Goal: Information Seeking & Learning: Check status

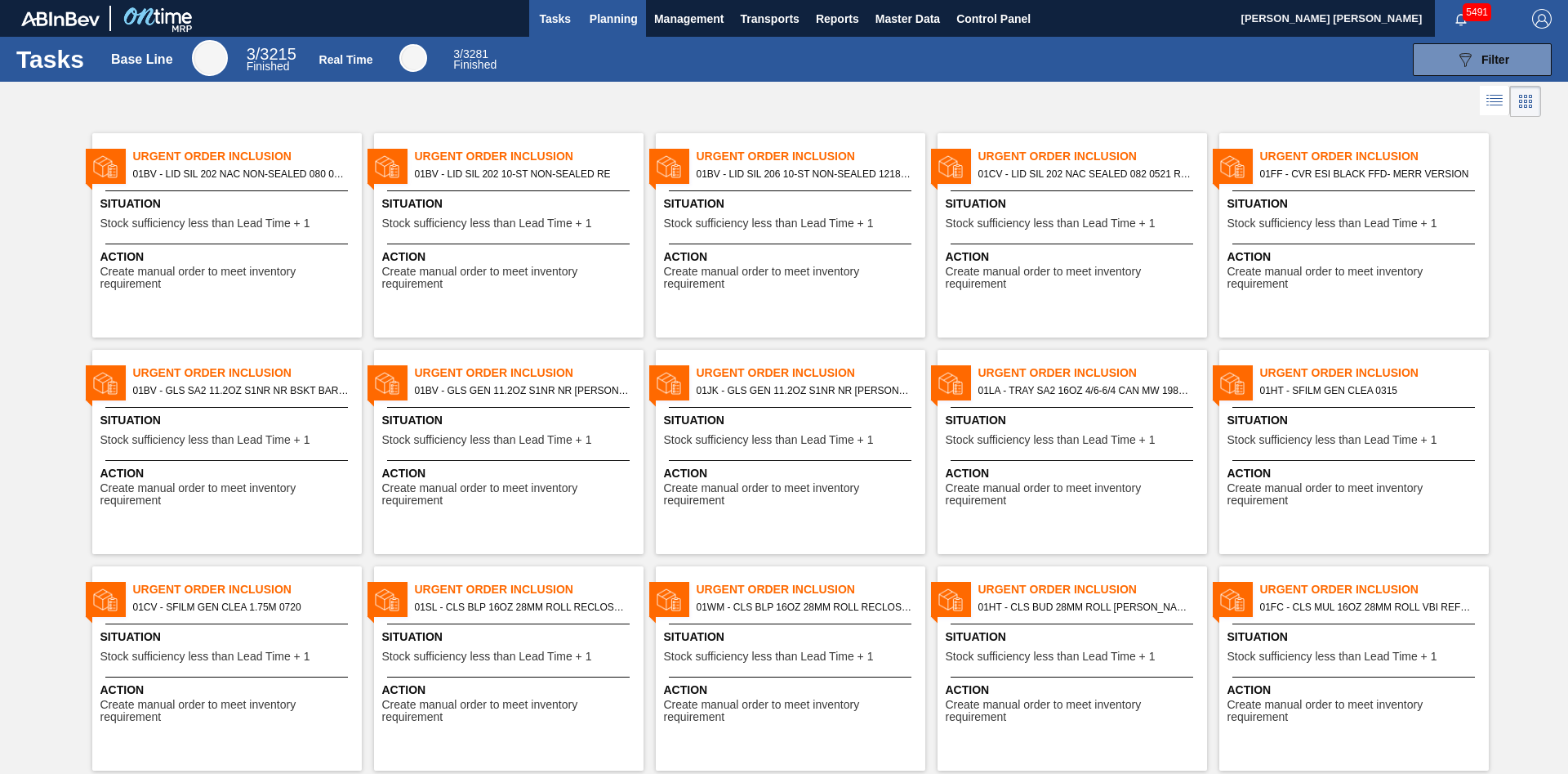
click at [614, 30] on button "Planning" at bounding box center [614, 18] width 65 height 36
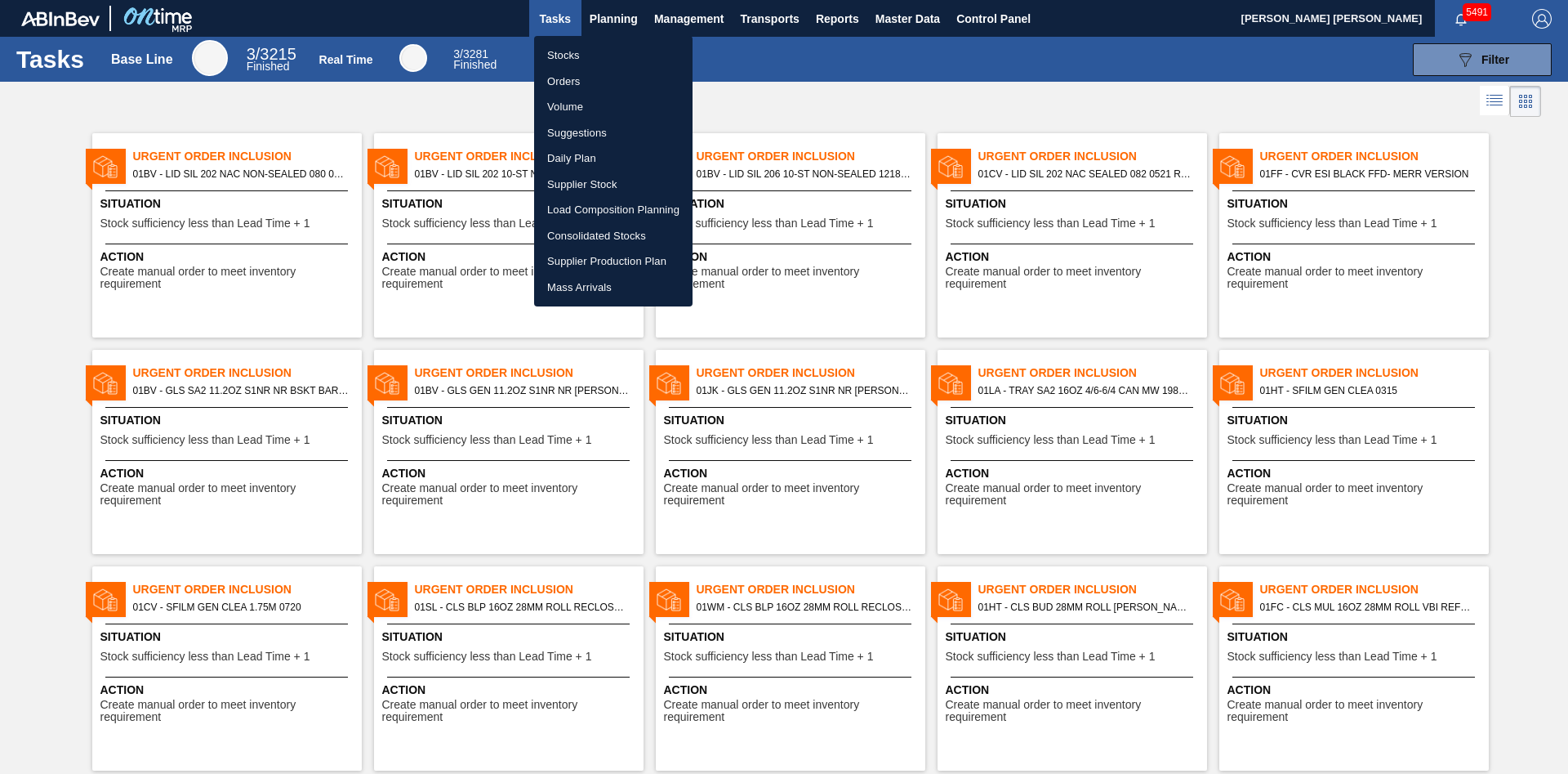
click at [438, 204] on div at bounding box center [784, 387] width 1568 height 774
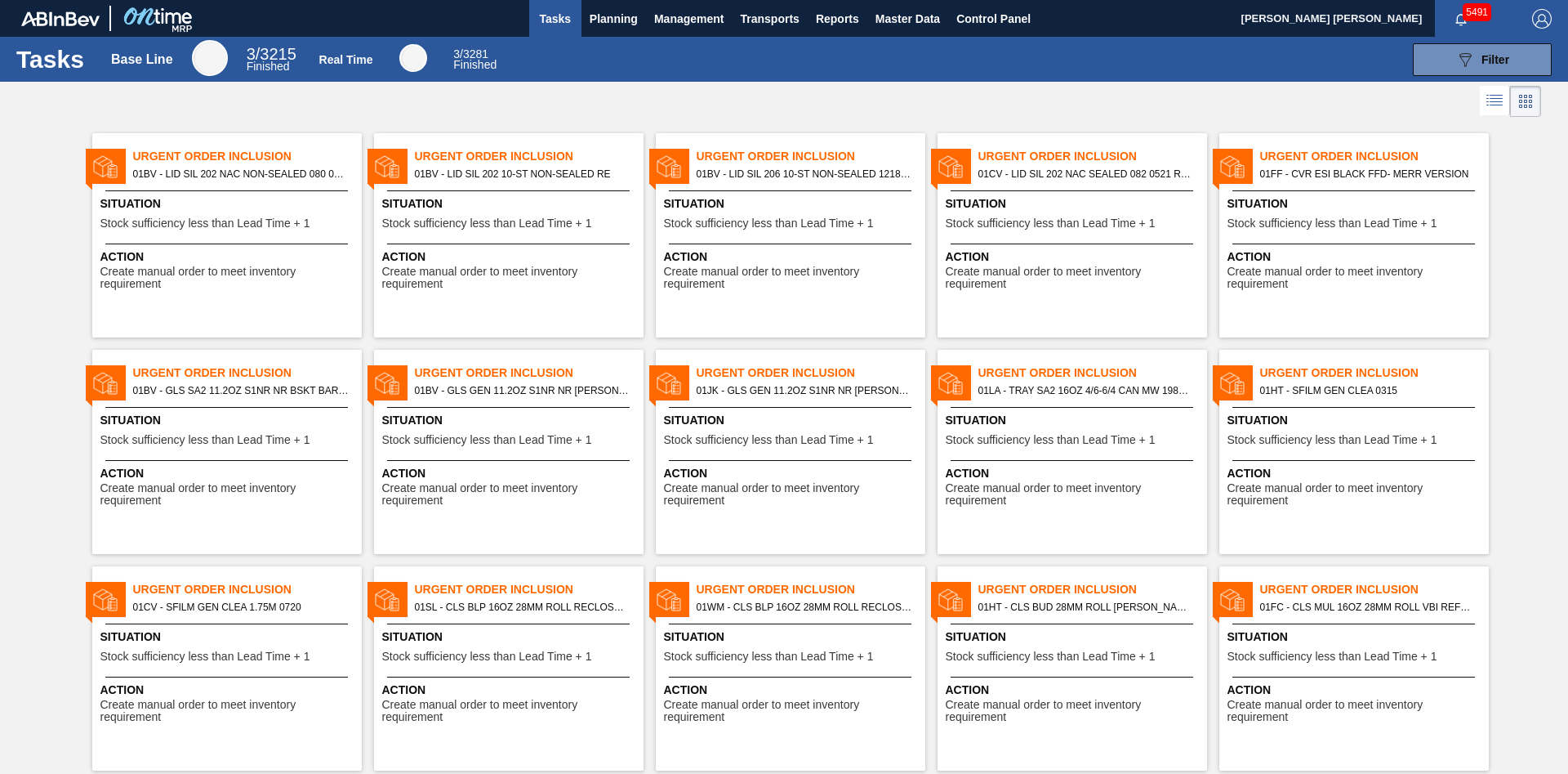
click at [453, 221] on span "Stock sufficiency less than Lead Time + 1" at bounding box center [487, 223] width 210 height 12
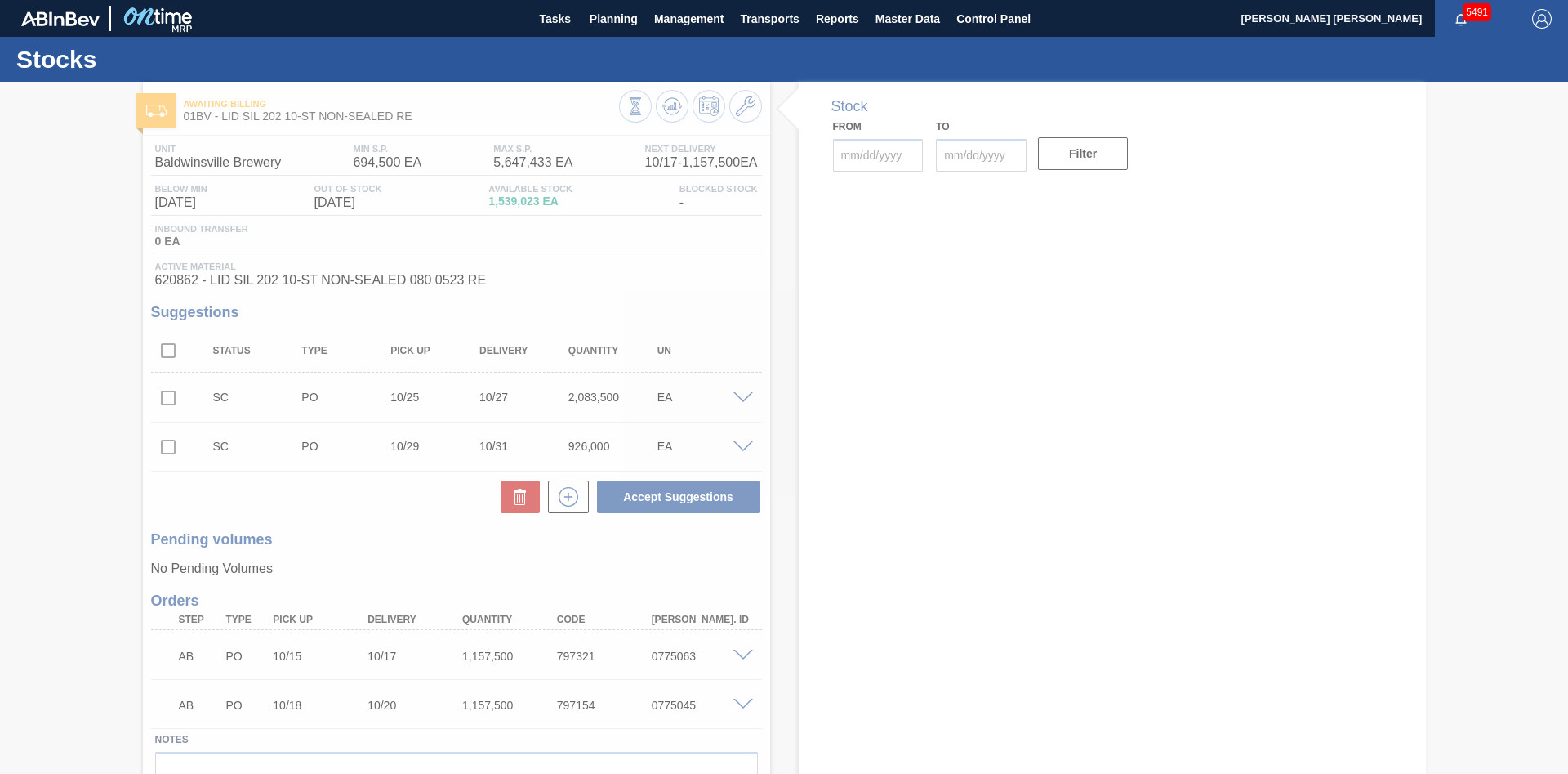
type input "[DATE]"
type input "10/29/2025"
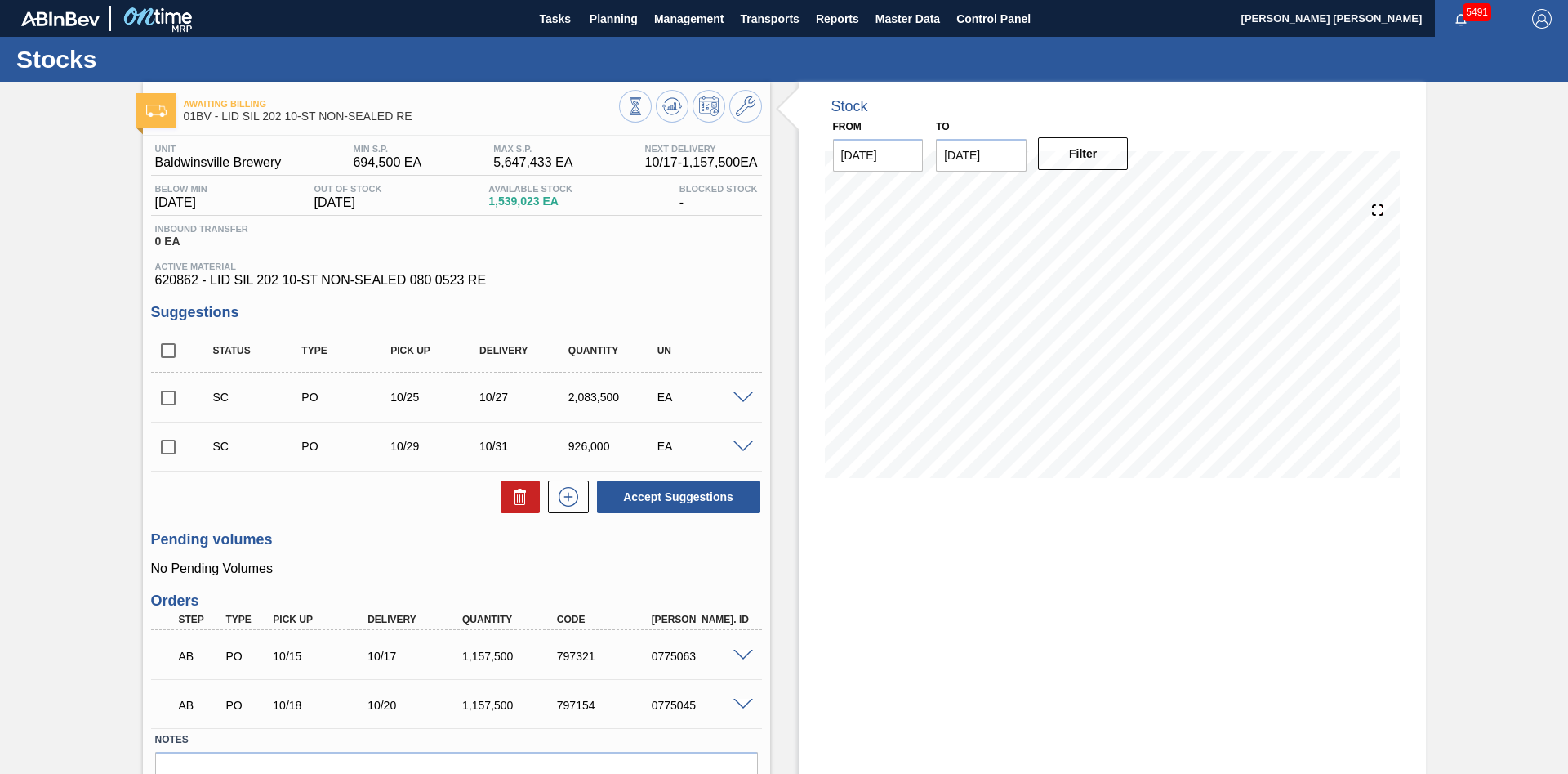
click at [680, 205] on div "Blocked Stock -" at bounding box center [719, 196] width 86 height 27
click at [698, 183] on div "Unit Baldwinsville Brewery MIN S.P. 694,500 EA MAX S.P. 5,647,433 EA Next Deliv…" at bounding box center [457, 215] width 611 height 143
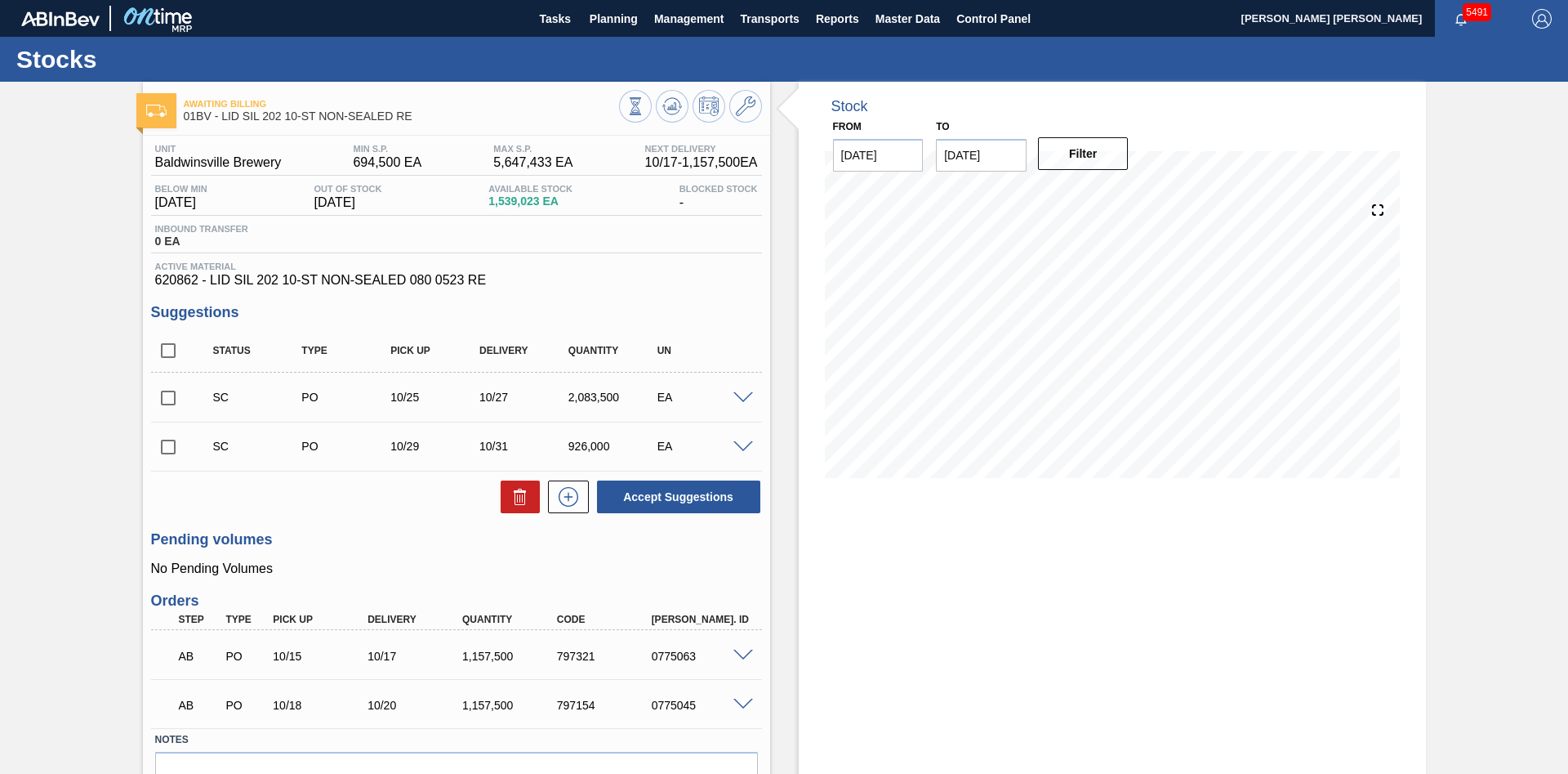
click at [698, 183] on div "Unit Baldwinsville Brewery MIN S.P. 694,500 EA MAX S.P. 5,647,433 EA Next Deliv…" at bounding box center [457, 215] width 611 height 143
click at [702, 194] on span "Blocked Stock" at bounding box center [719, 189] width 79 height 10
click at [743, 107] on icon at bounding box center [746, 106] width 20 height 20
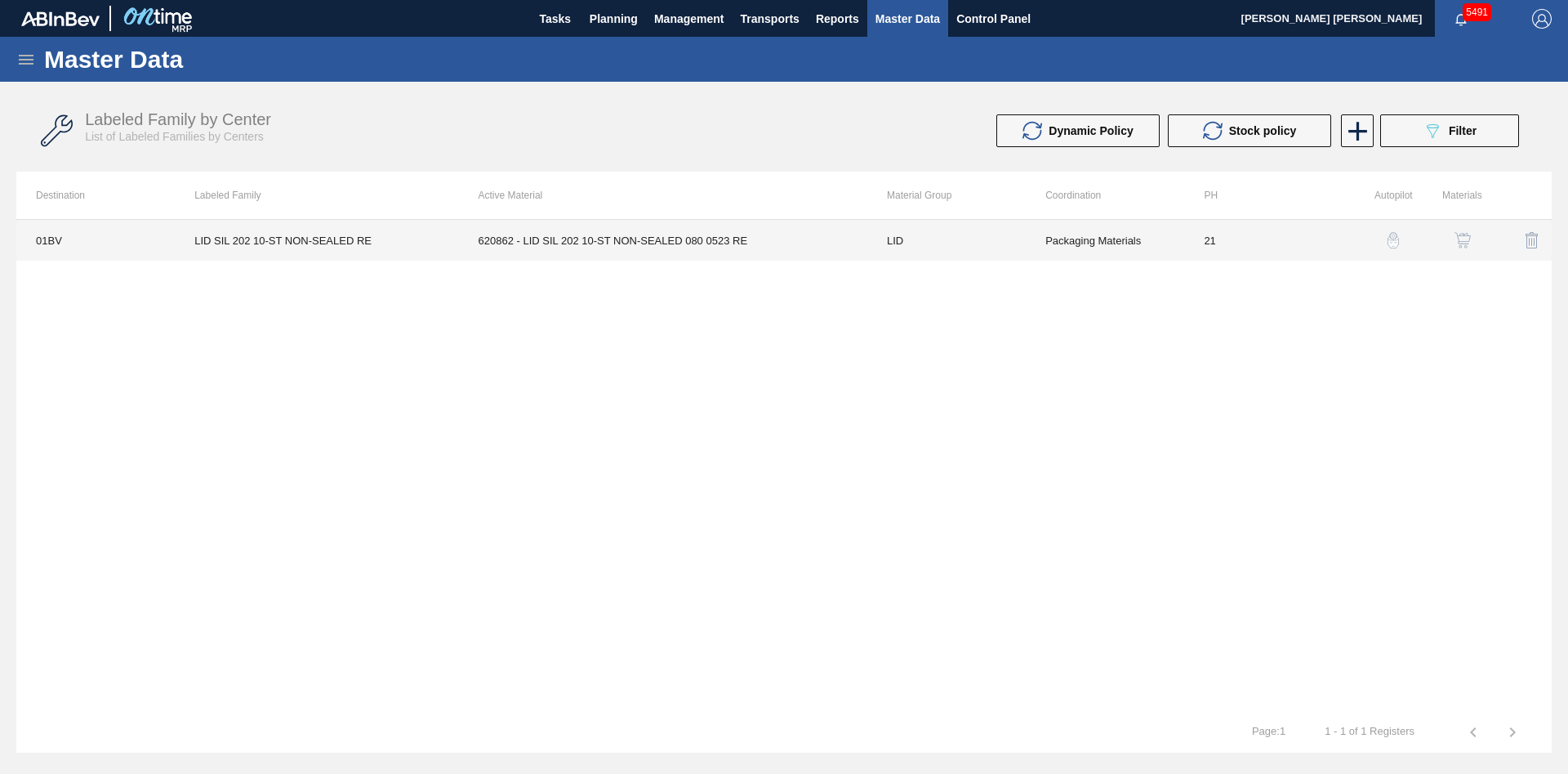
click at [649, 245] on td "620862 - LID SIL 202 10-ST NON-SEALED 080 0523 RE" at bounding box center [664, 241] width 408 height 41
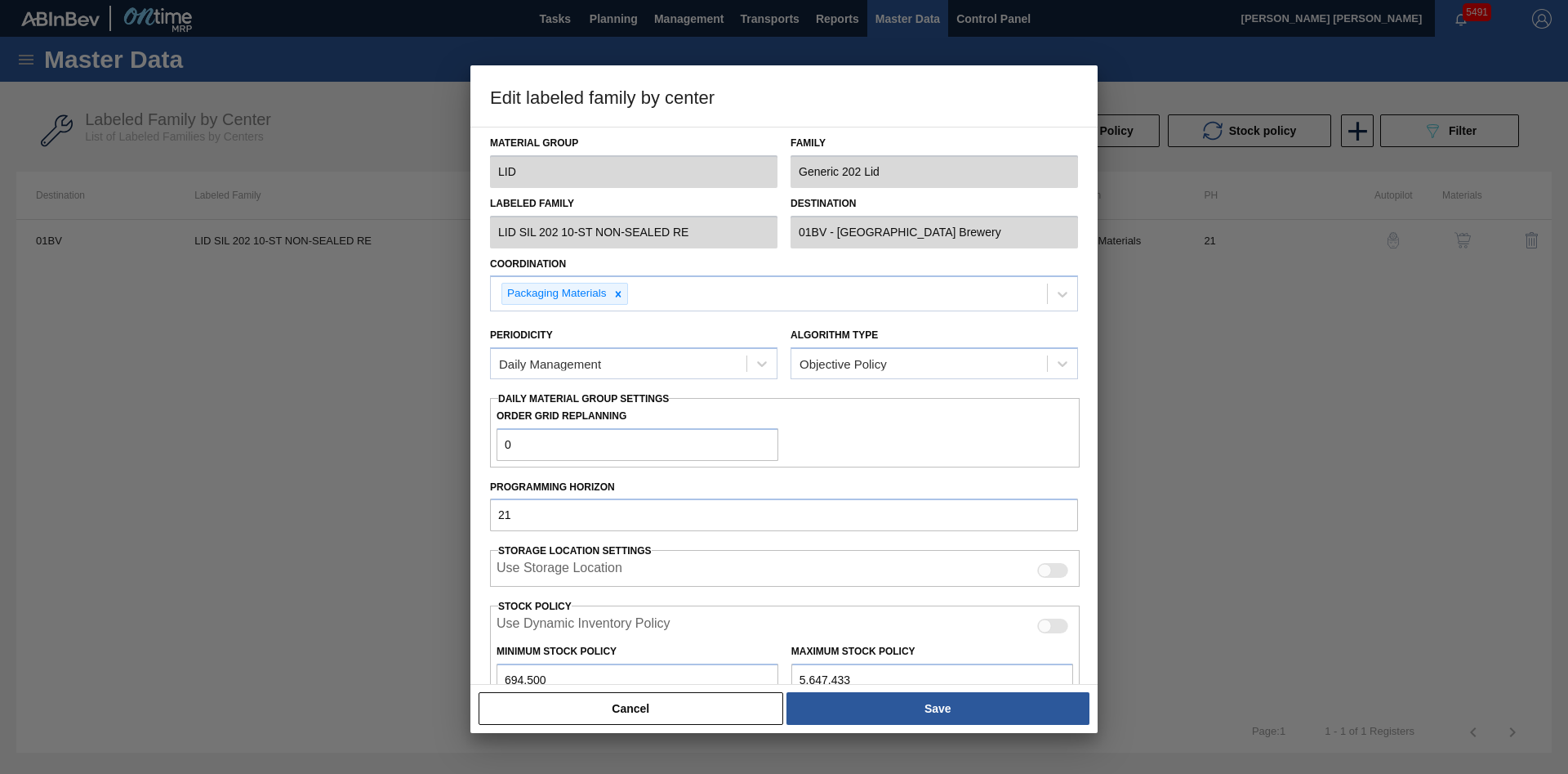
type input "LID"
type input "Generic 202 Lid"
type input "LID SIL 202 10-ST NON-SEALED RE"
type input "01BV - Baldwinsville Brewery"
type input "0"
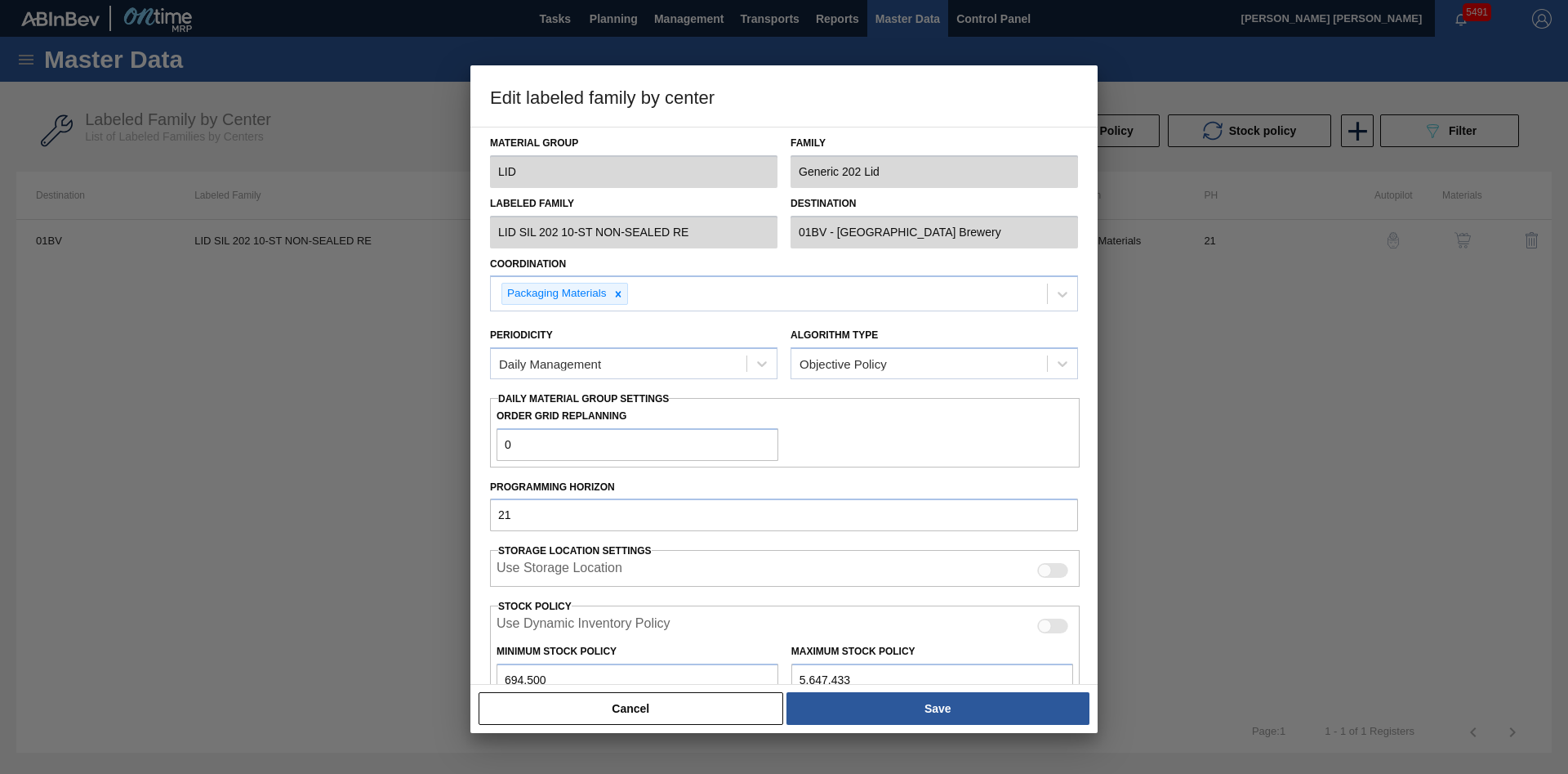
type input "21"
type input "694,500"
type input "5,647,433"
type input "12"
type input "1,288,852"
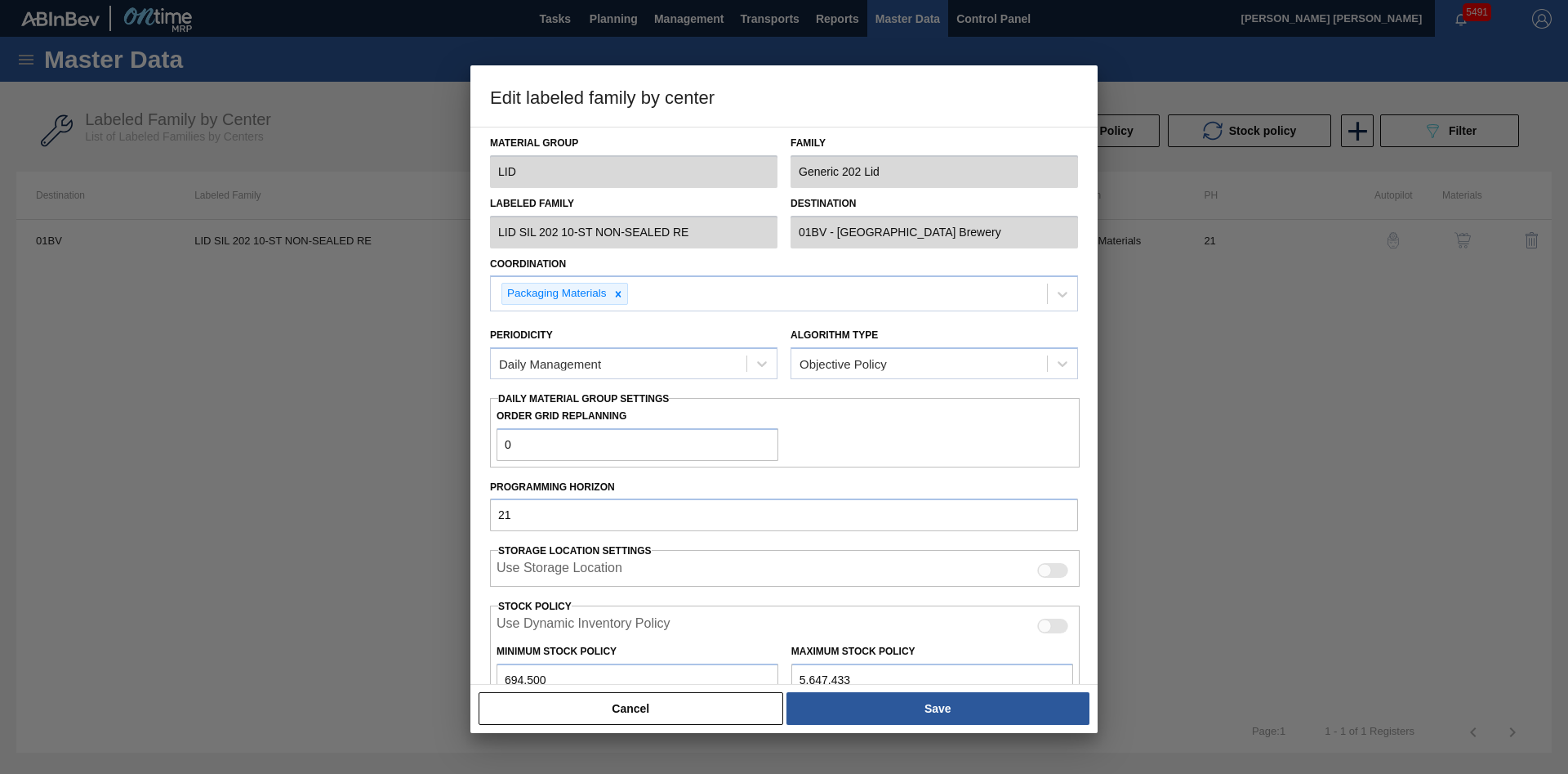
checkbox input "true"
click at [715, 713] on button "Cancel" at bounding box center [631, 708] width 304 height 32
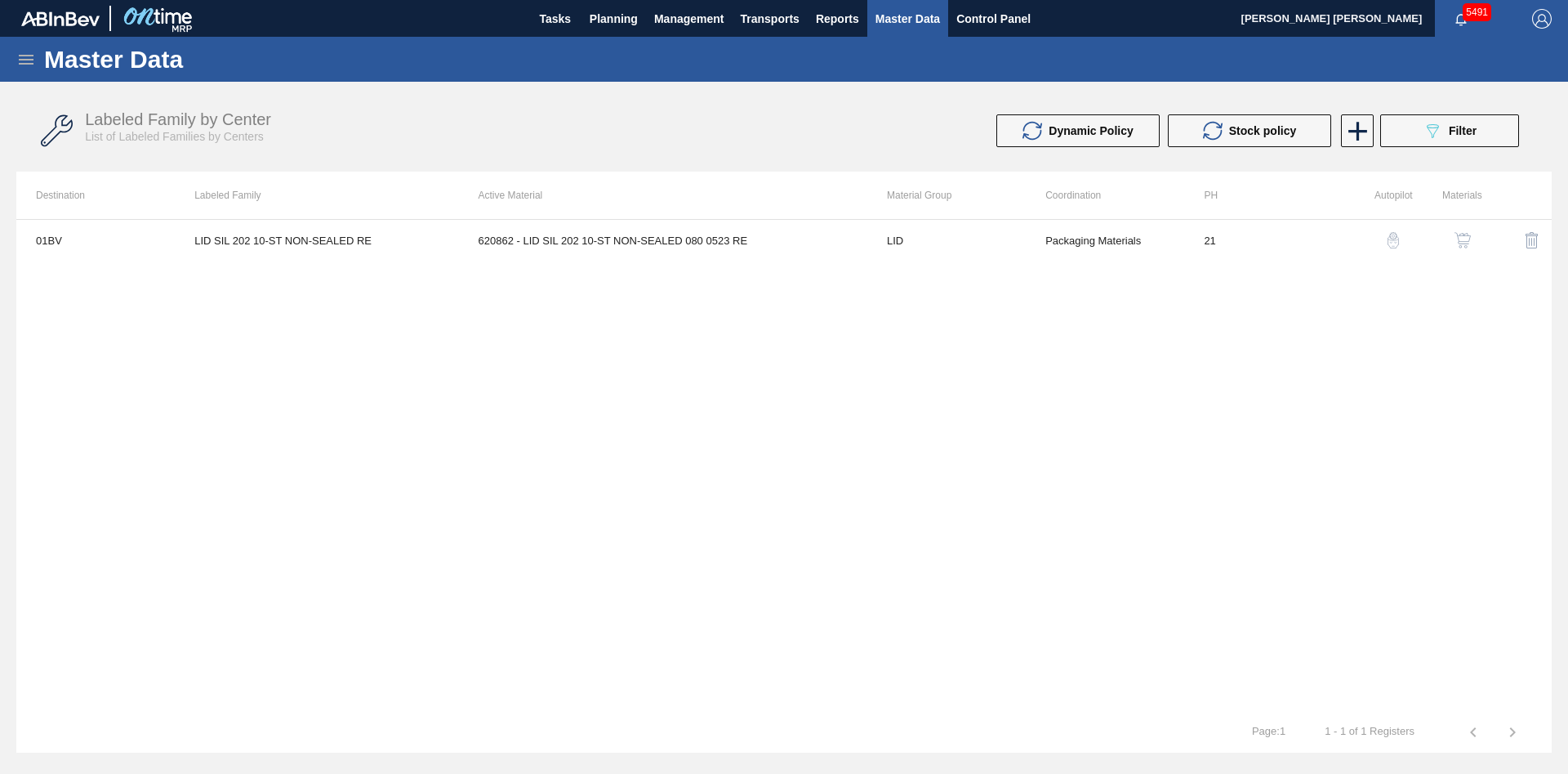
click at [1465, 245] on img "button" at bounding box center [1463, 240] width 17 height 17
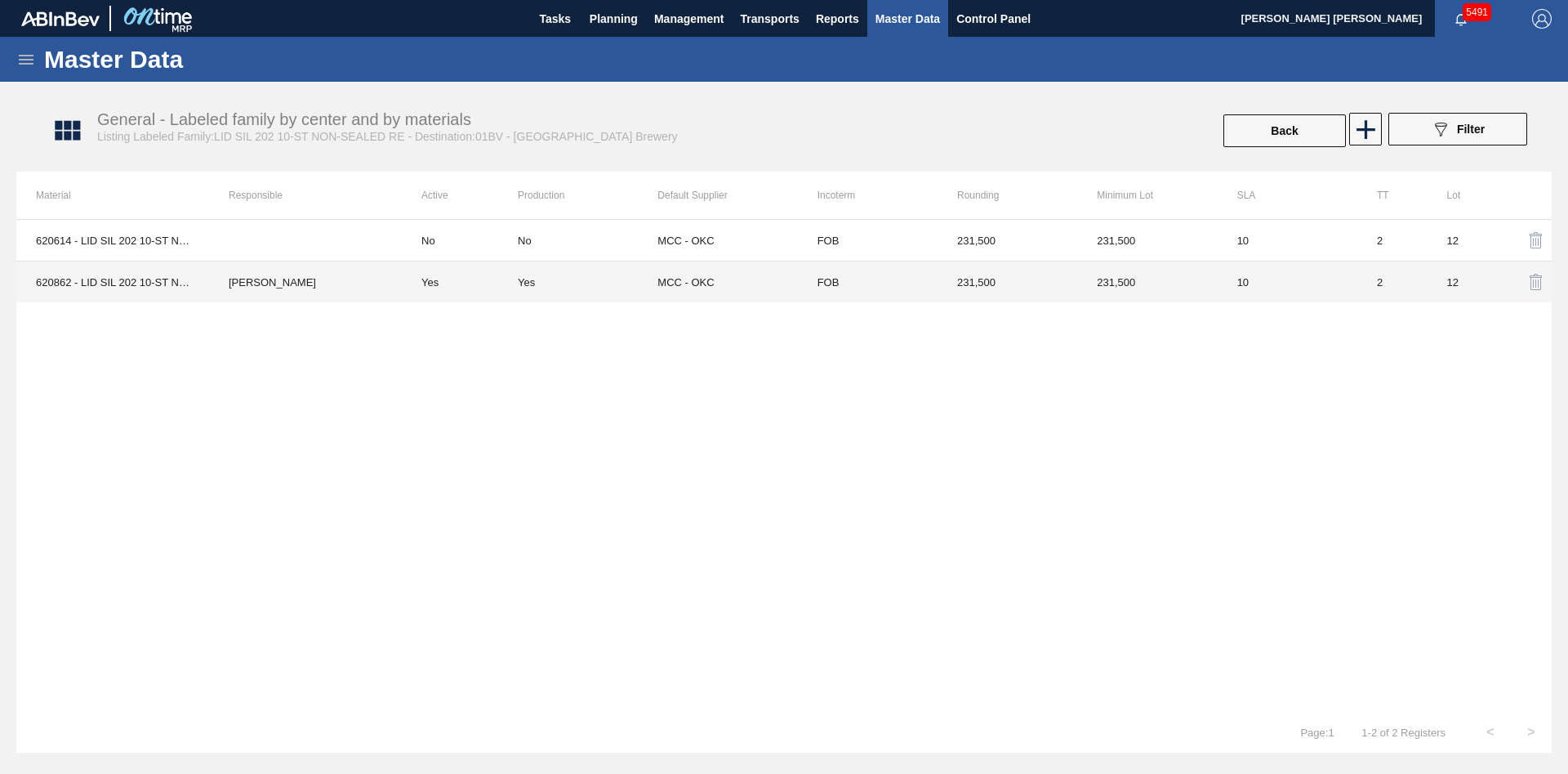
click at [684, 299] on td "MCC - OKC" at bounding box center [728, 282] width 139 height 41
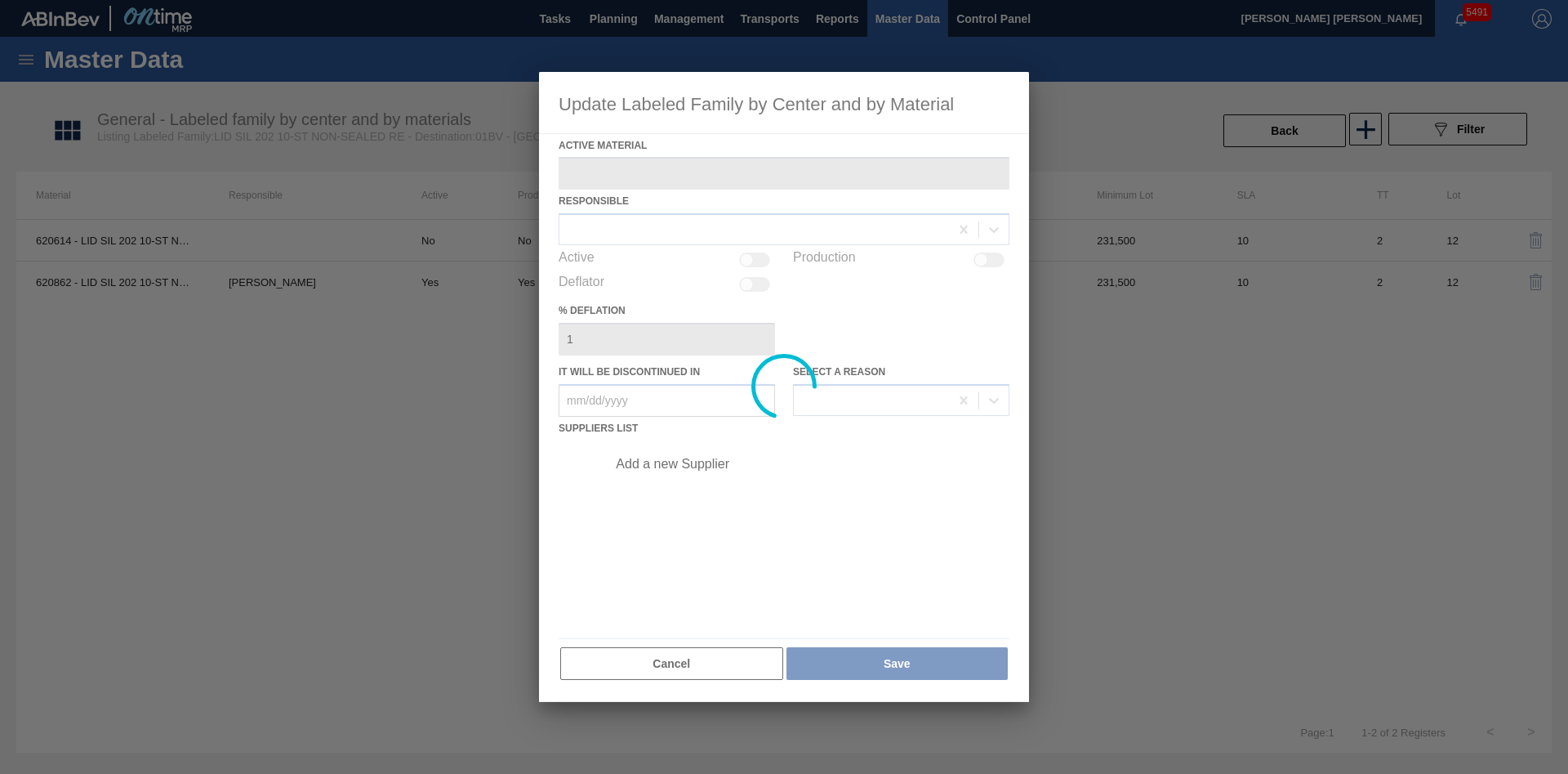
type Material "620862 - LID SIL 202 10-ST NON-SEALED 080 0523 RE"
checkbox input "true"
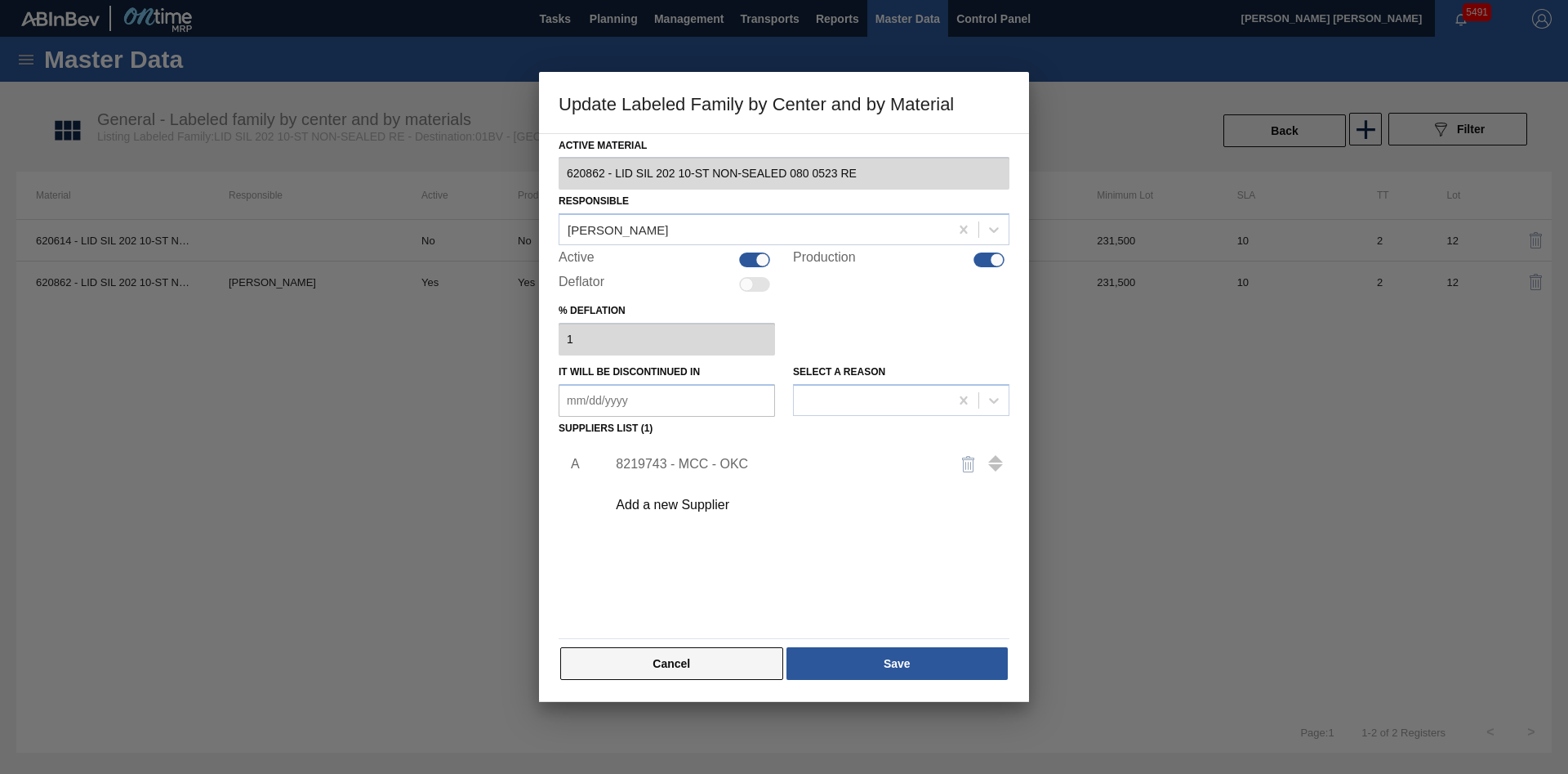
click at [724, 678] on button "Cancel" at bounding box center [672, 663] width 223 height 32
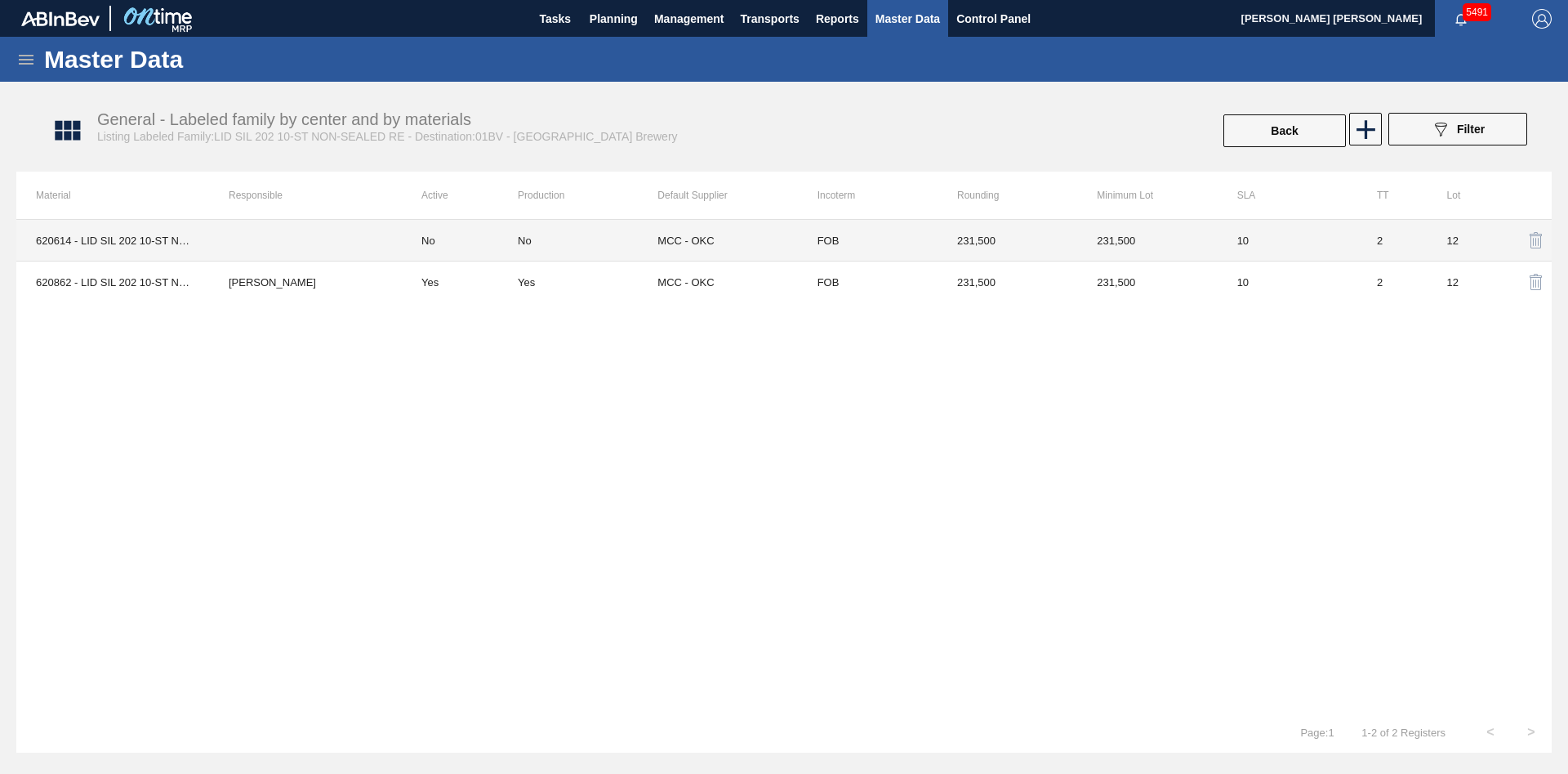
click at [550, 229] on td "No" at bounding box center [587, 241] width 139 height 41
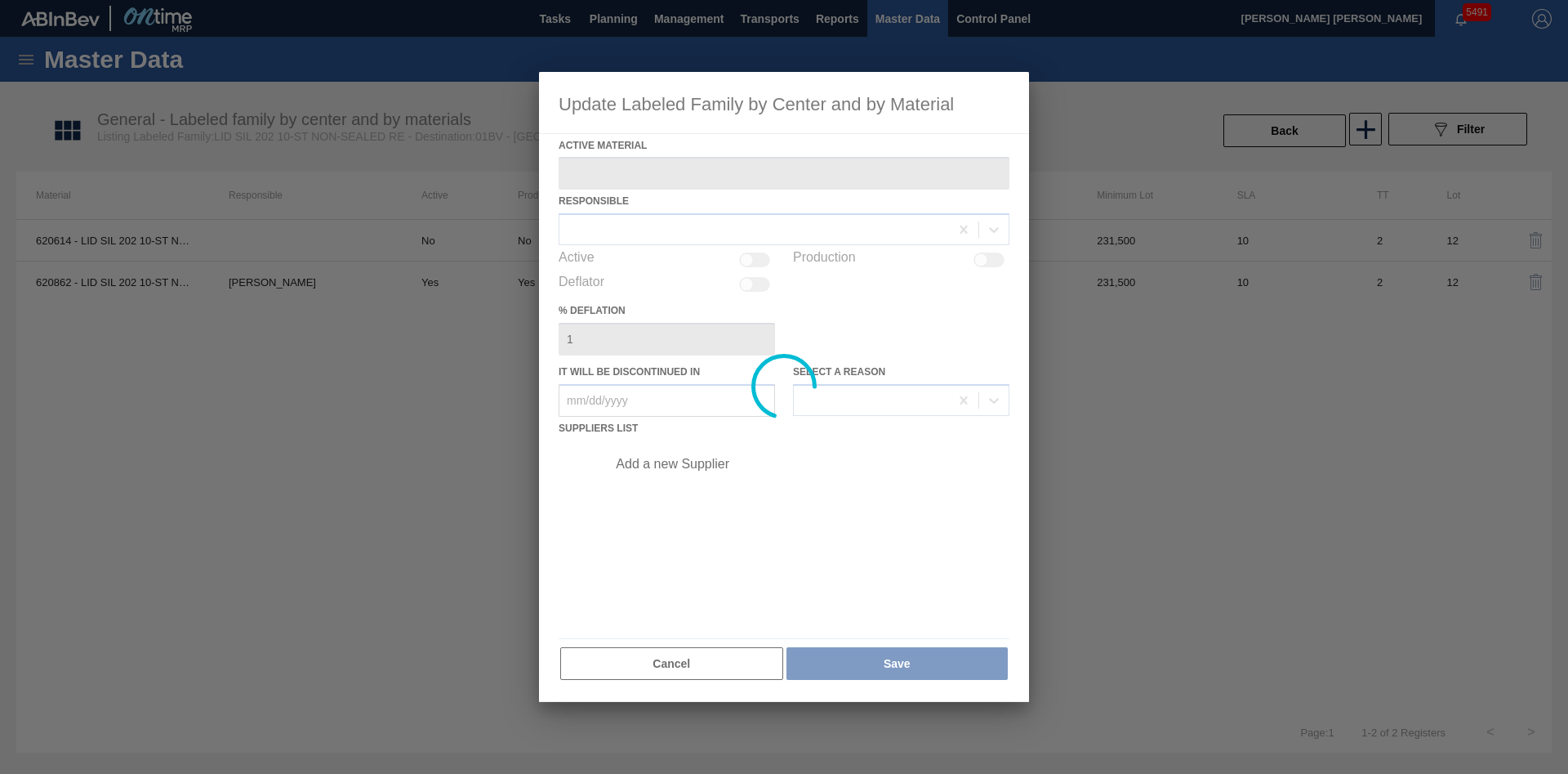
type Material "620614 - LID SIL 202 10-ST NON-SEALED 080 0618 RE"
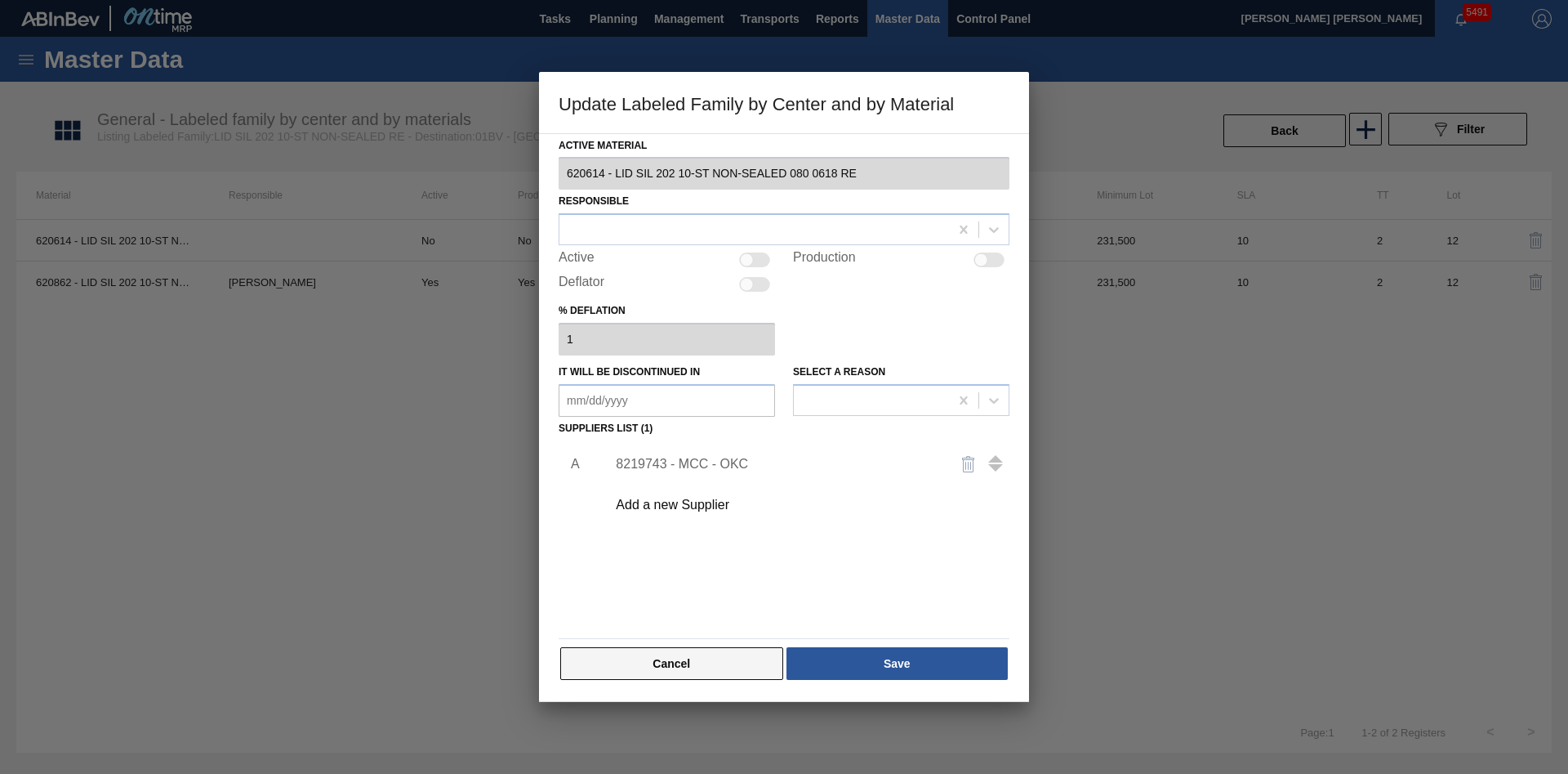
click at [702, 667] on button "Cancel" at bounding box center [672, 663] width 223 height 32
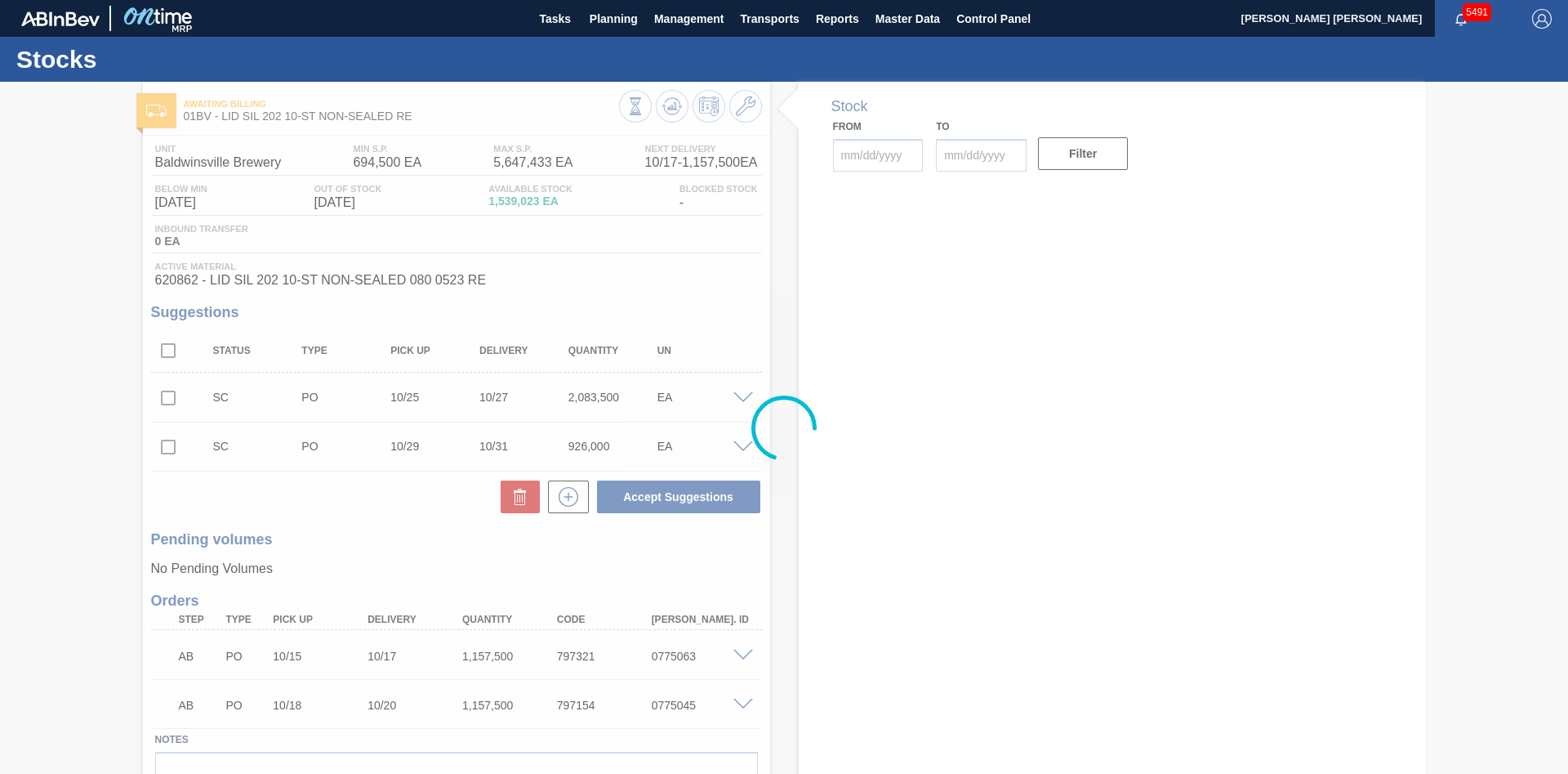
type input "10/15/2025"
type input "10/29/2025"
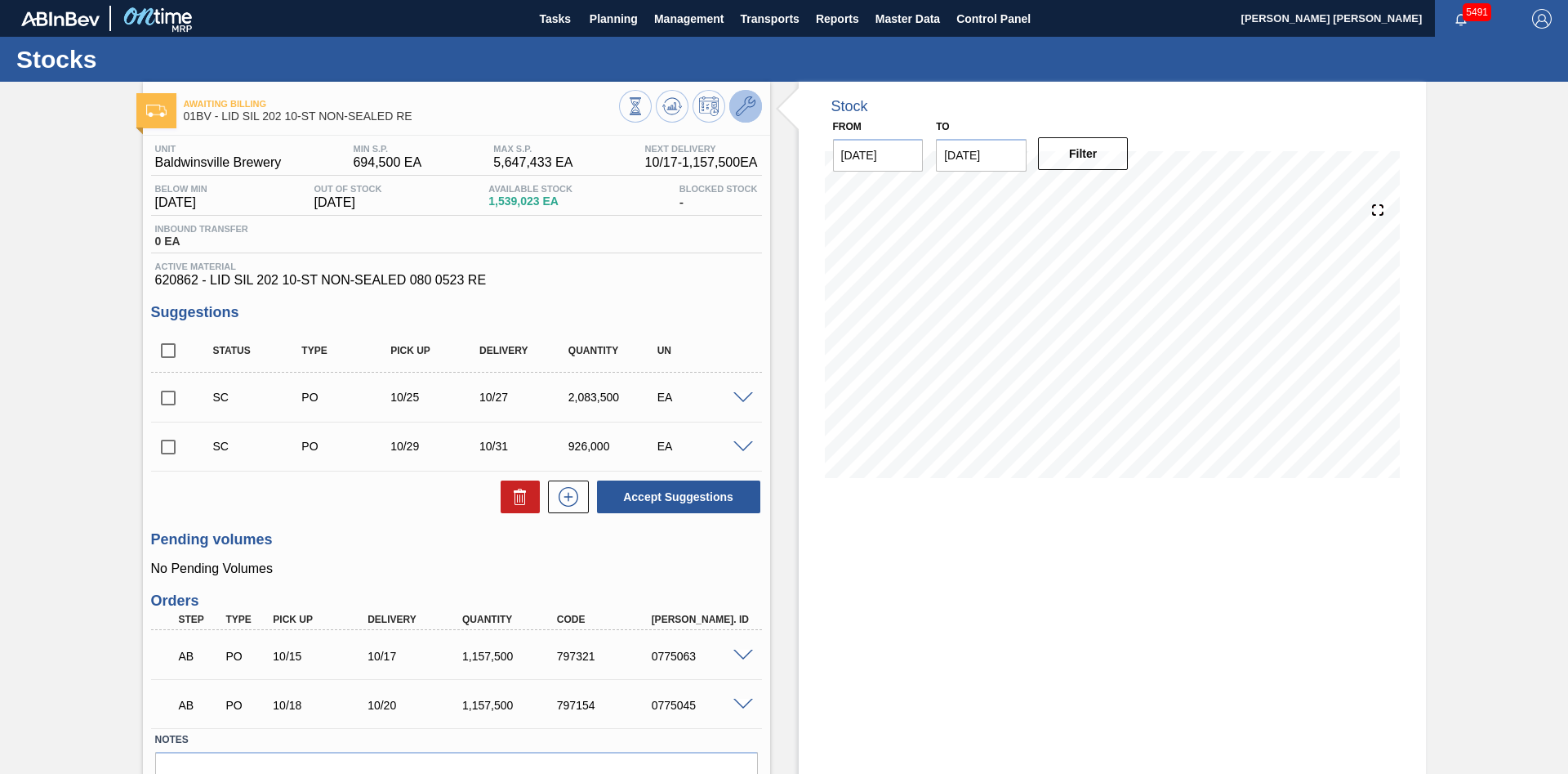
click at [737, 107] on icon at bounding box center [746, 106] width 20 height 20
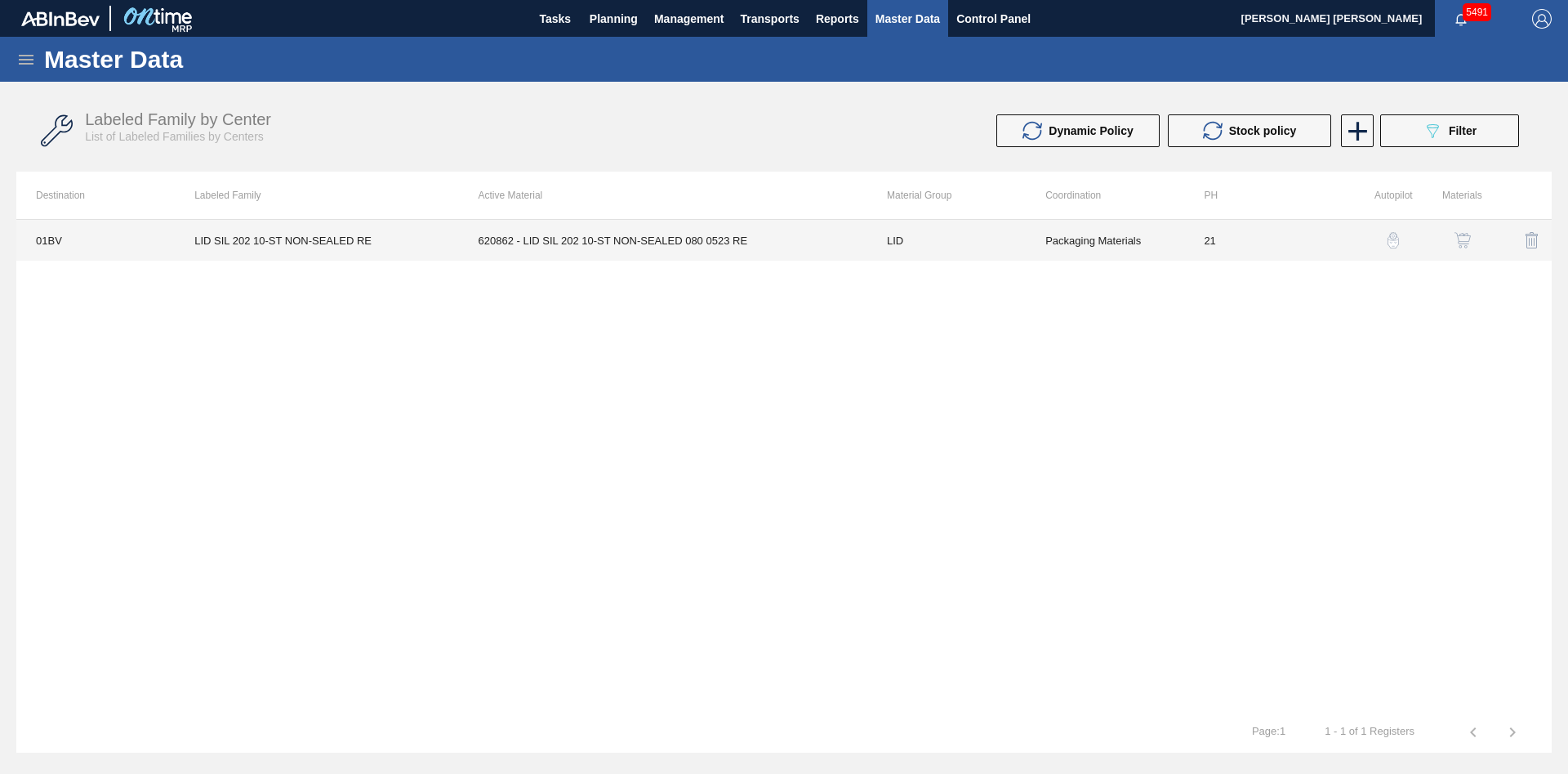
click at [555, 244] on td "620862 - LID SIL 202 10-ST NON-SEALED 080 0523 RE" at bounding box center [664, 241] width 408 height 41
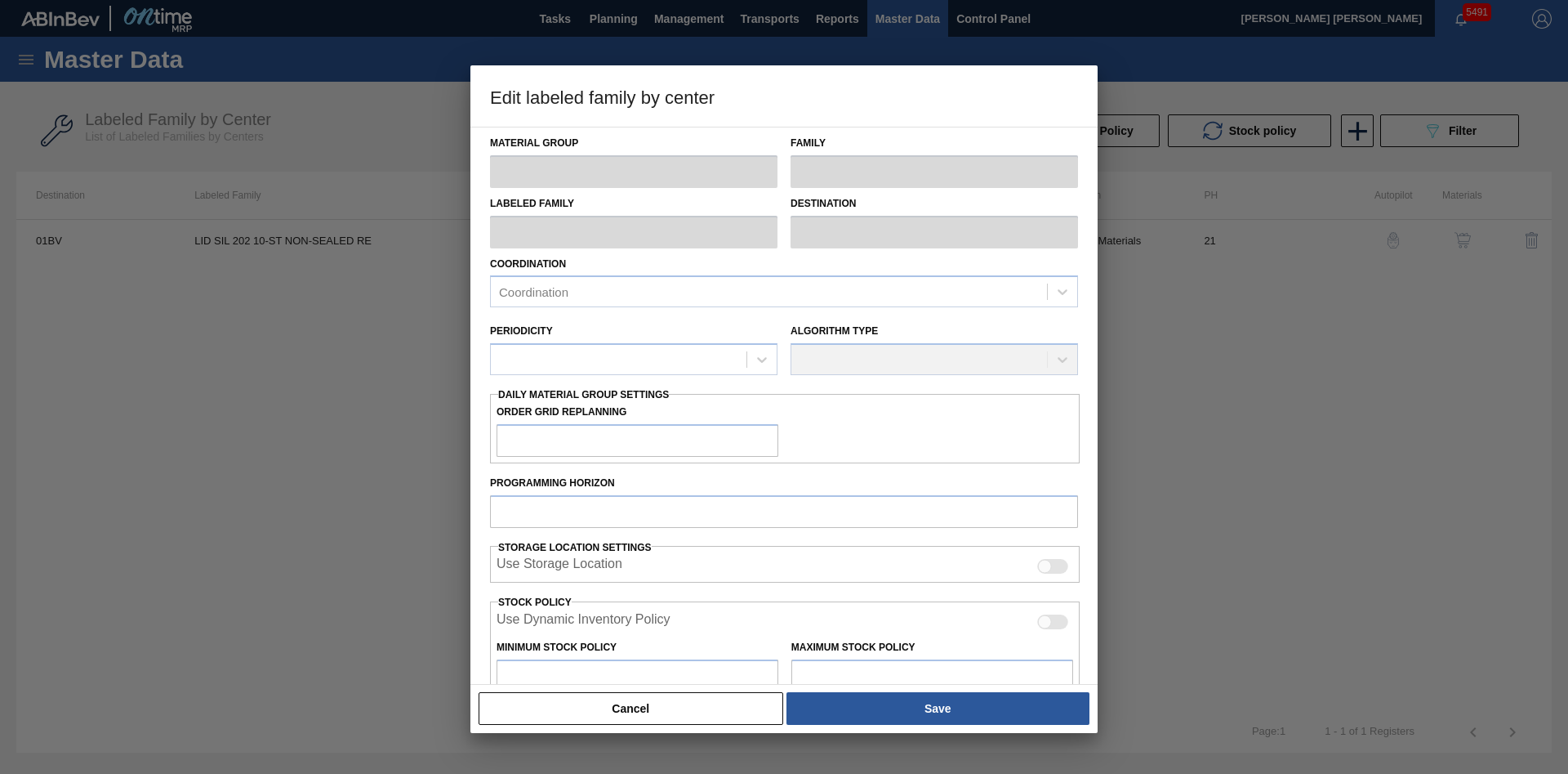
type input "LID"
type input "Generic 202 Lid"
type input "LID SIL 202 10-ST NON-SEALED RE"
type input "01BV - Baldwinsville Brewery"
type input "0"
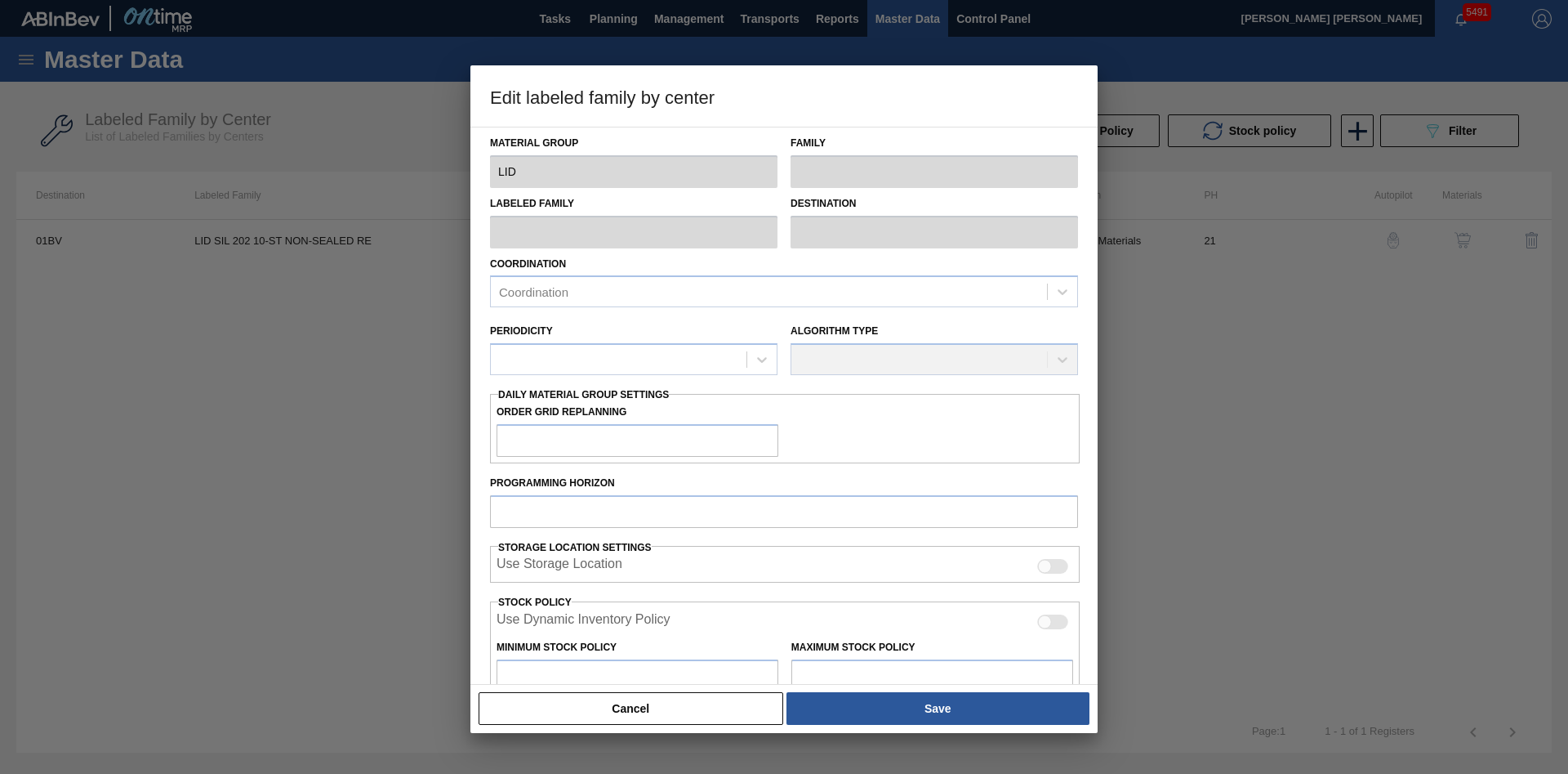
type input "21"
type input "694,500"
type input "5,647,433"
type input "12"
type input "1,288,852"
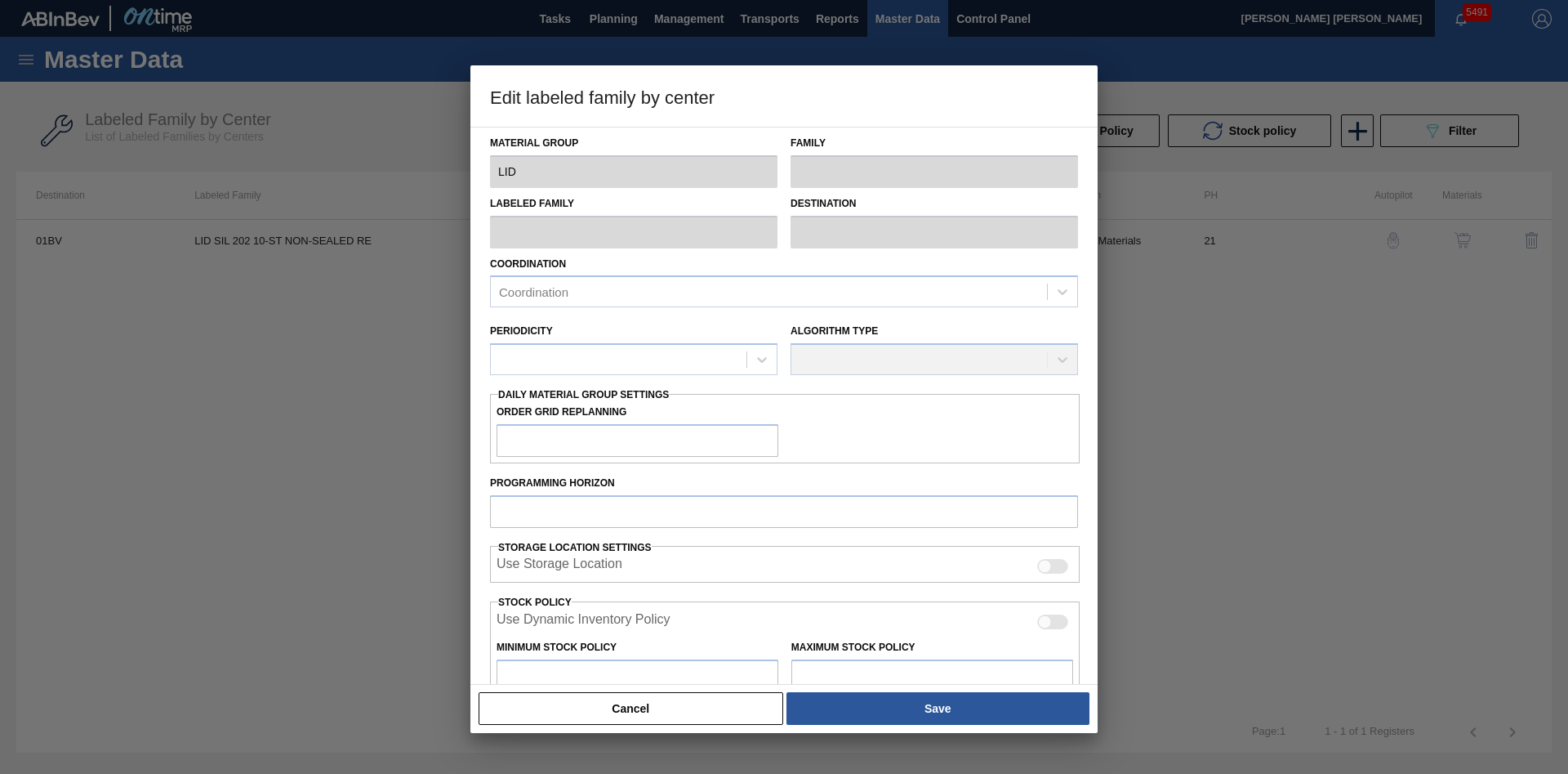
checkbox input "true"
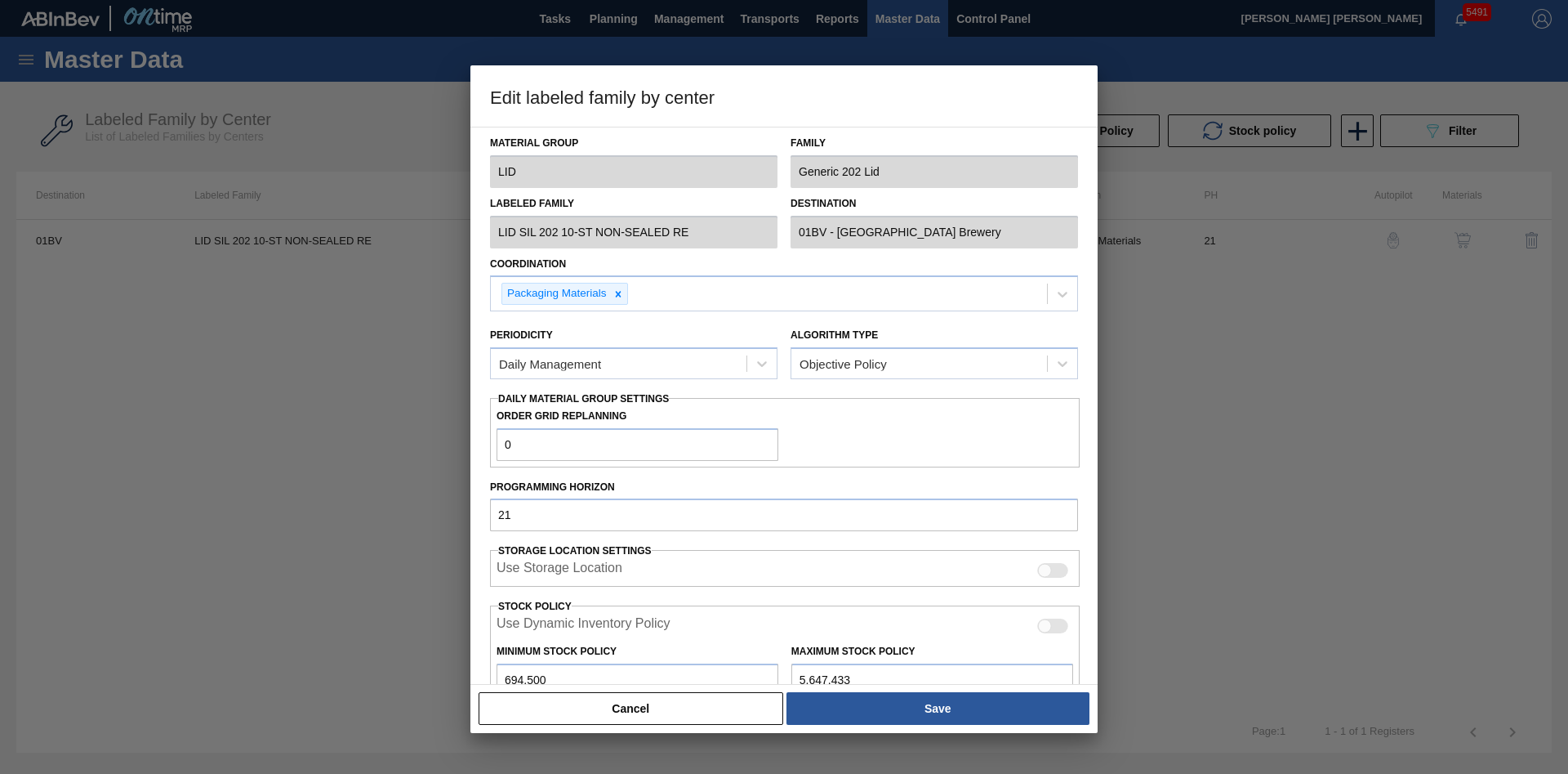
scroll to position [251, 0]
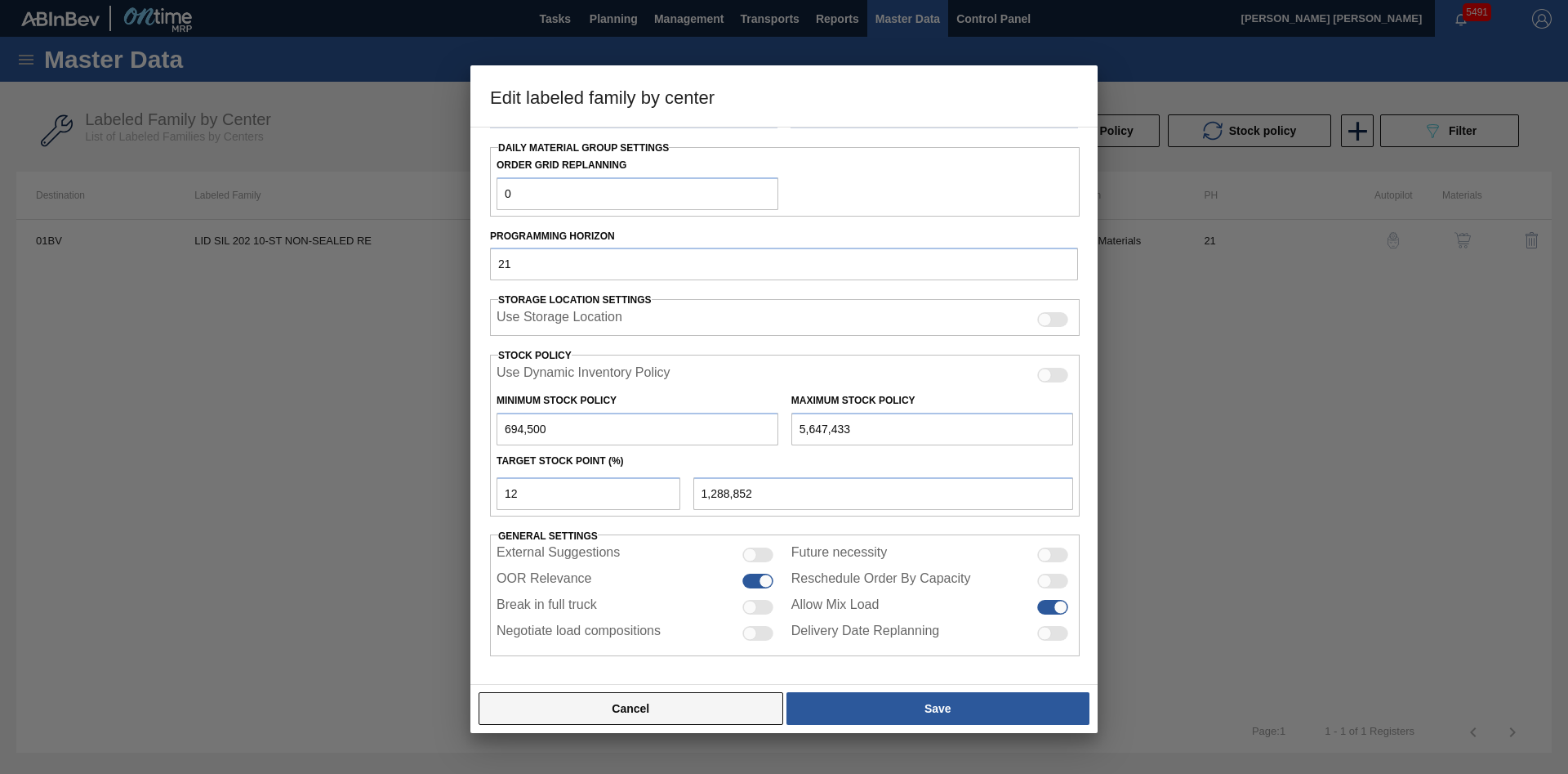
click at [730, 710] on button "Cancel" at bounding box center [631, 708] width 304 height 32
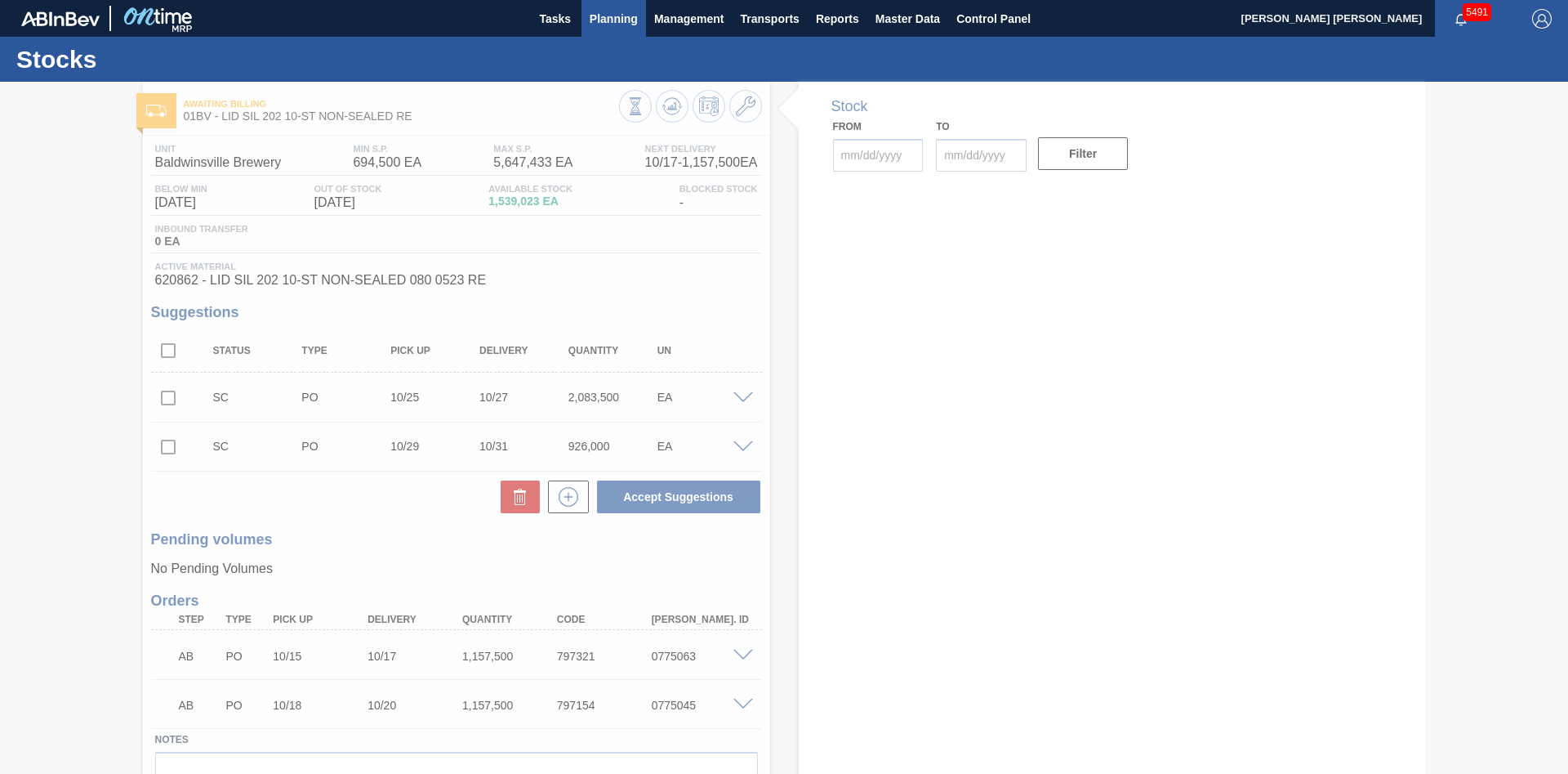
type input "10/15/2025"
type input "10/29/2025"
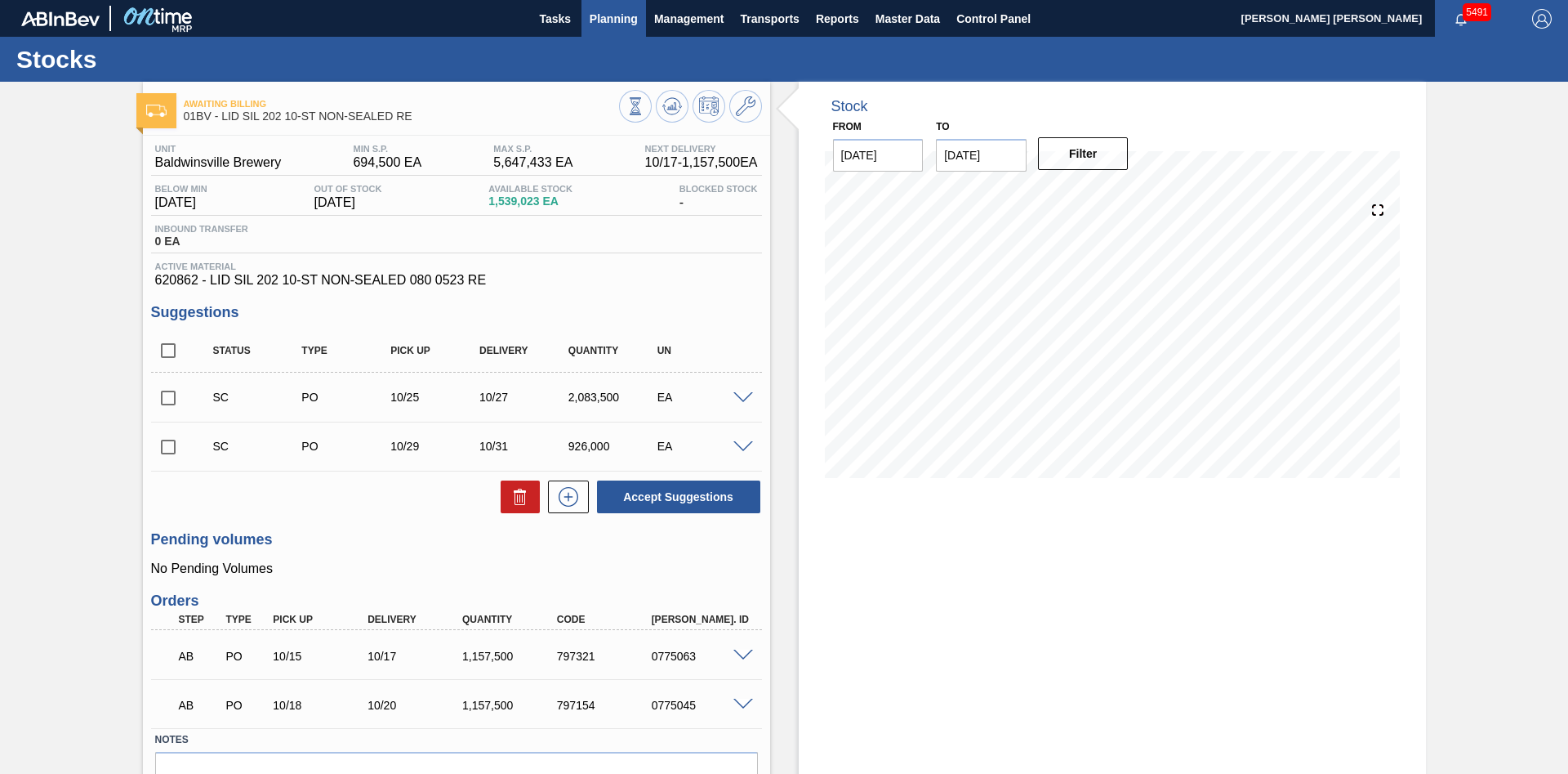
click at [609, 17] on span "Planning" at bounding box center [614, 19] width 48 height 20
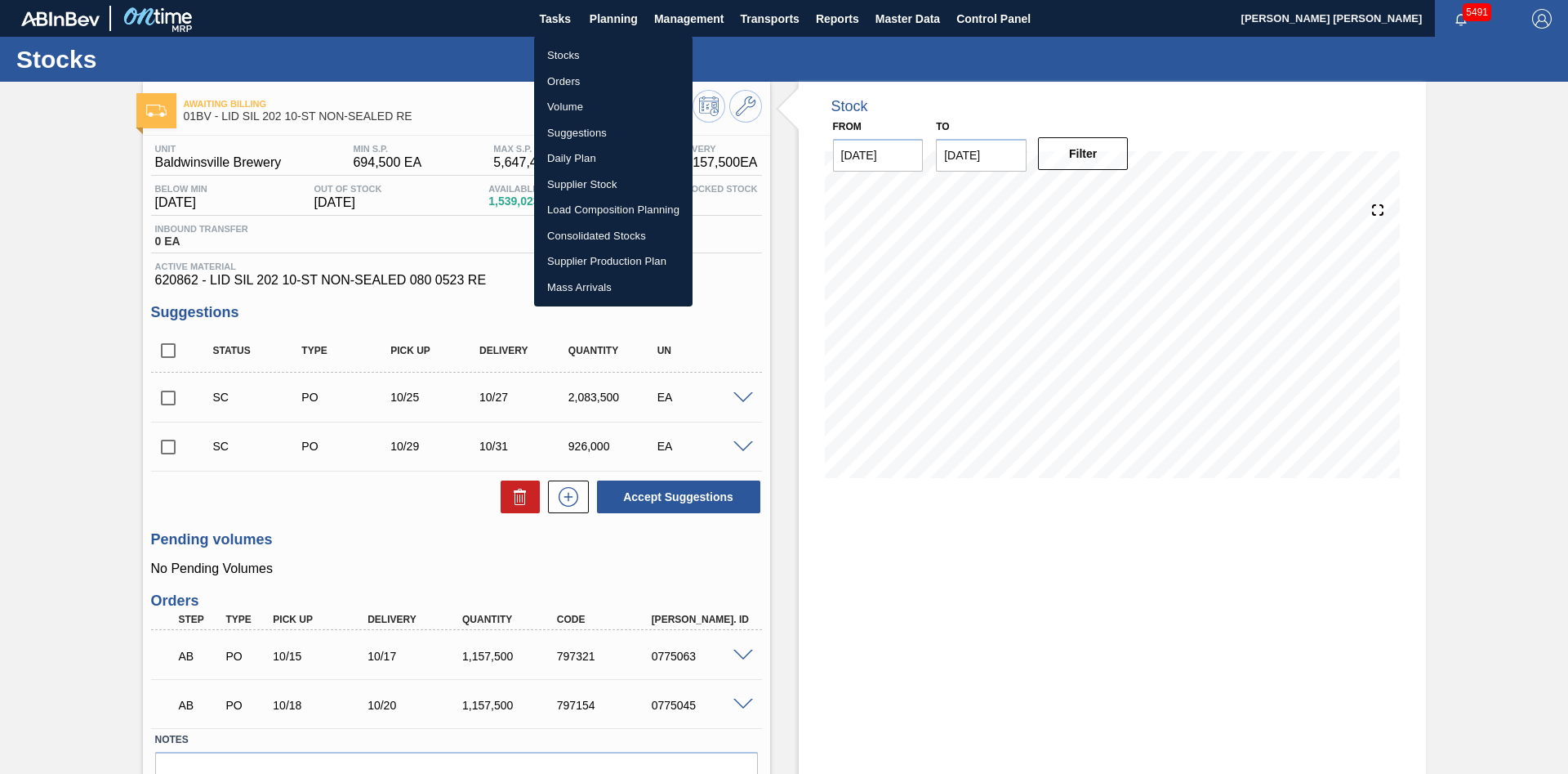
click at [797, 313] on div at bounding box center [784, 387] width 1568 height 774
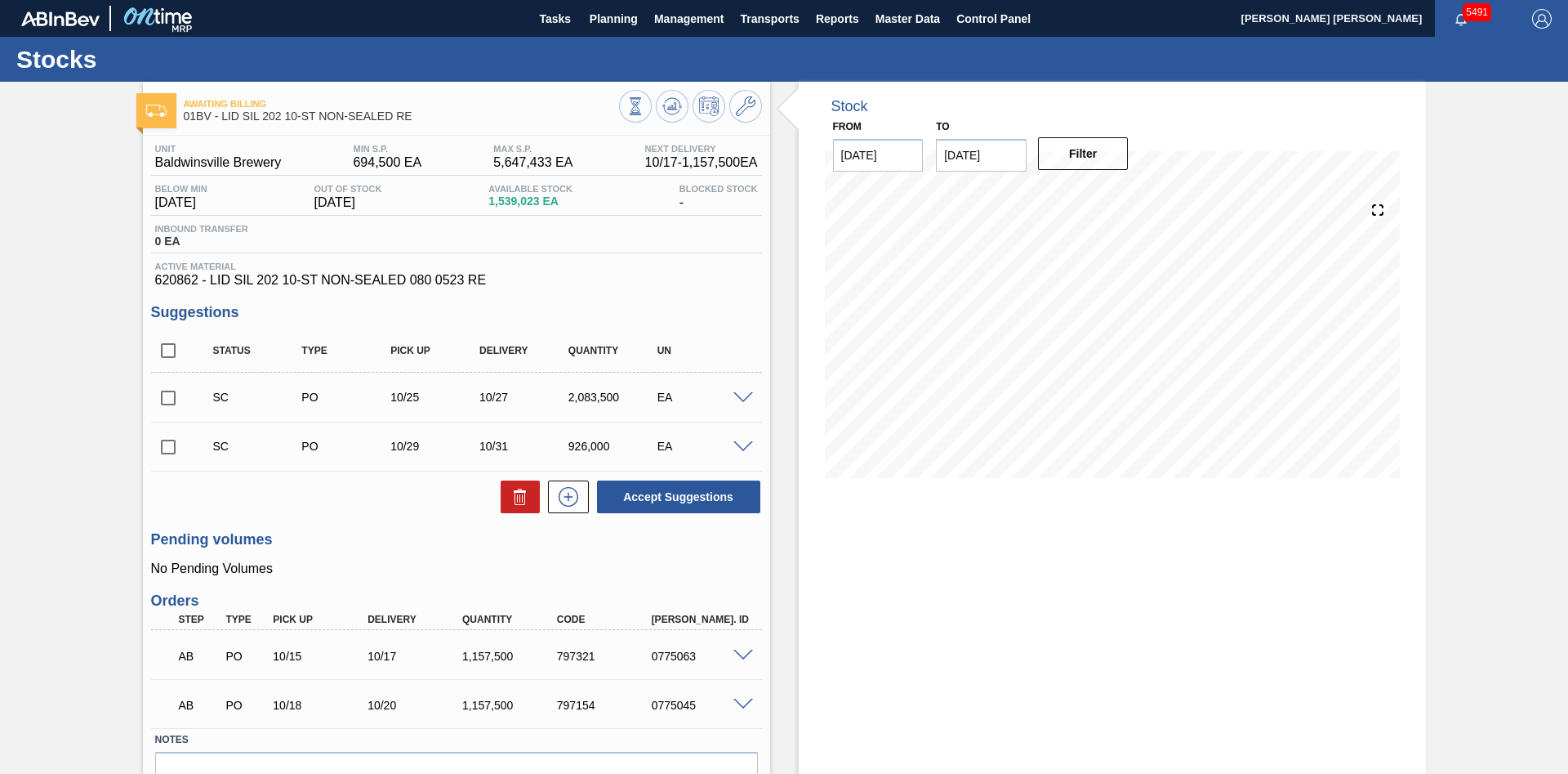
scroll to position [94, 0]
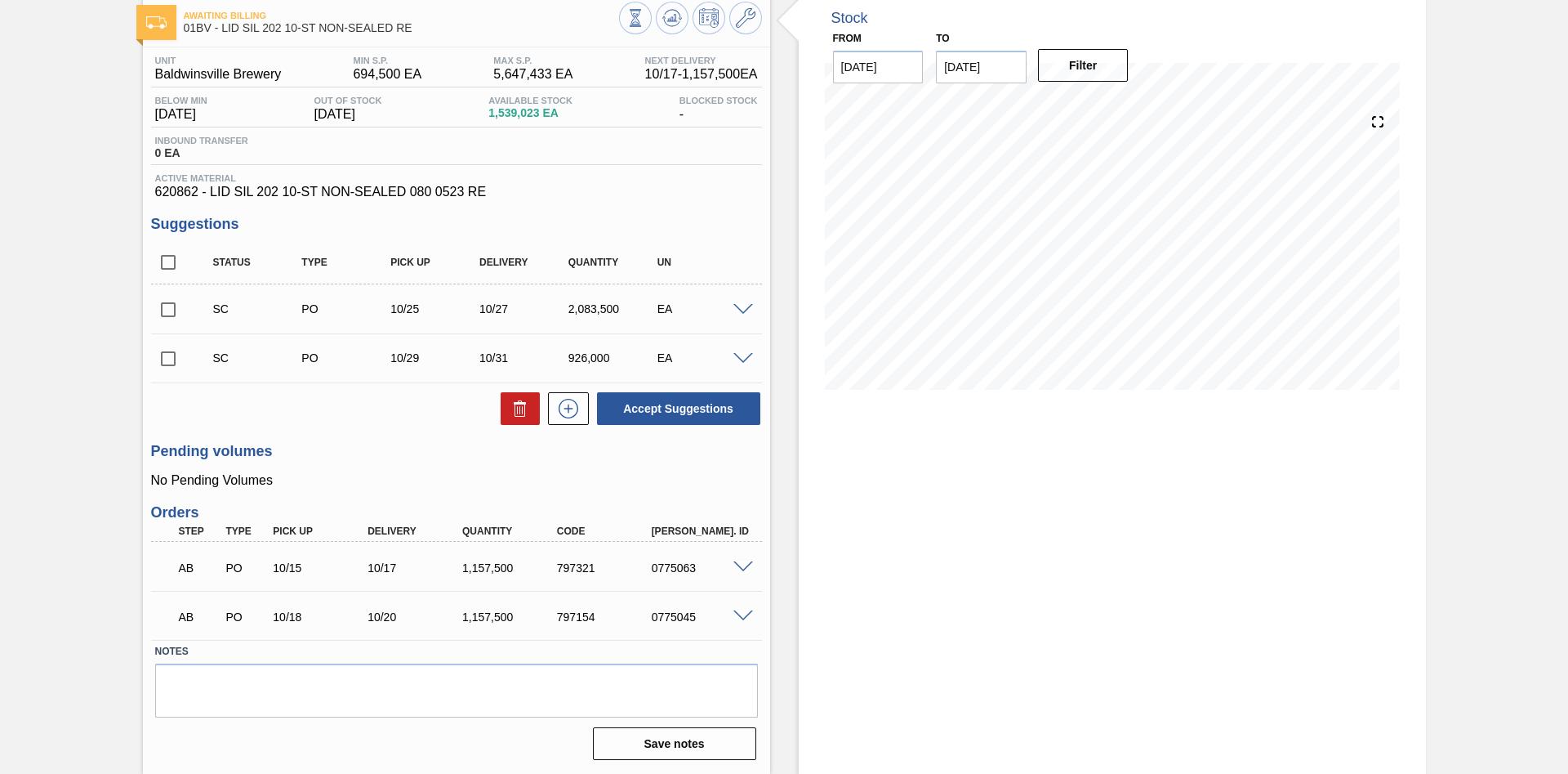
click at [738, 305] on span at bounding box center [743, 309] width 20 height 12
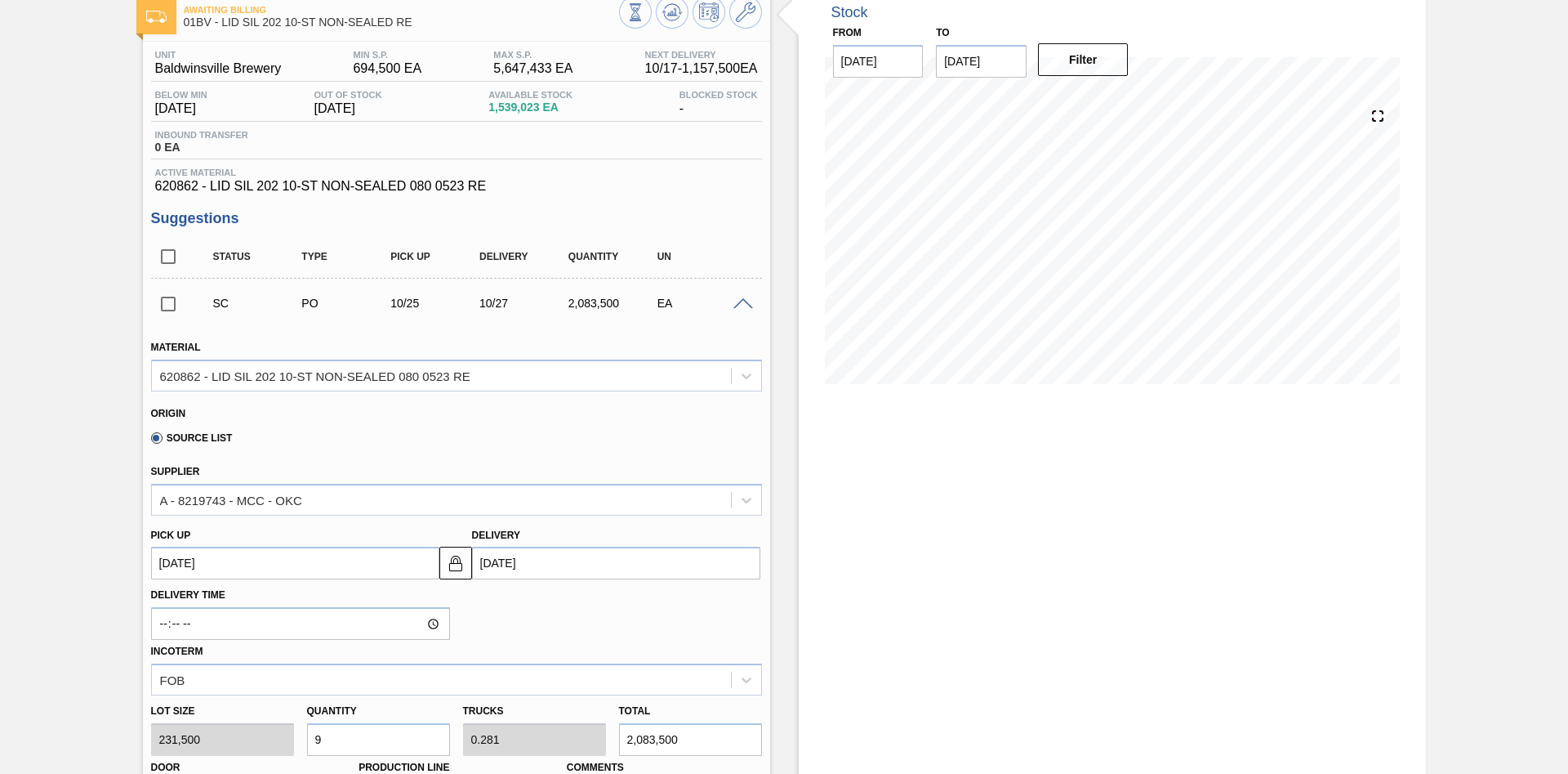
click at [746, 301] on div at bounding box center [745, 303] width 32 height 12
click at [743, 307] on span at bounding box center [743, 304] width 20 height 12
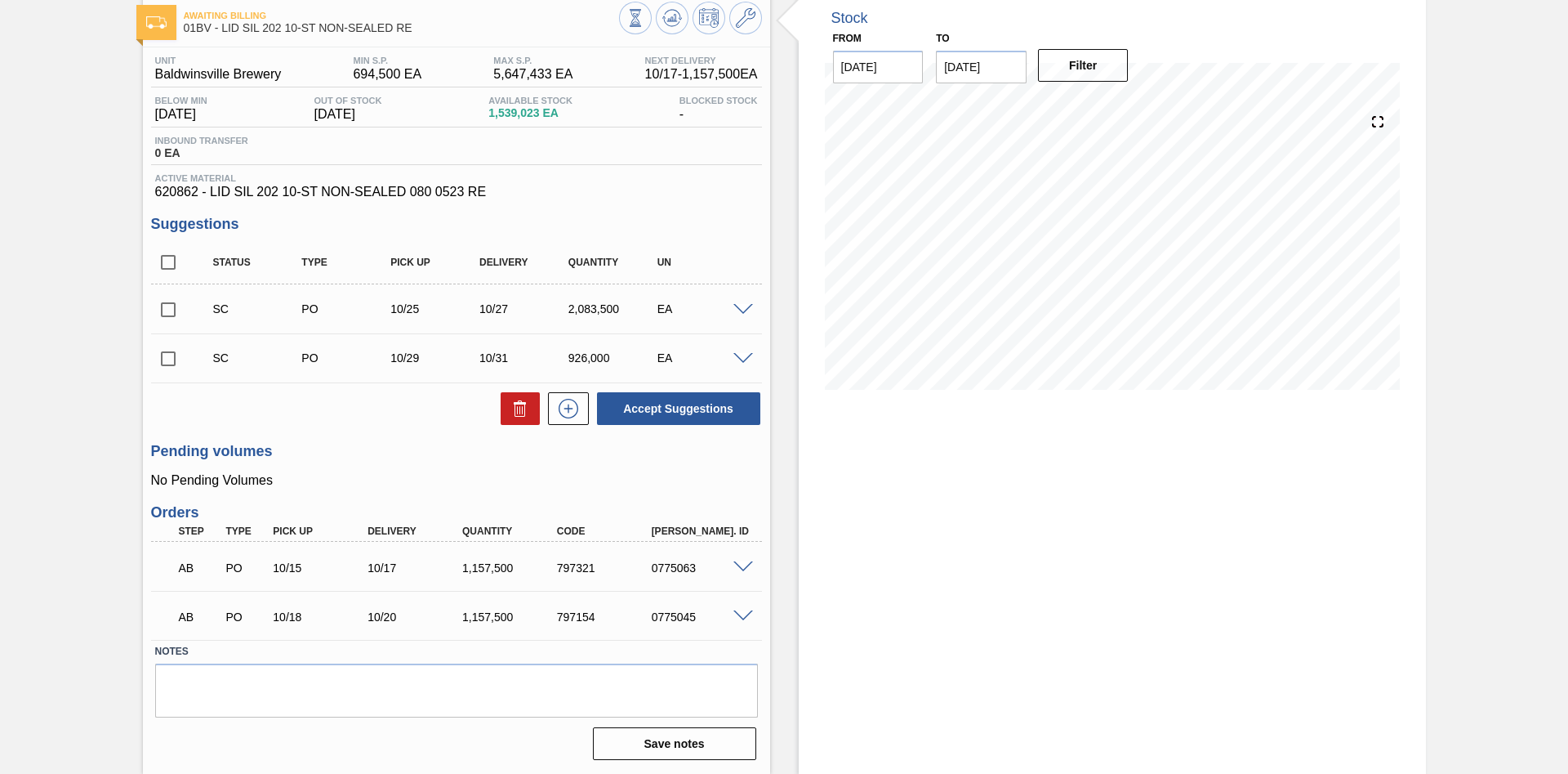
click at [740, 355] on span at bounding box center [743, 359] width 20 height 12
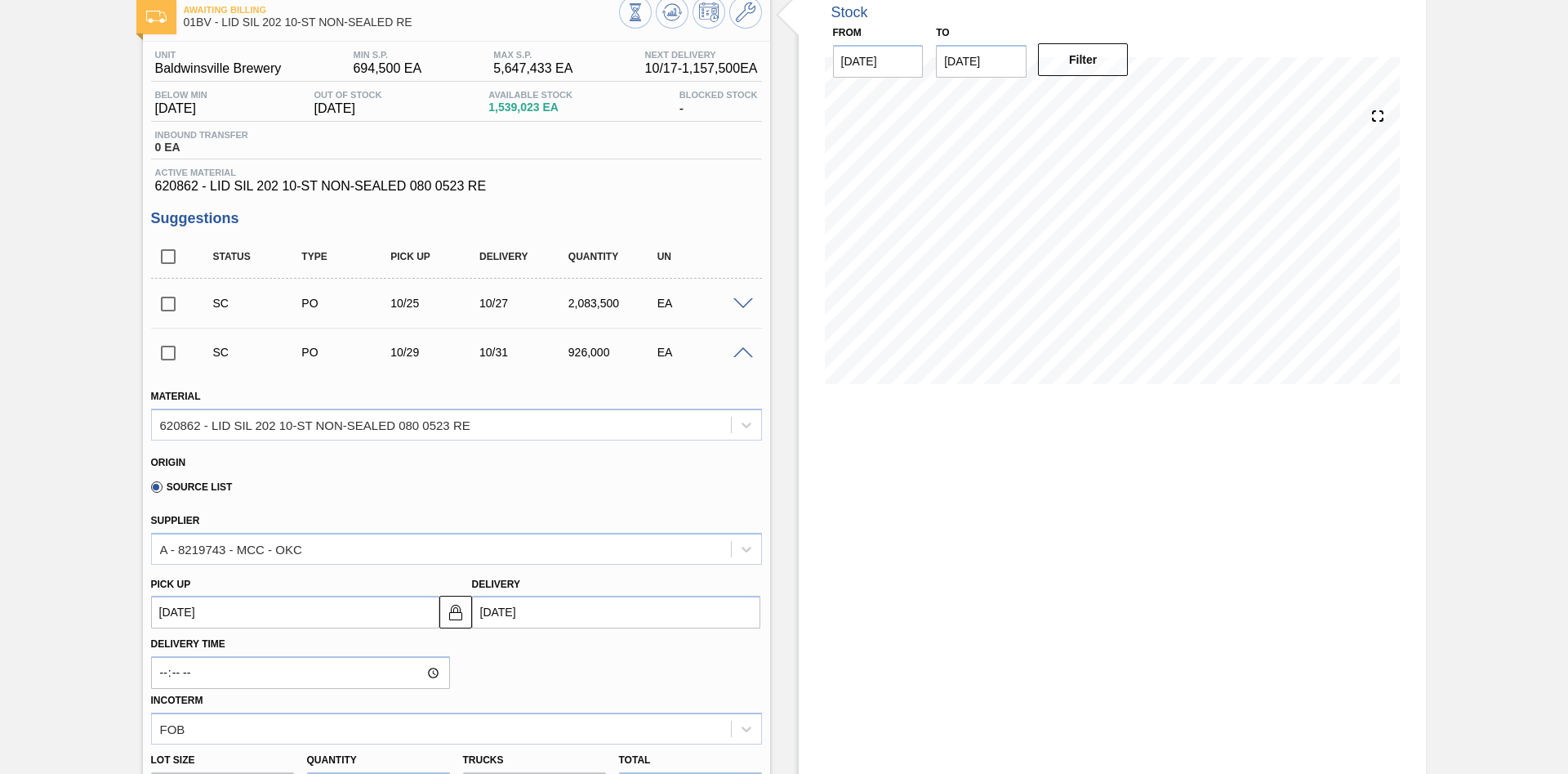
click at [740, 355] on span at bounding box center [743, 354] width 20 height 12
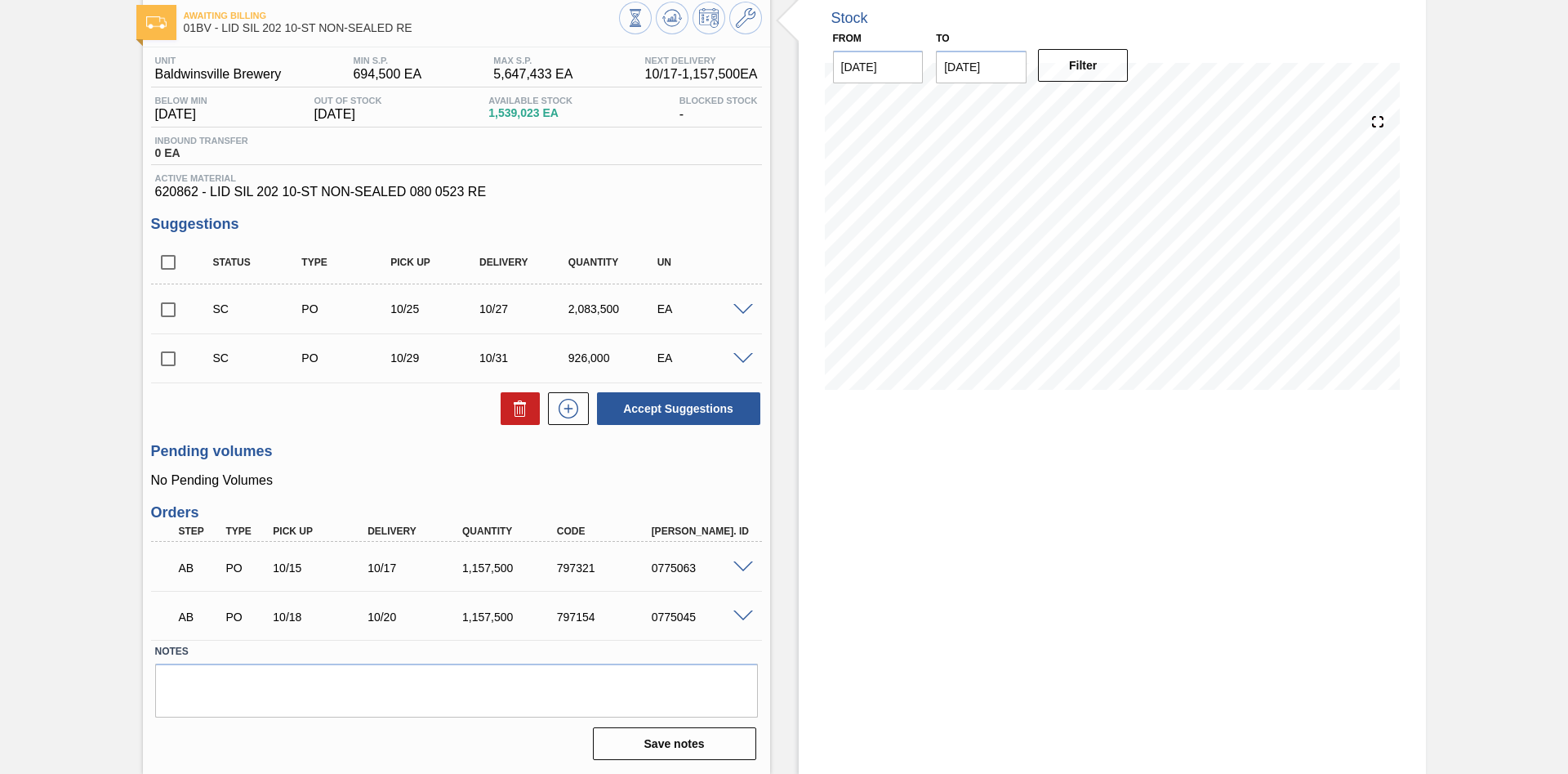
scroll to position [0, 0]
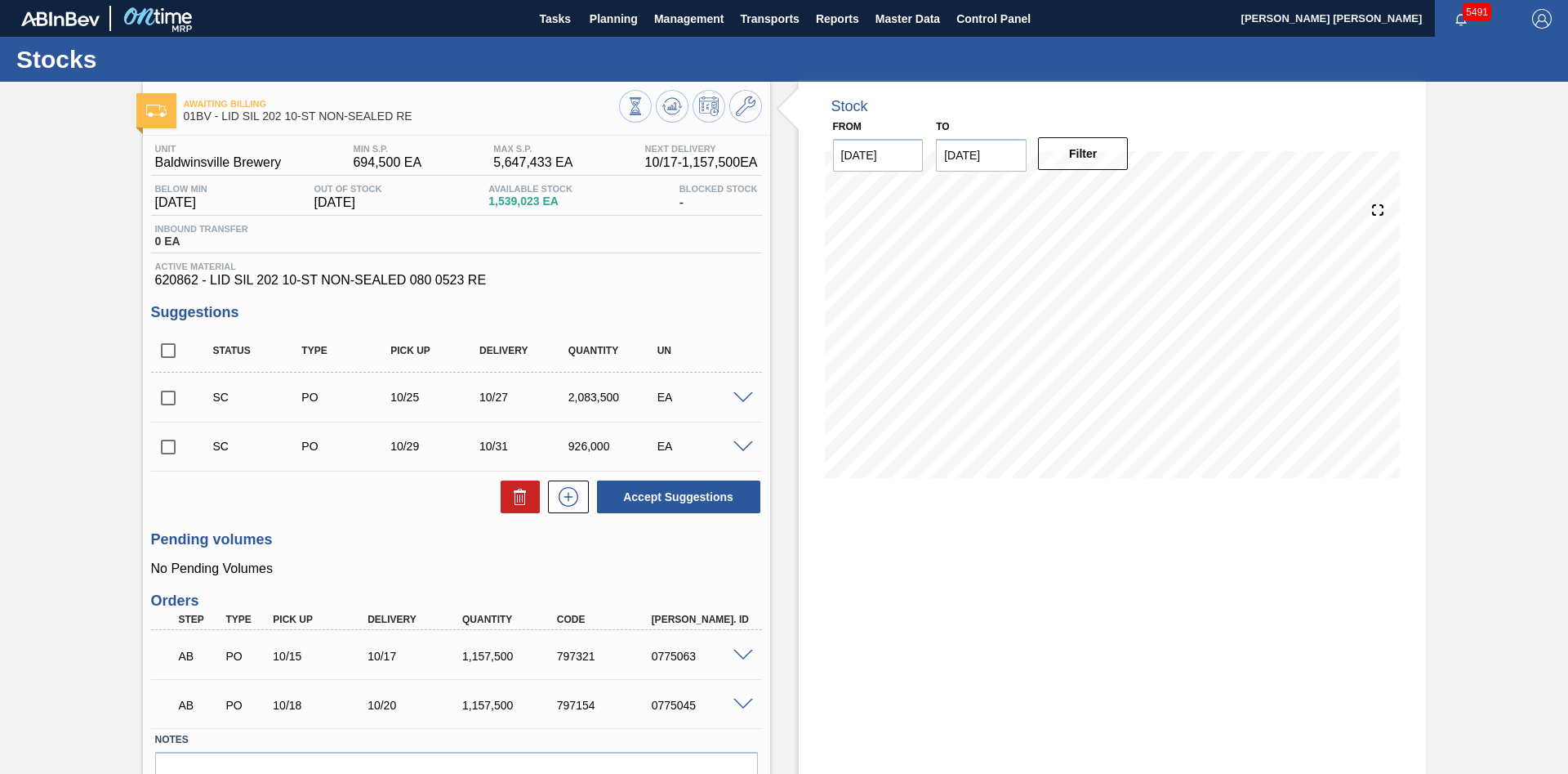
click at [682, 203] on div "Blocked Stock -" at bounding box center [719, 196] width 86 height 27
click at [696, 205] on div "Blocked Stock -" at bounding box center [719, 196] width 86 height 27
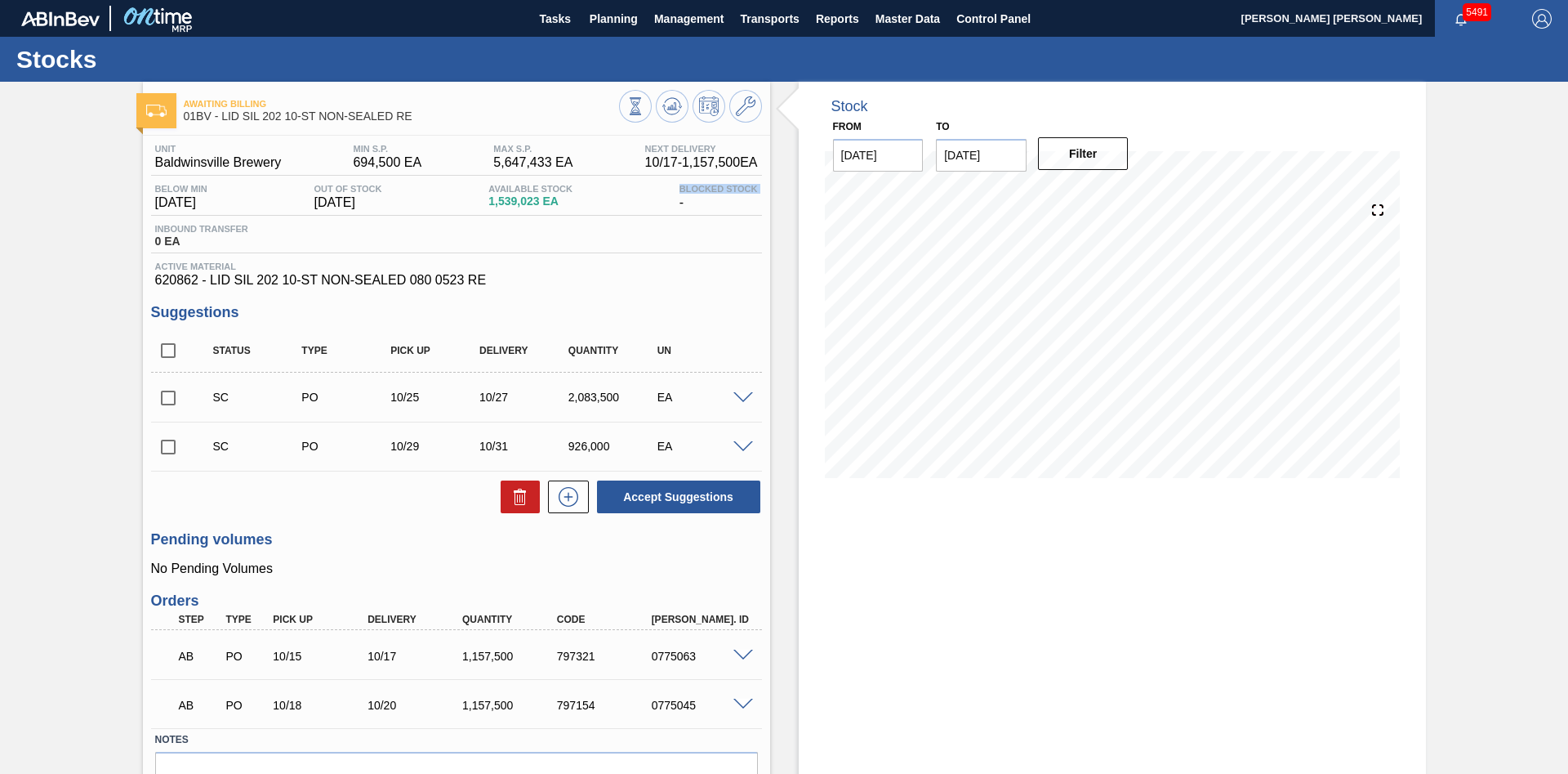
click at [696, 205] on div "Blocked Stock -" at bounding box center [719, 196] width 86 height 27
click at [697, 205] on div "Blocked Stock -" at bounding box center [719, 196] width 86 height 27
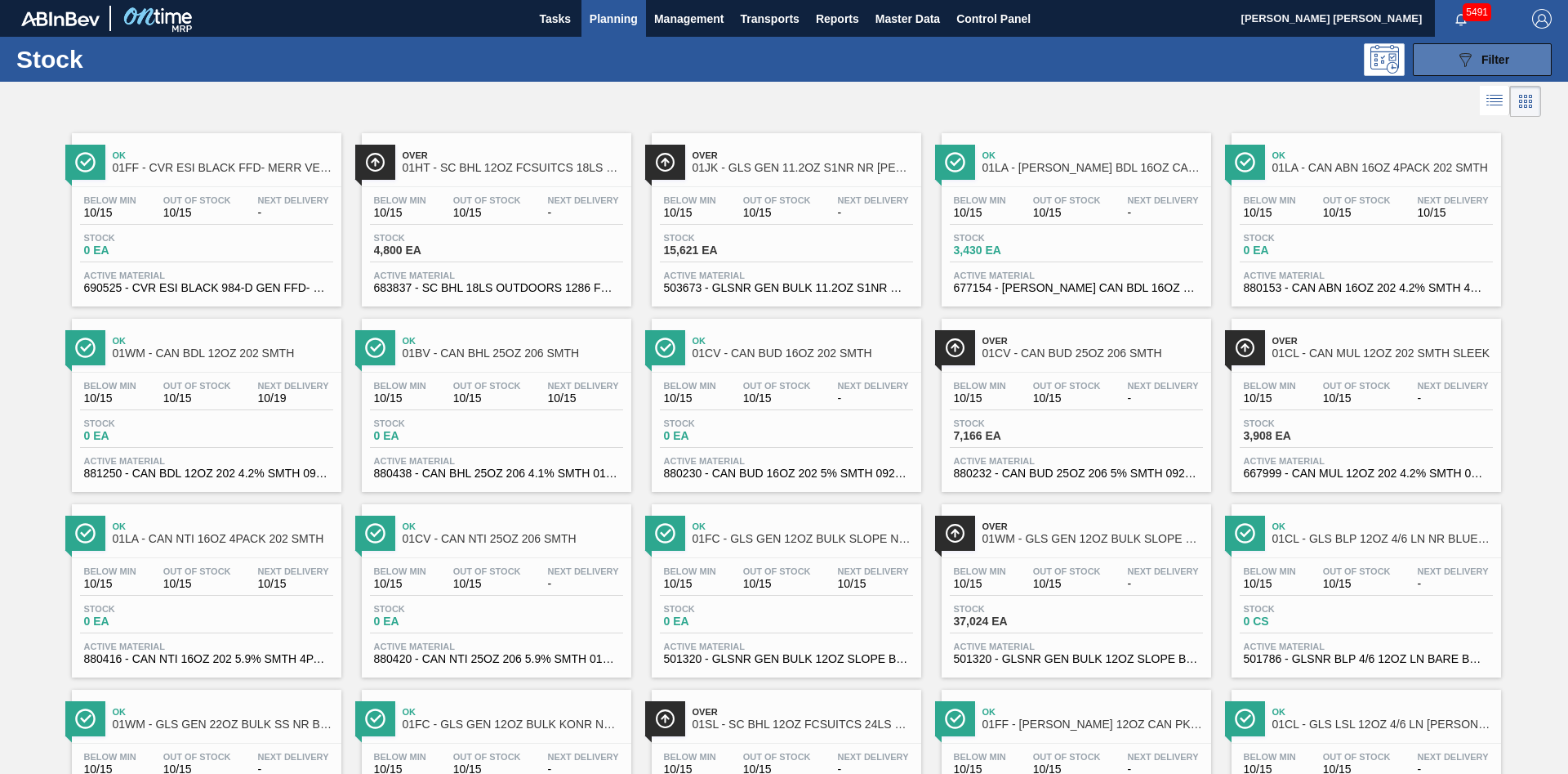
click at [1480, 58] on div "089F7B8B-B2A5-4AFE-B5C0-19BA573D28AC Filter" at bounding box center [1482, 60] width 54 height 20
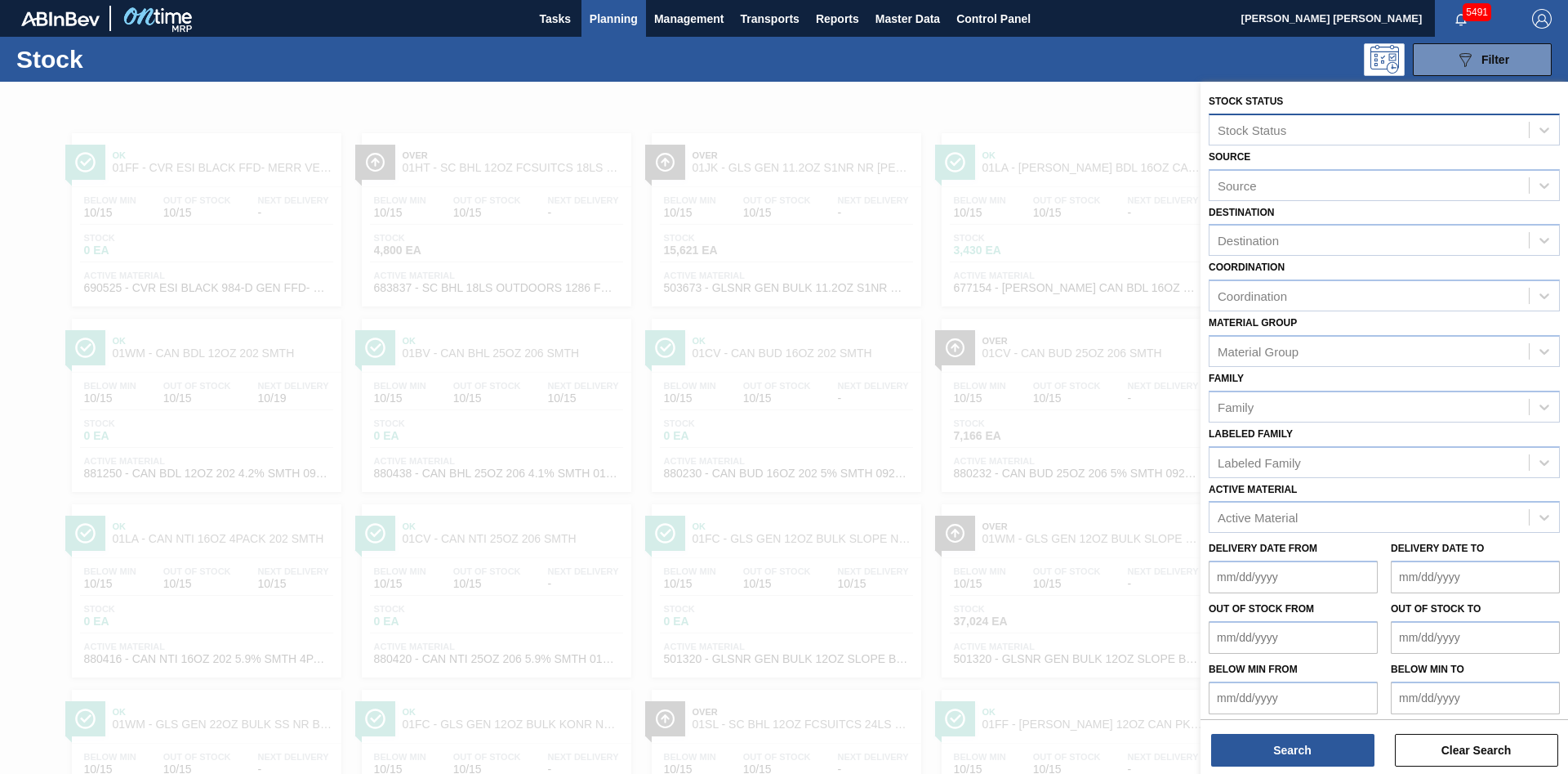
click at [1286, 138] on div "Stock Status" at bounding box center [1369, 130] width 319 height 24
click at [1310, 125] on div "Stock Status" at bounding box center [1369, 130] width 319 height 24
click at [1278, 184] on div "Source" at bounding box center [1369, 185] width 319 height 24
click at [1278, 183] on div "Source" at bounding box center [1369, 185] width 319 height 24
click at [1342, 231] on div "Destination" at bounding box center [1369, 241] width 319 height 24
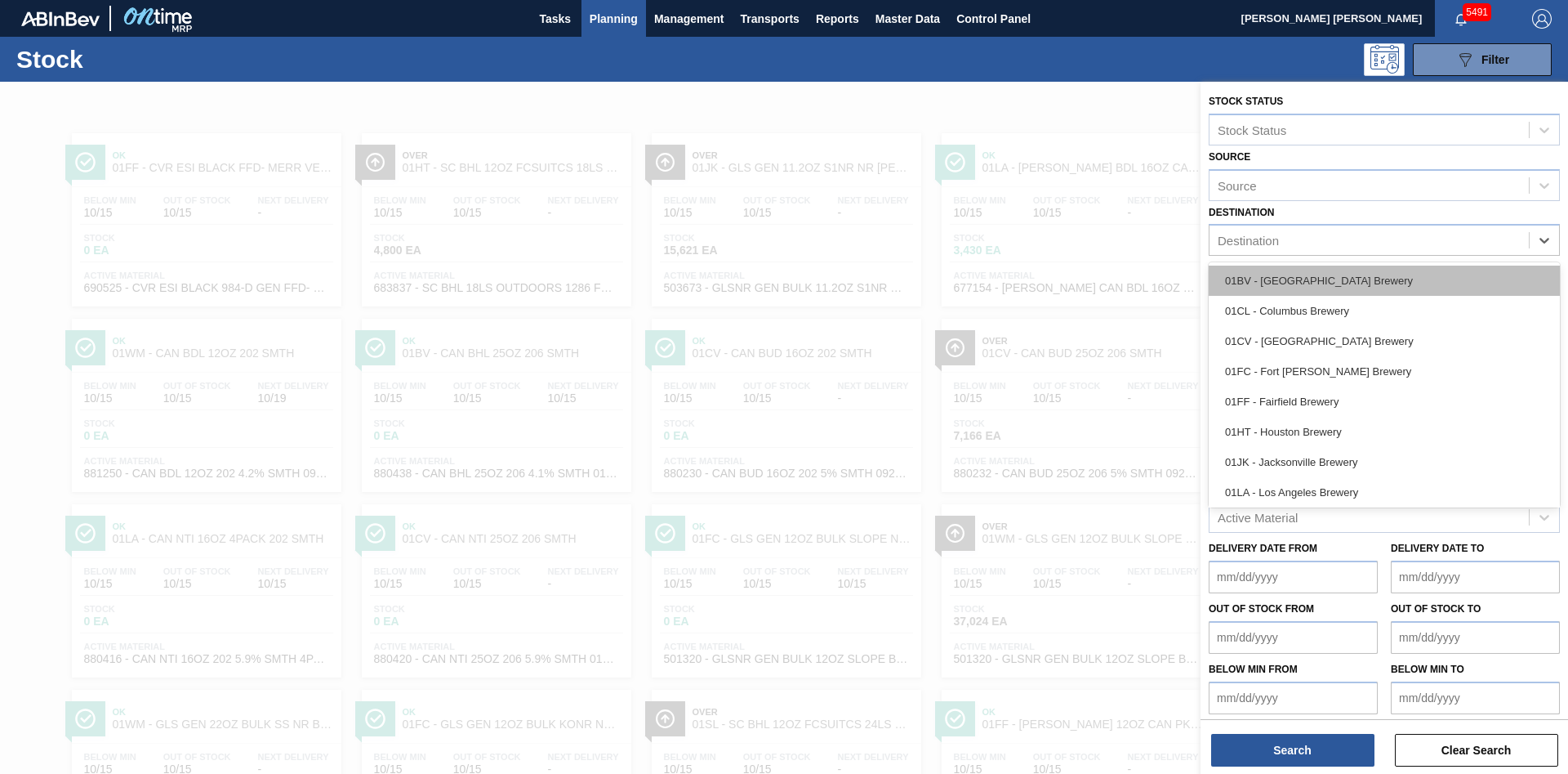
click at [1302, 279] on div "01BV - Baldwinsville Brewery" at bounding box center [1384, 280] width 351 height 30
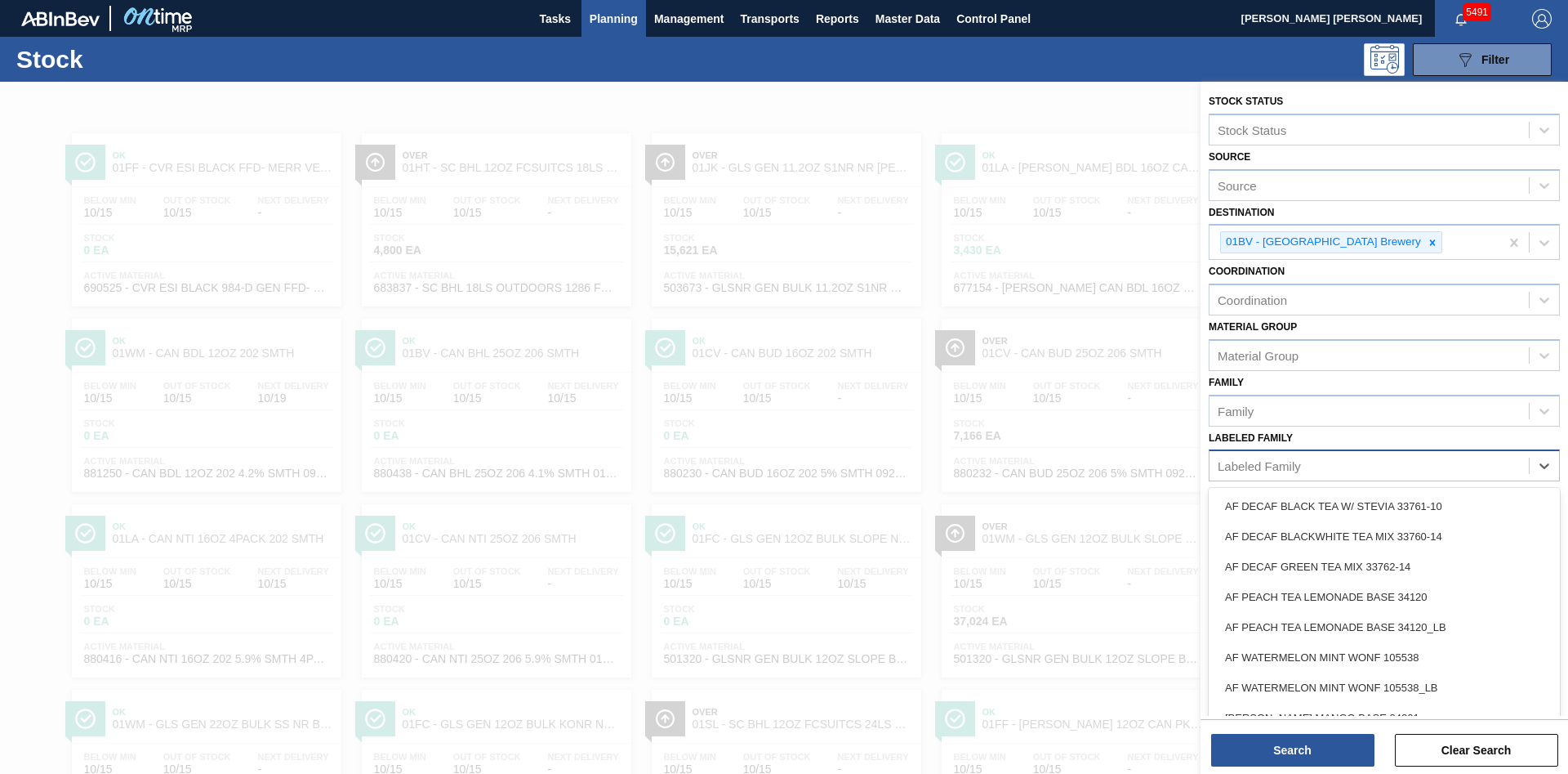
click at [1342, 465] on div "Labeled Family" at bounding box center [1369, 467] width 319 height 24
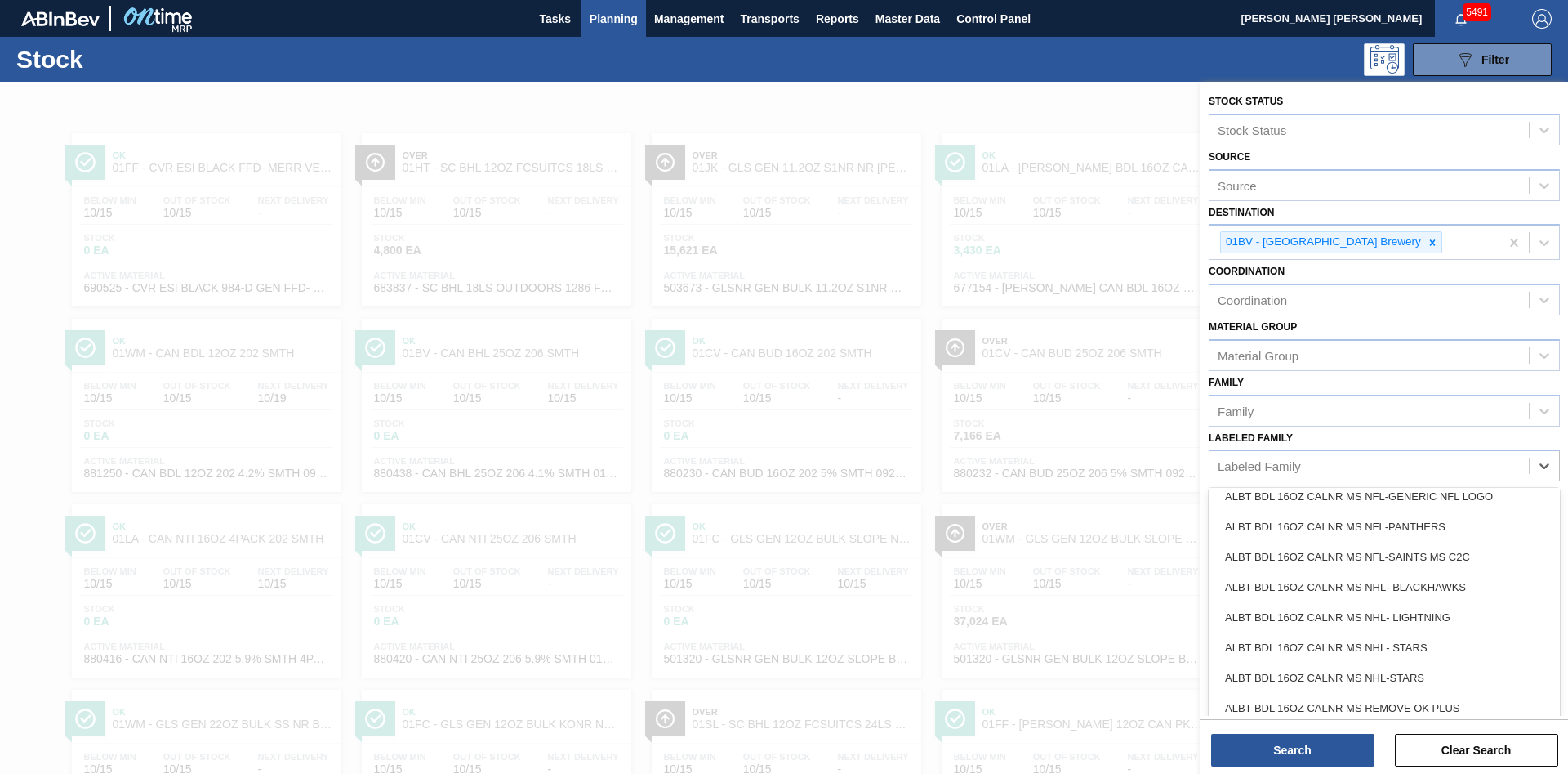
scroll to position [1334, 0]
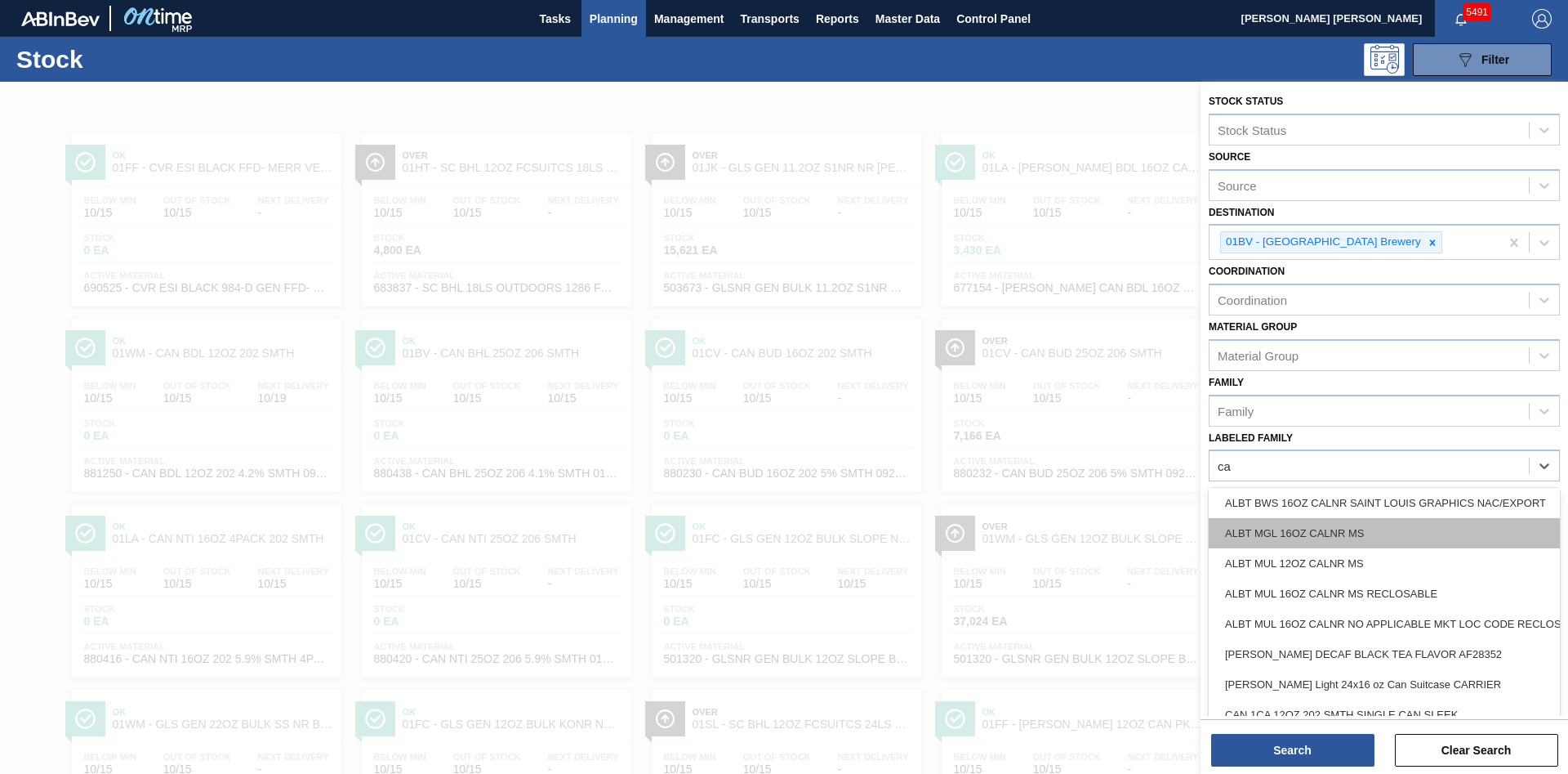
type Family "can"
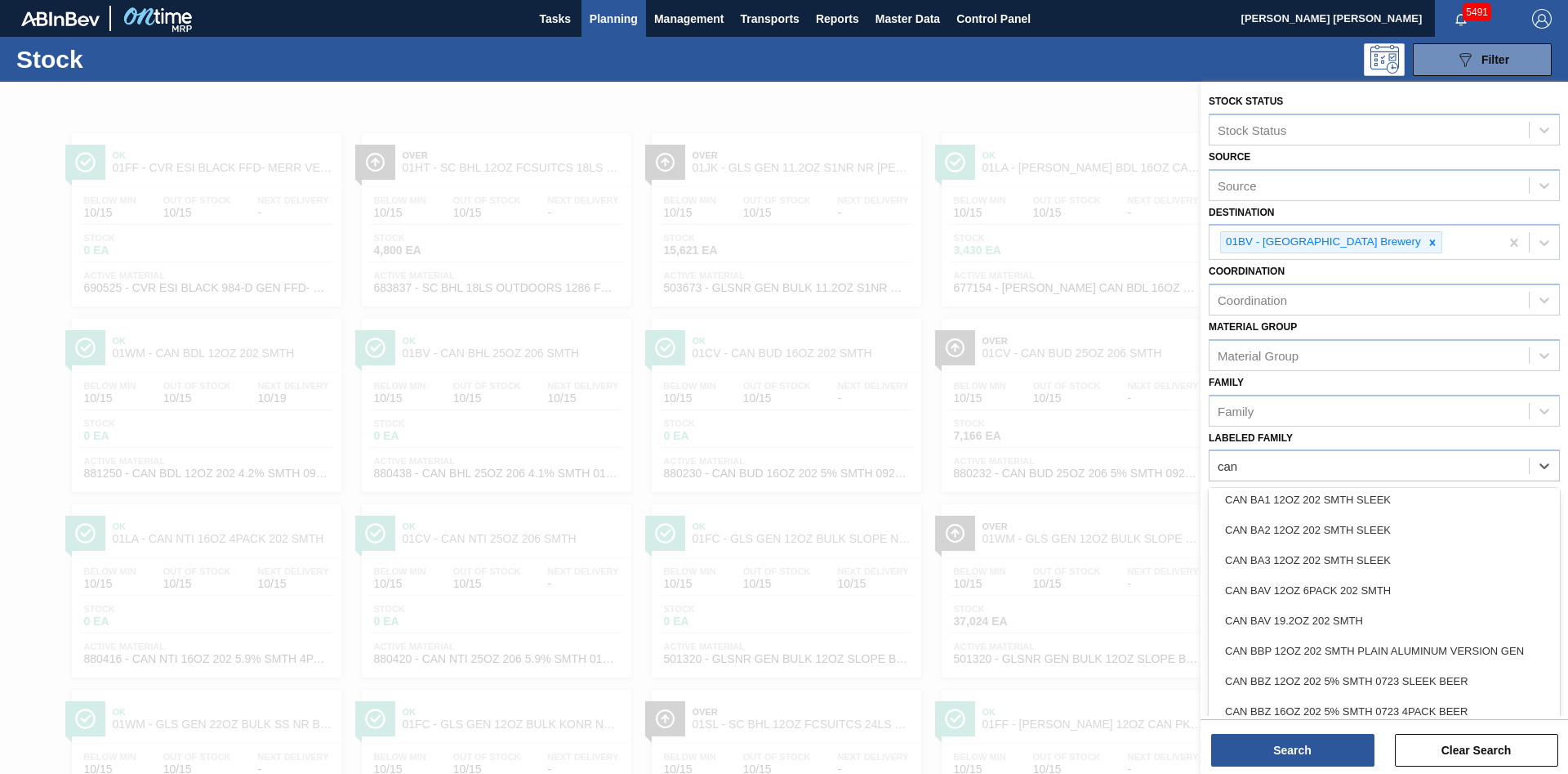
scroll to position [1452, 0]
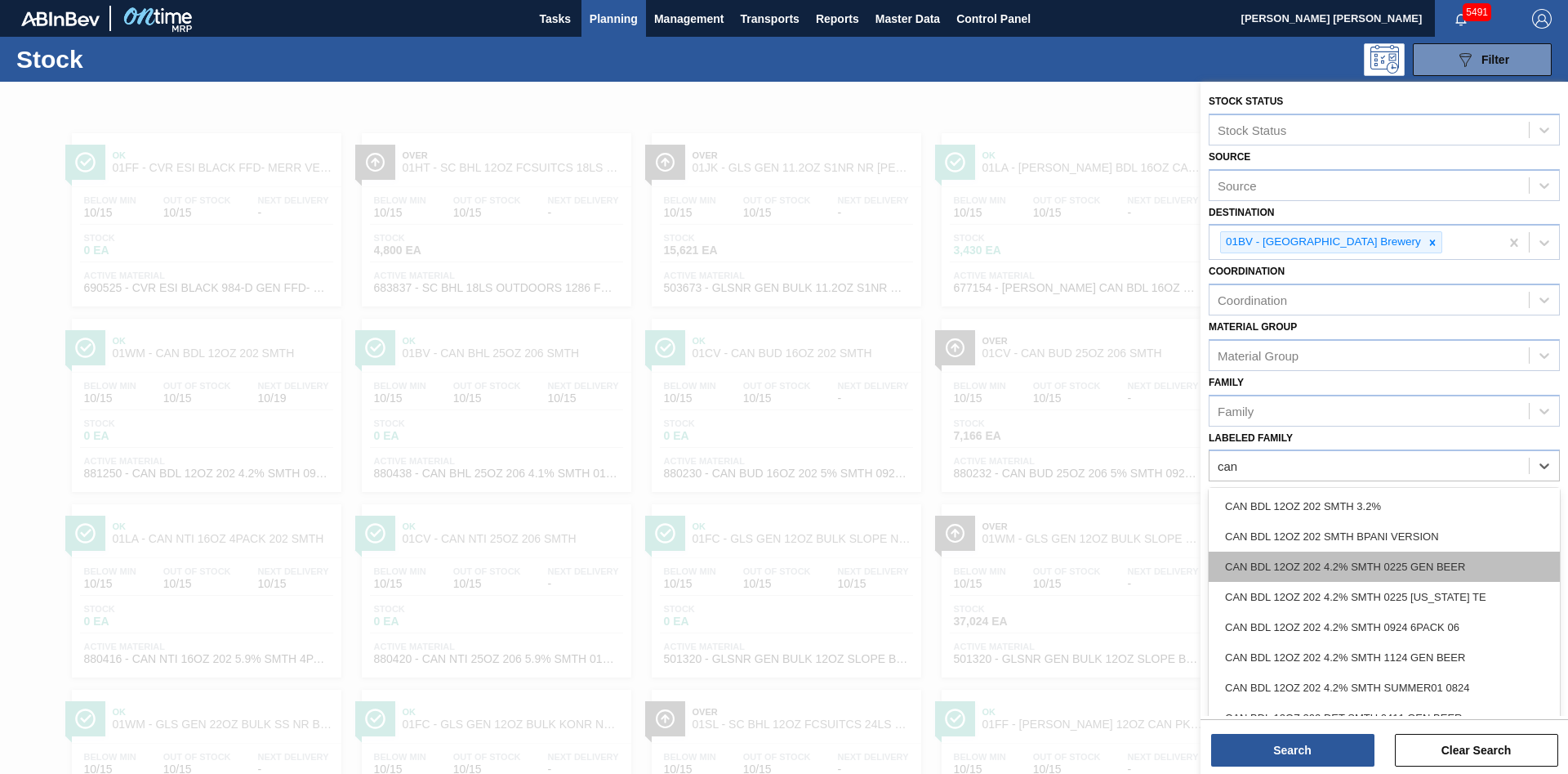
click at [1374, 565] on div "CAN BDL 12OZ 202 4.2% SMTH 0225 GEN BEER" at bounding box center [1384, 567] width 351 height 30
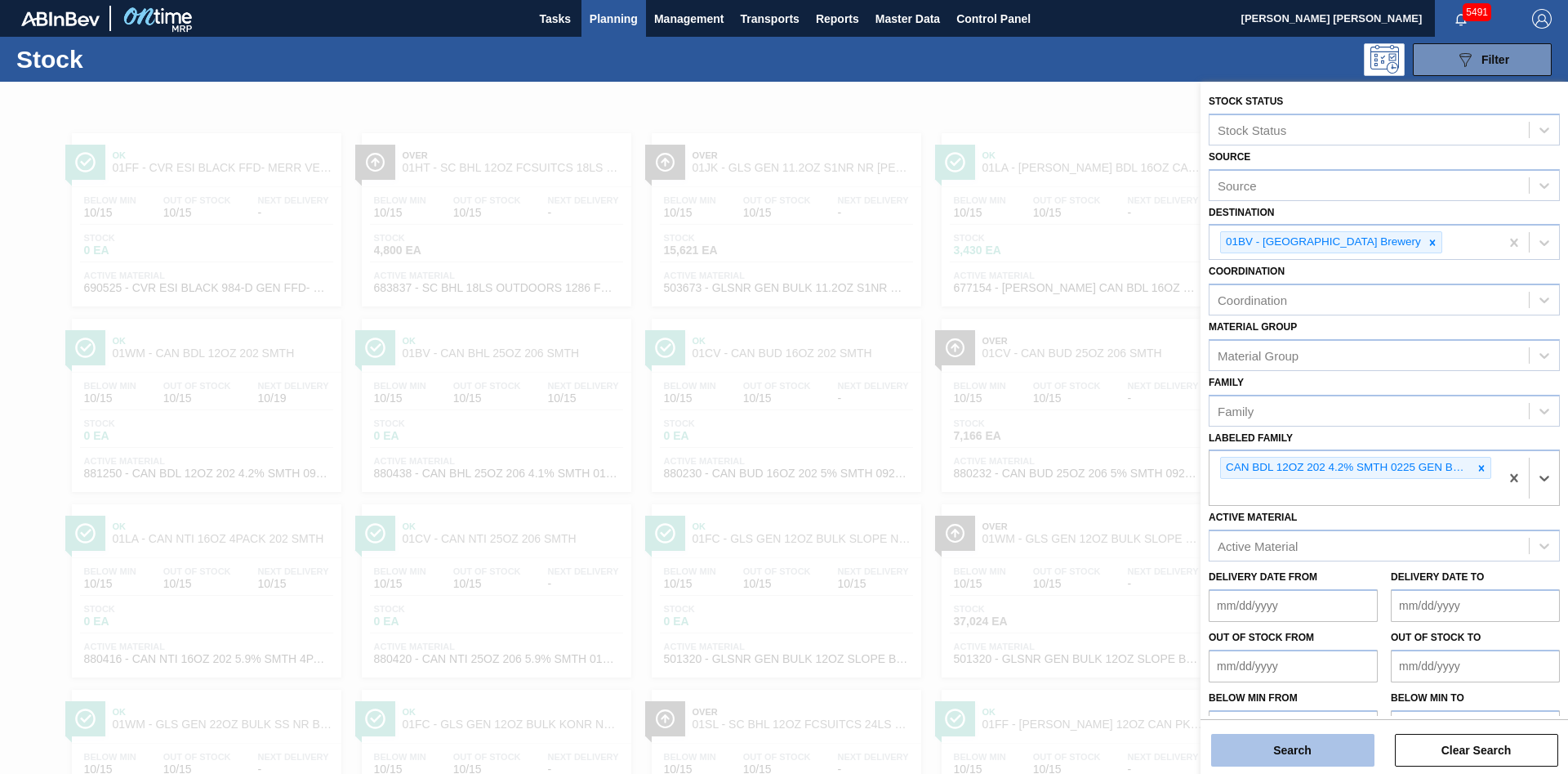
click at [1322, 743] on button "Search" at bounding box center [1293, 749] width 163 height 32
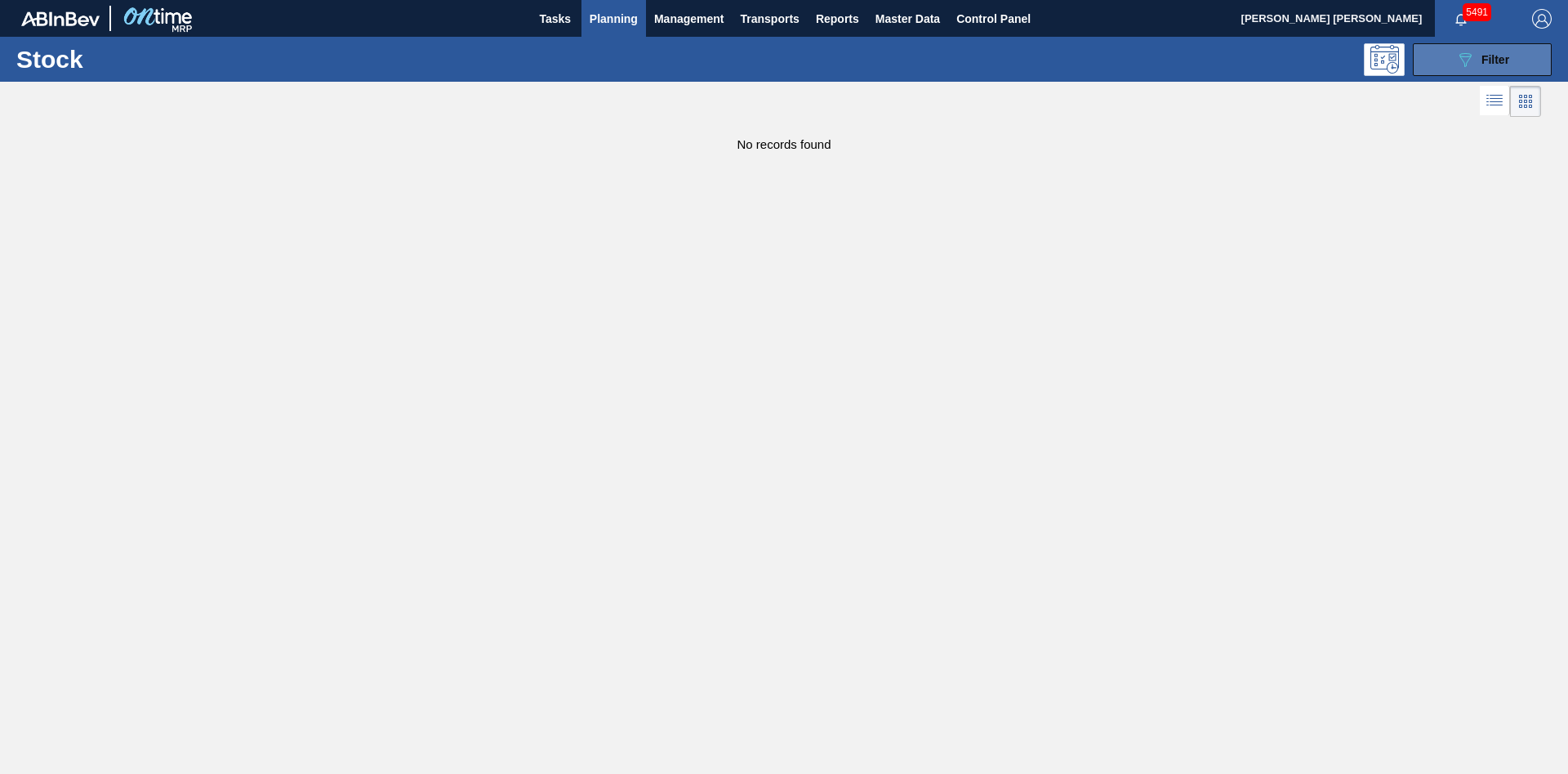
click at [1511, 61] on button "089F7B8B-B2A5-4AFE-B5C0-19BA573D28AC Filter" at bounding box center [1482, 59] width 138 height 32
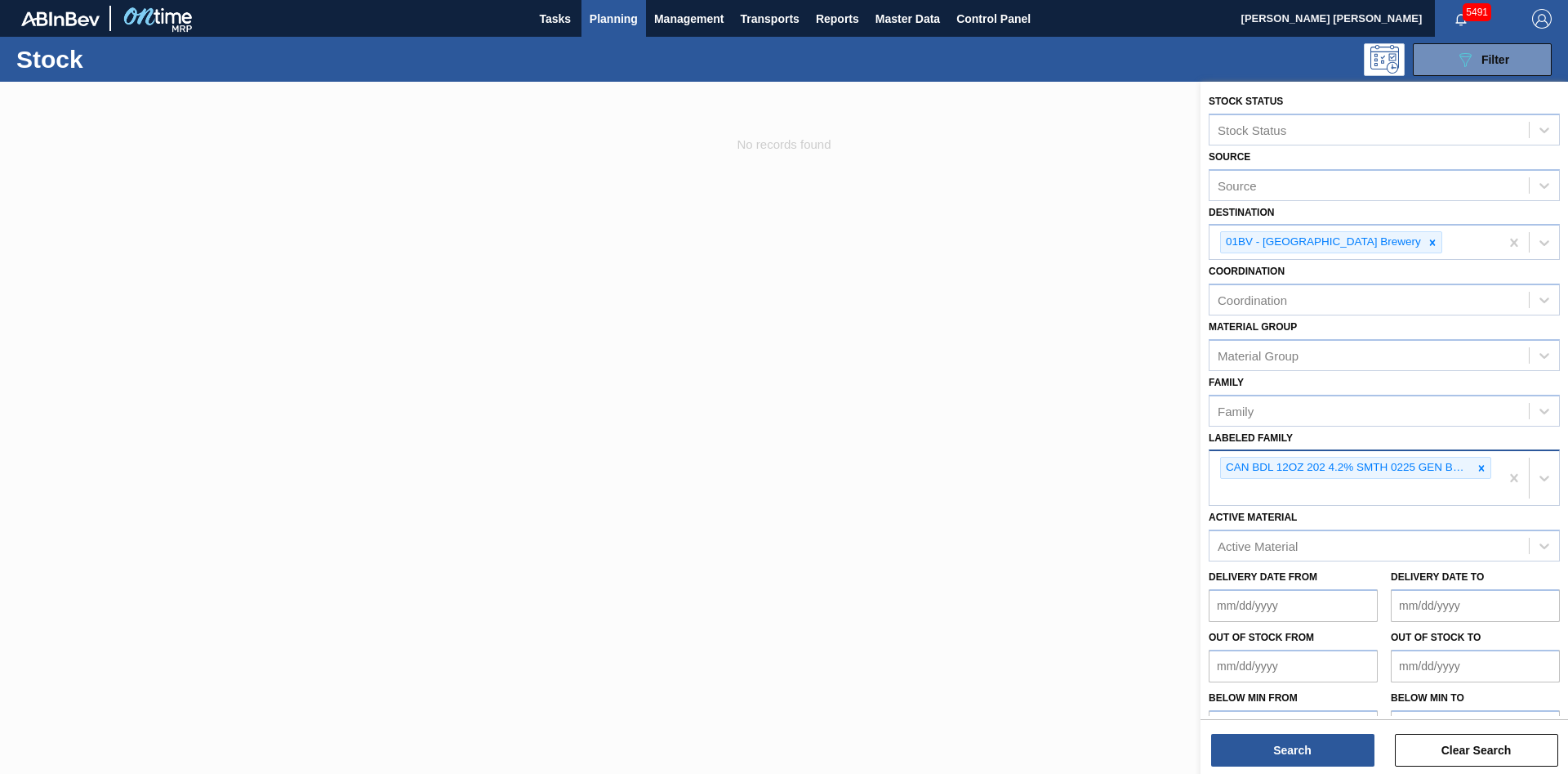
click at [1481, 470] on icon at bounding box center [1483, 468] width 6 height 6
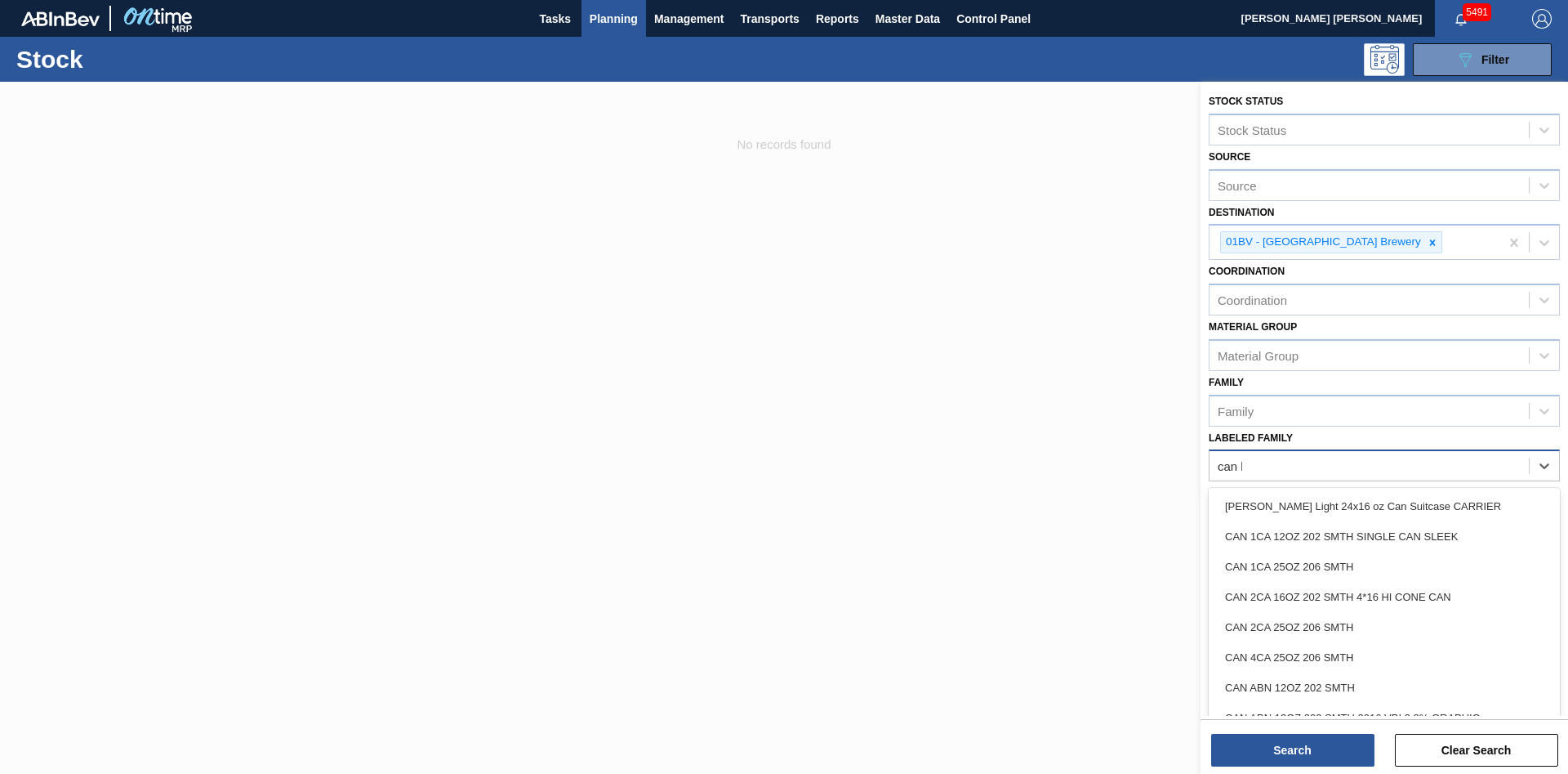
type Family "can bud"
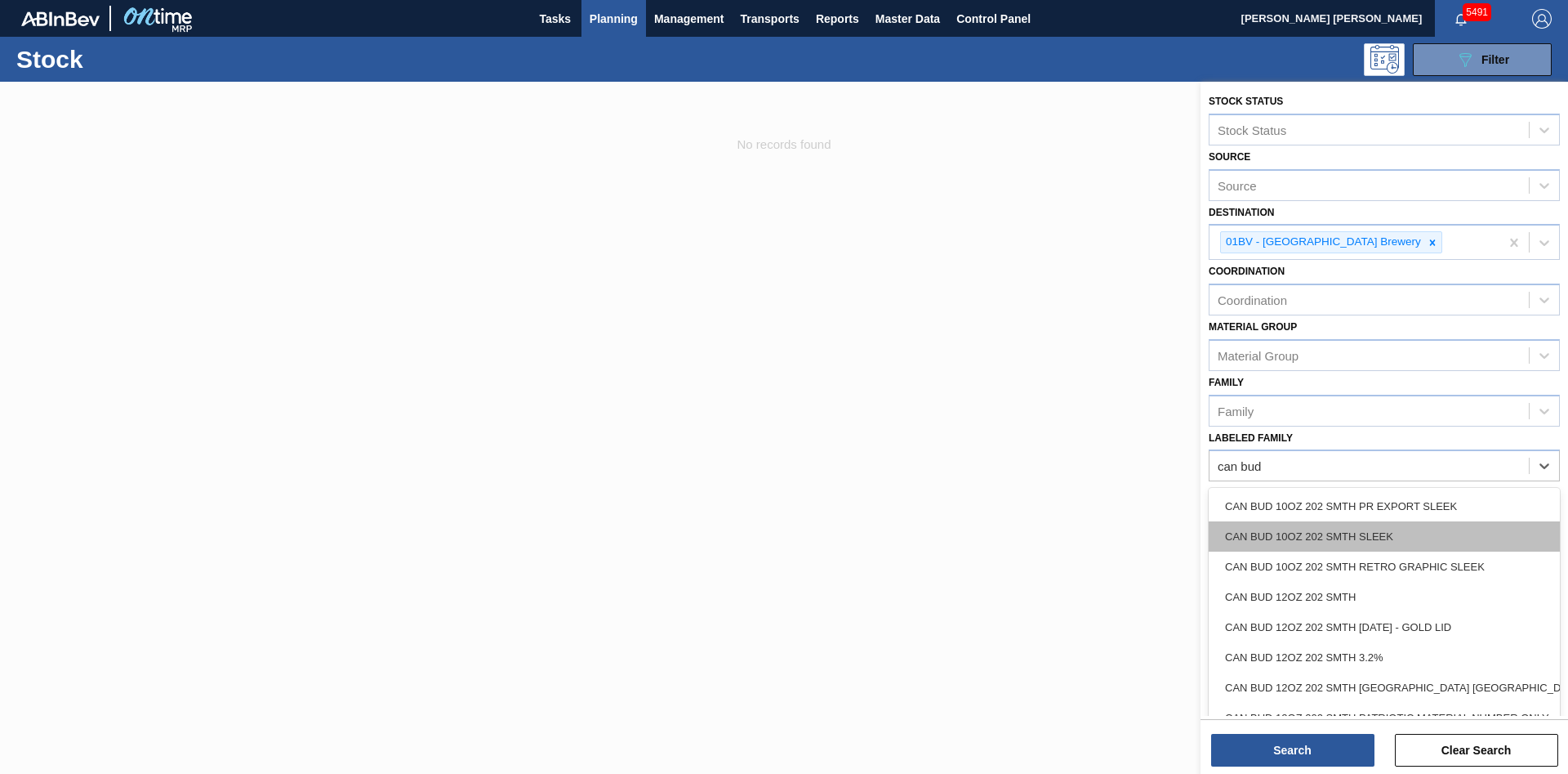
click at [1370, 536] on div "CAN BUD 10OZ 202 SMTH SLEEK" at bounding box center [1384, 536] width 351 height 30
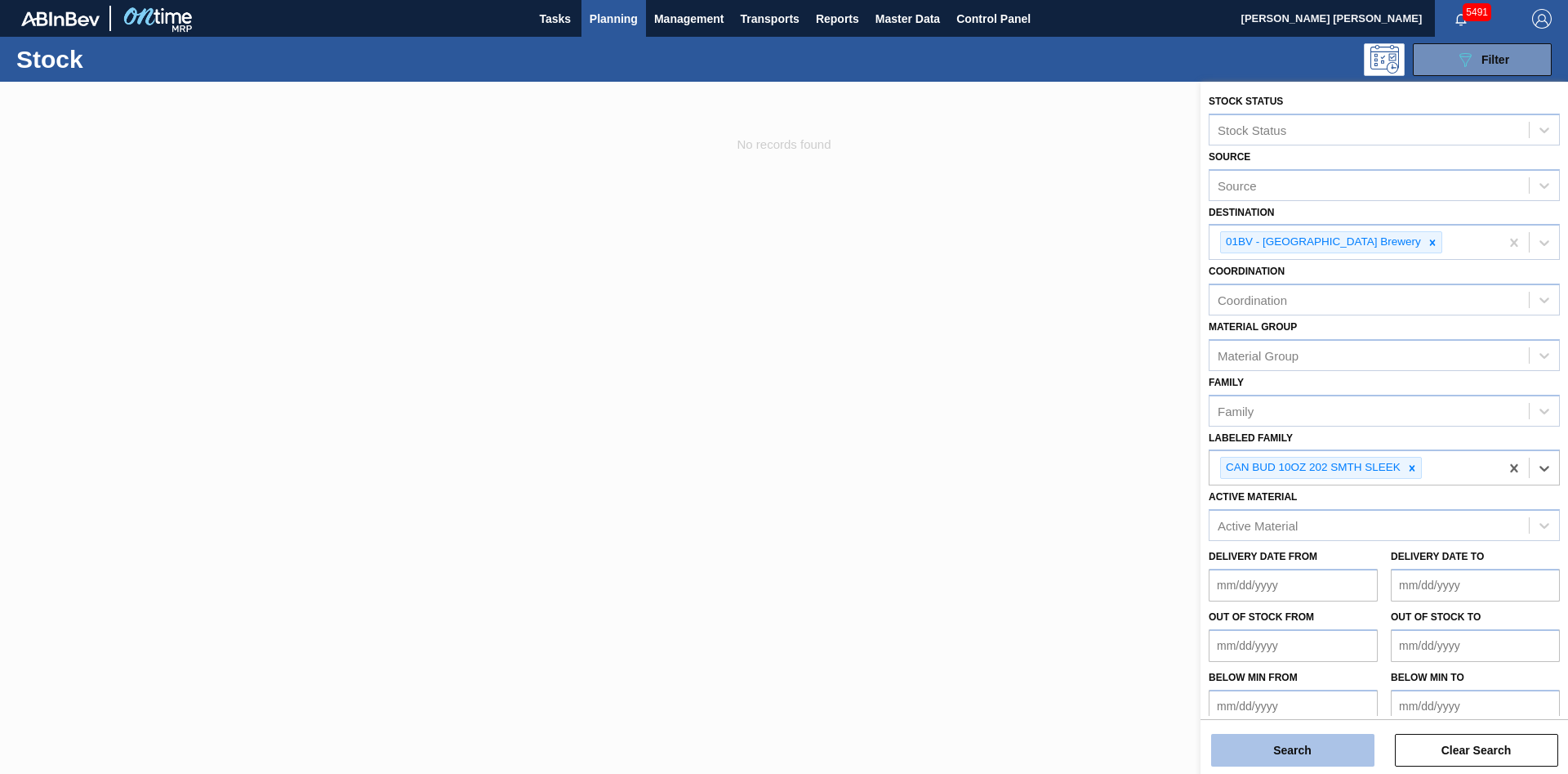
click at [1319, 743] on button "Search" at bounding box center [1293, 749] width 163 height 32
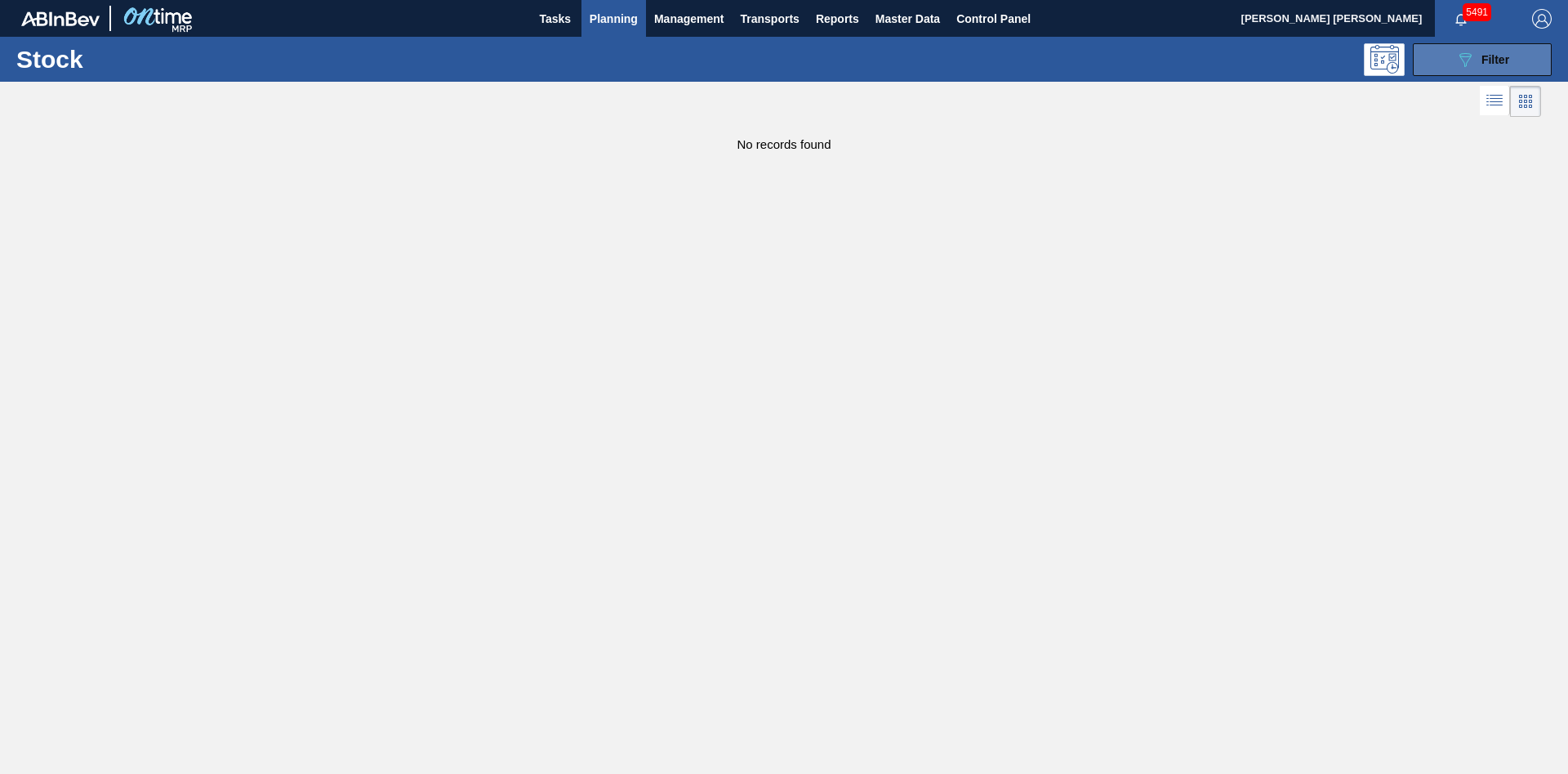
click at [1457, 65] on icon "089F7B8B-B2A5-4AFE-B5C0-19BA573D28AC" at bounding box center [1465, 60] width 20 height 20
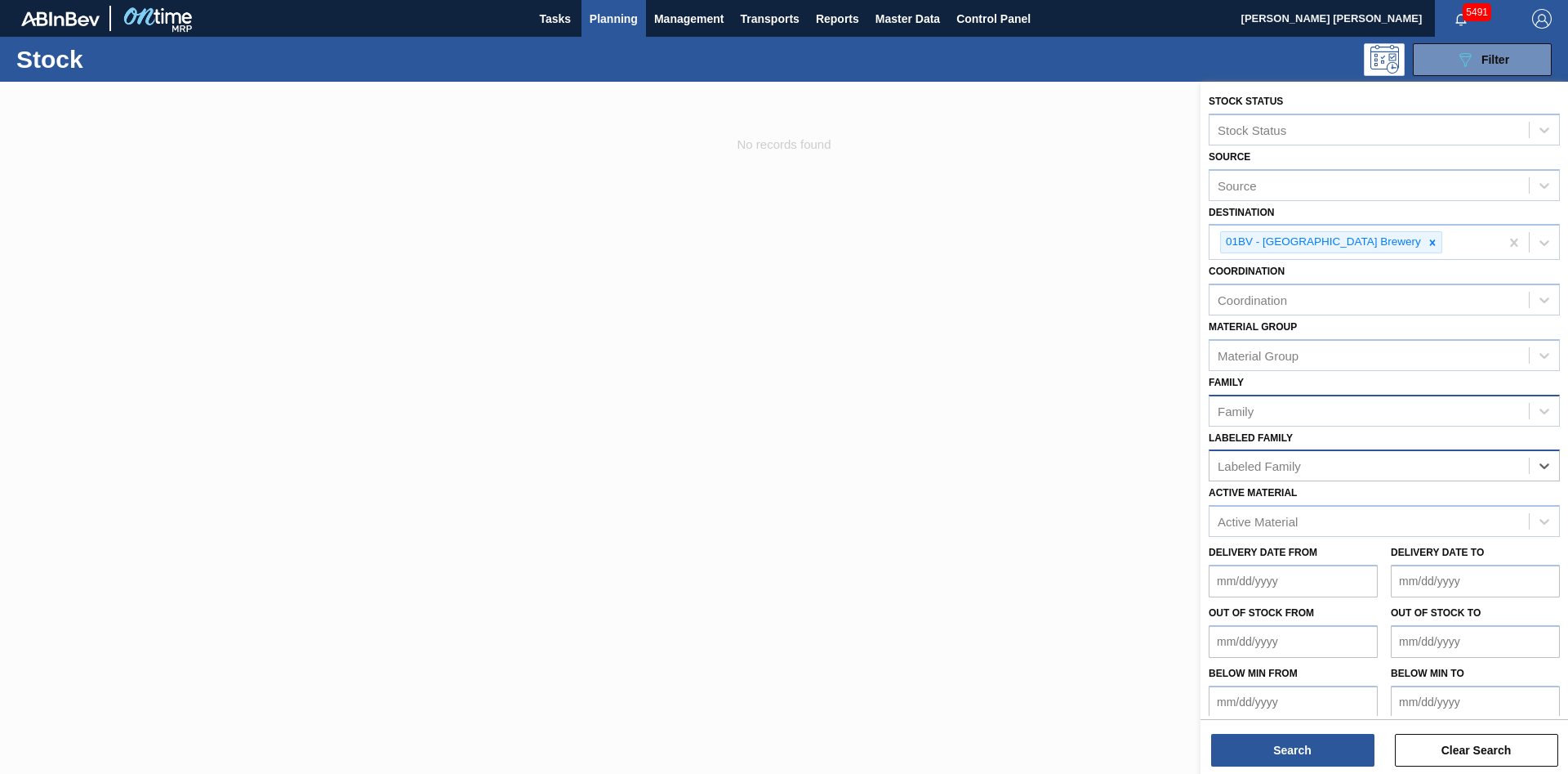
click at [1419, 406] on div "Family" at bounding box center [1369, 411] width 319 height 24
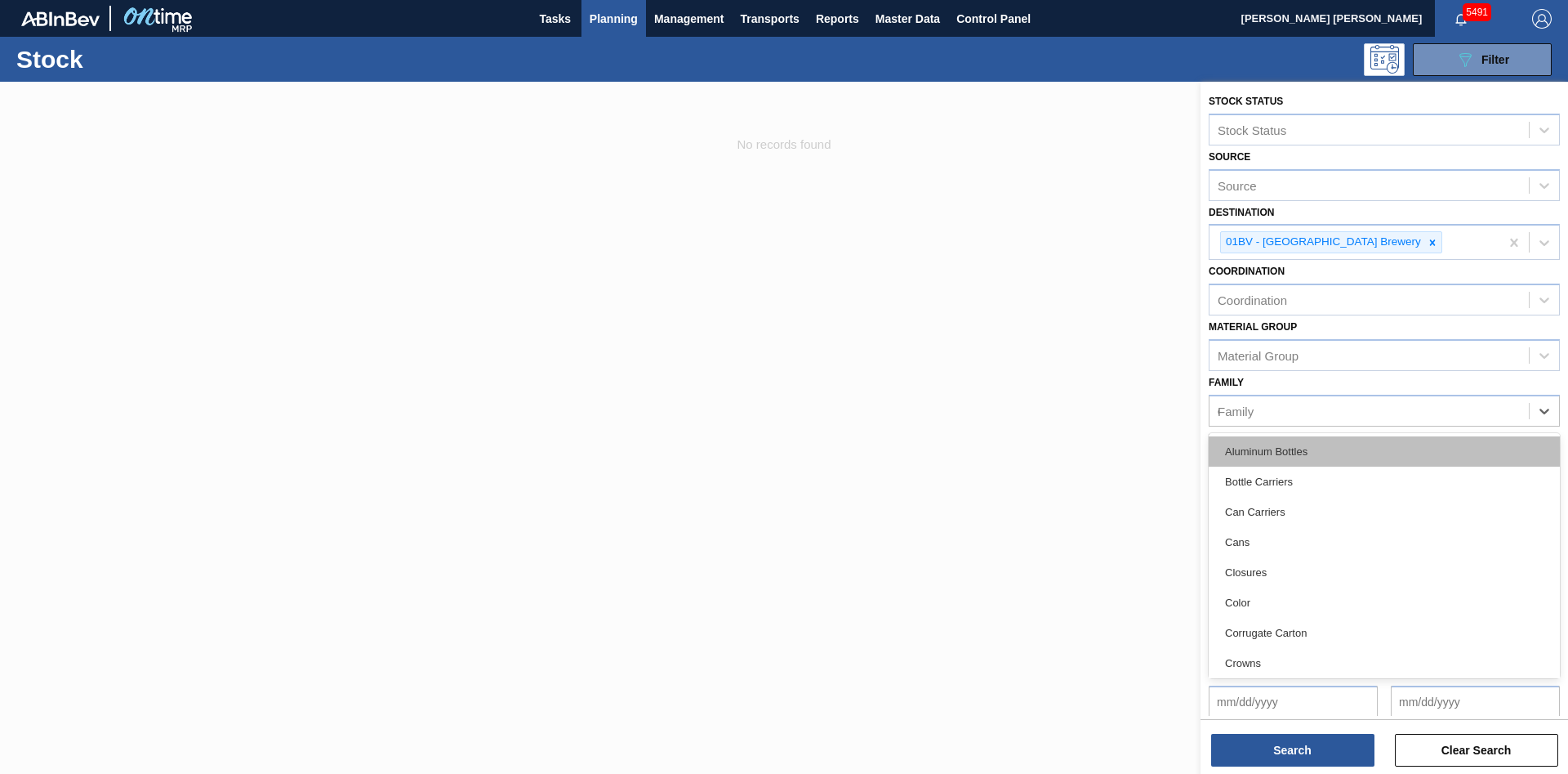
type input "ca"
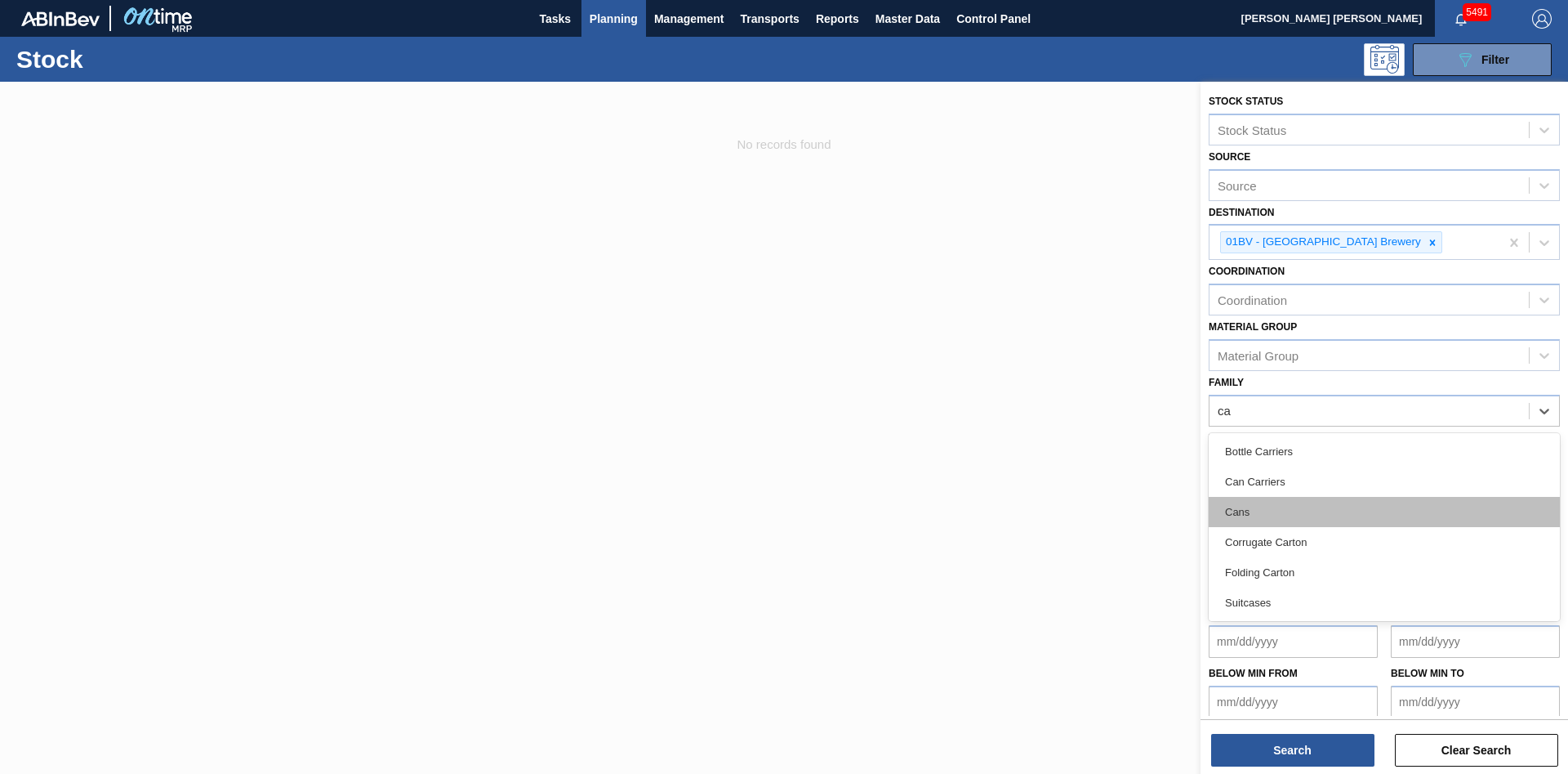
click at [1280, 508] on div "Cans" at bounding box center [1384, 512] width 351 height 30
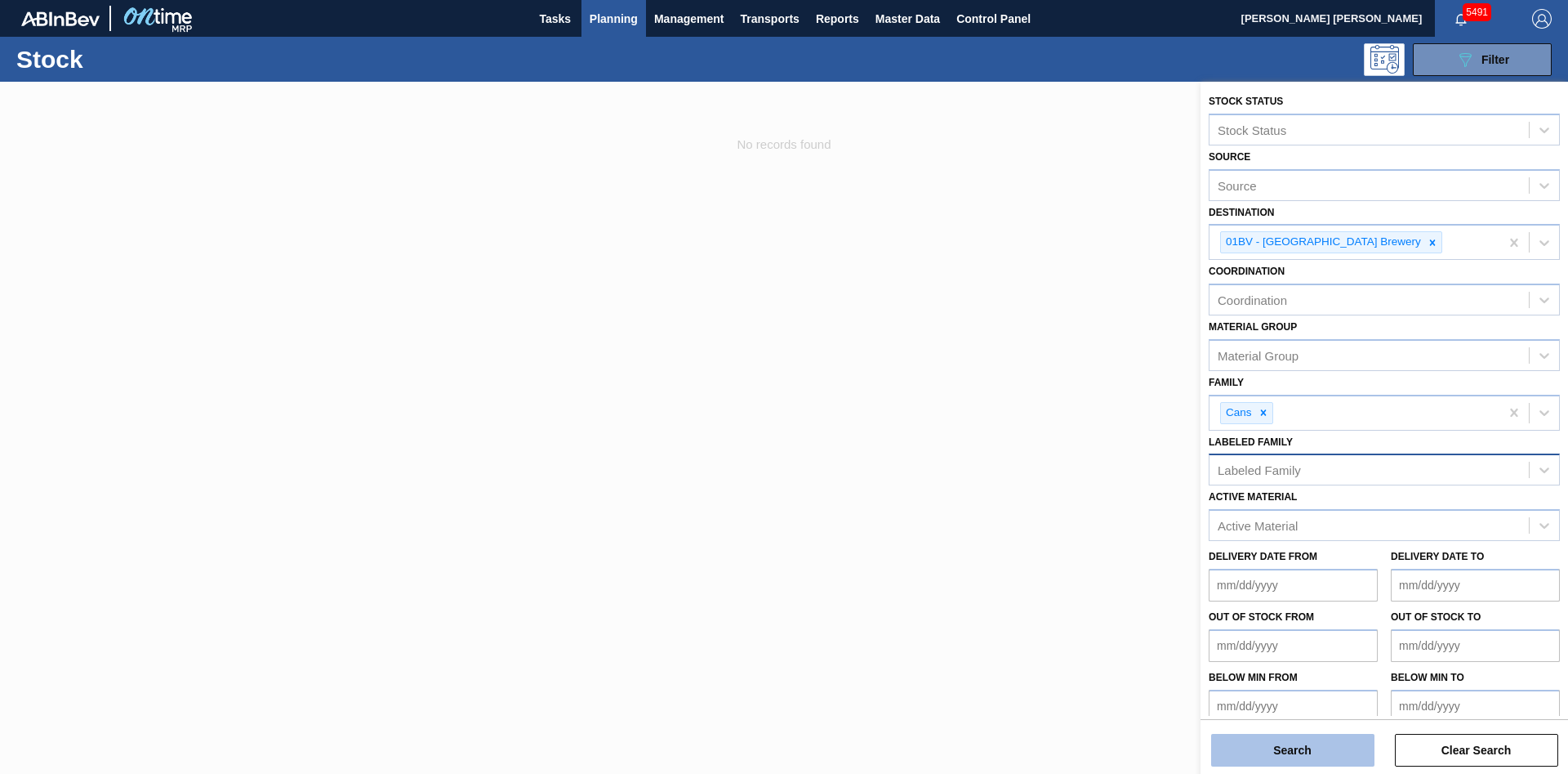
click at [1309, 746] on button "Search" at bounding box center [1293, 749] width 163 height 32
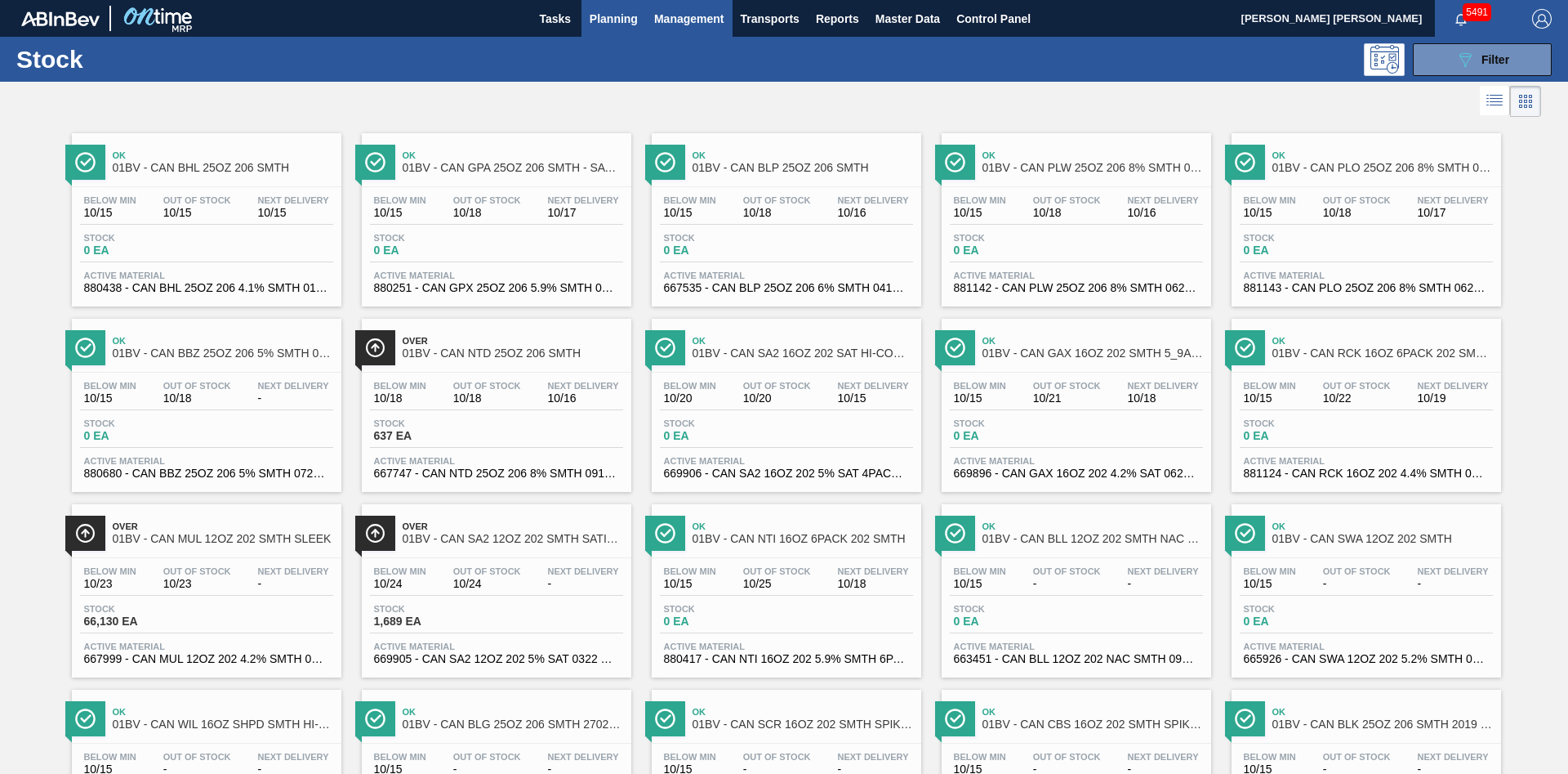
click at [682, 27] on span "Management" at bounding box center [689, 19] width 71 height 20
click at [558, 66] on div at bounding box center [784, 387] width 1568 height 774
click at [684, 31] on button "Management" at bounding box center [689, 18] width 86 height 36
click at [589, 25] on div at bounding box center [784, 387] width 1568 height 774
click at [595, 22] on span "Planning" at bounding box center [614, 19] width 48 height 20
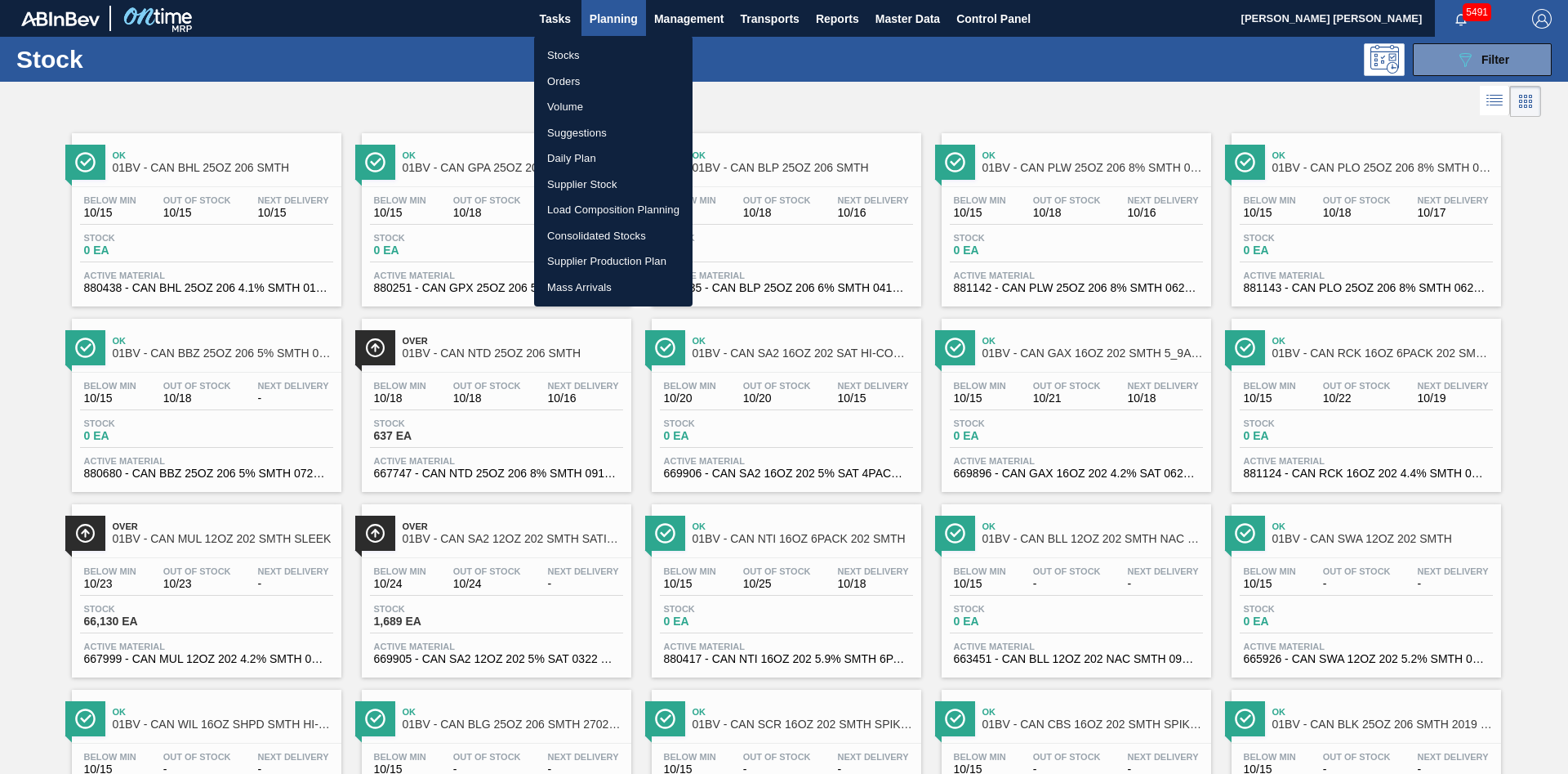
click at [847, 82] on div at bounding box center [784, 387] width 1568 height 774
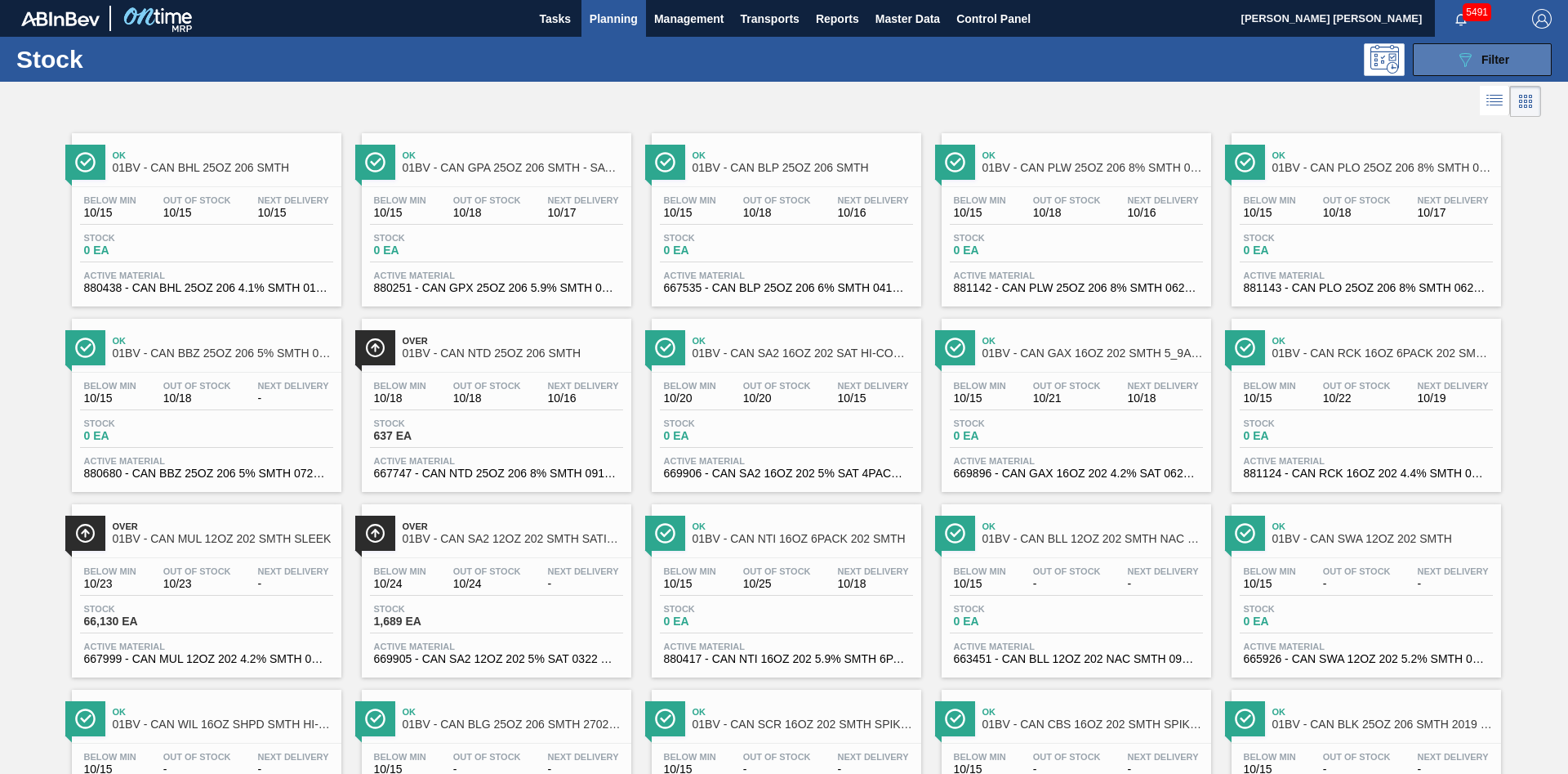
click at [1465, 65] on icon at bounding box center [1466, 60] width 12 height 14
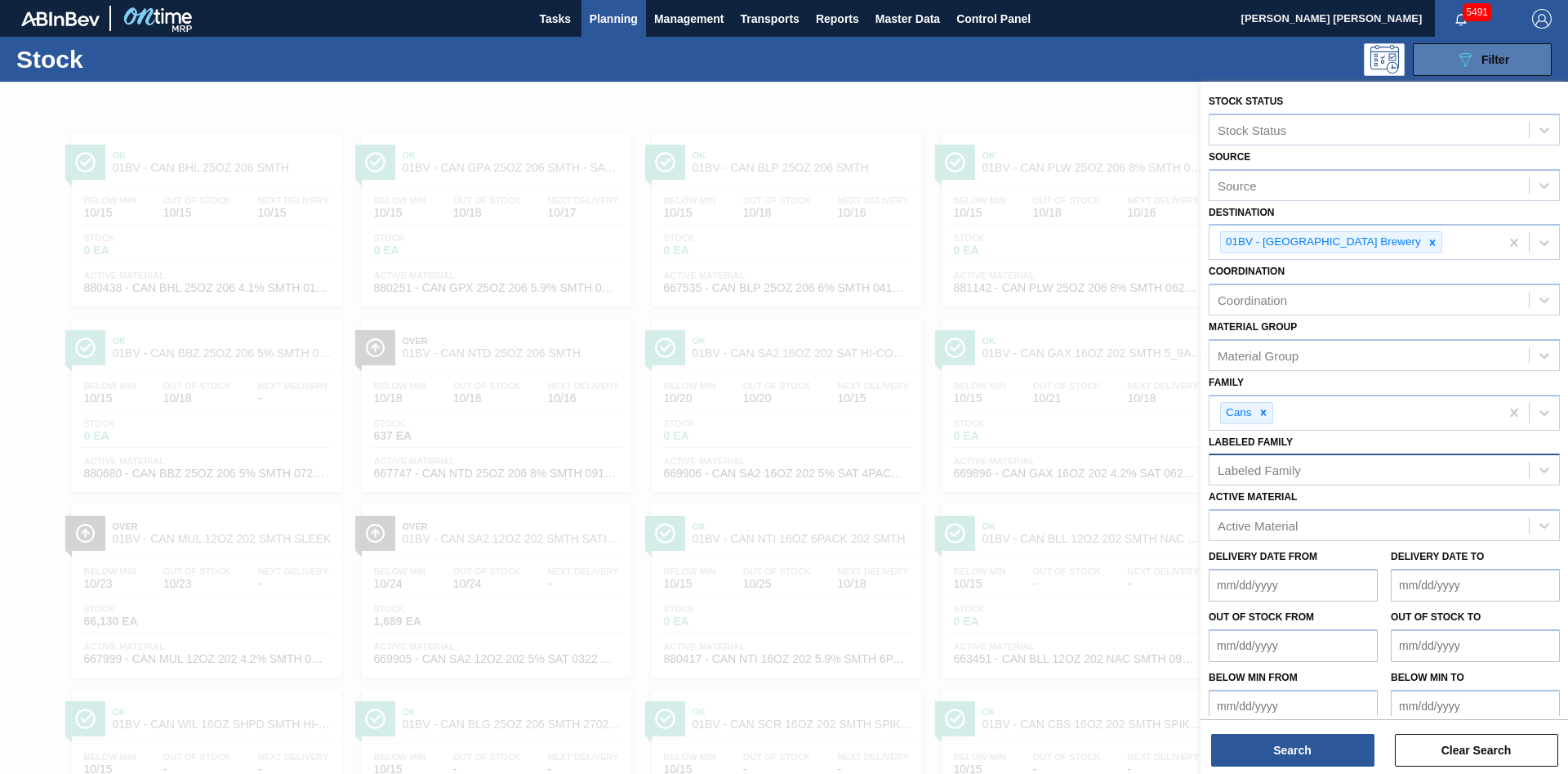
click at [1469, 61] on icon "089F7B8B-B2A5-4AFE-B5C0-19BA573D28AC" at bounding box center [1465, 60] width 20 height 20
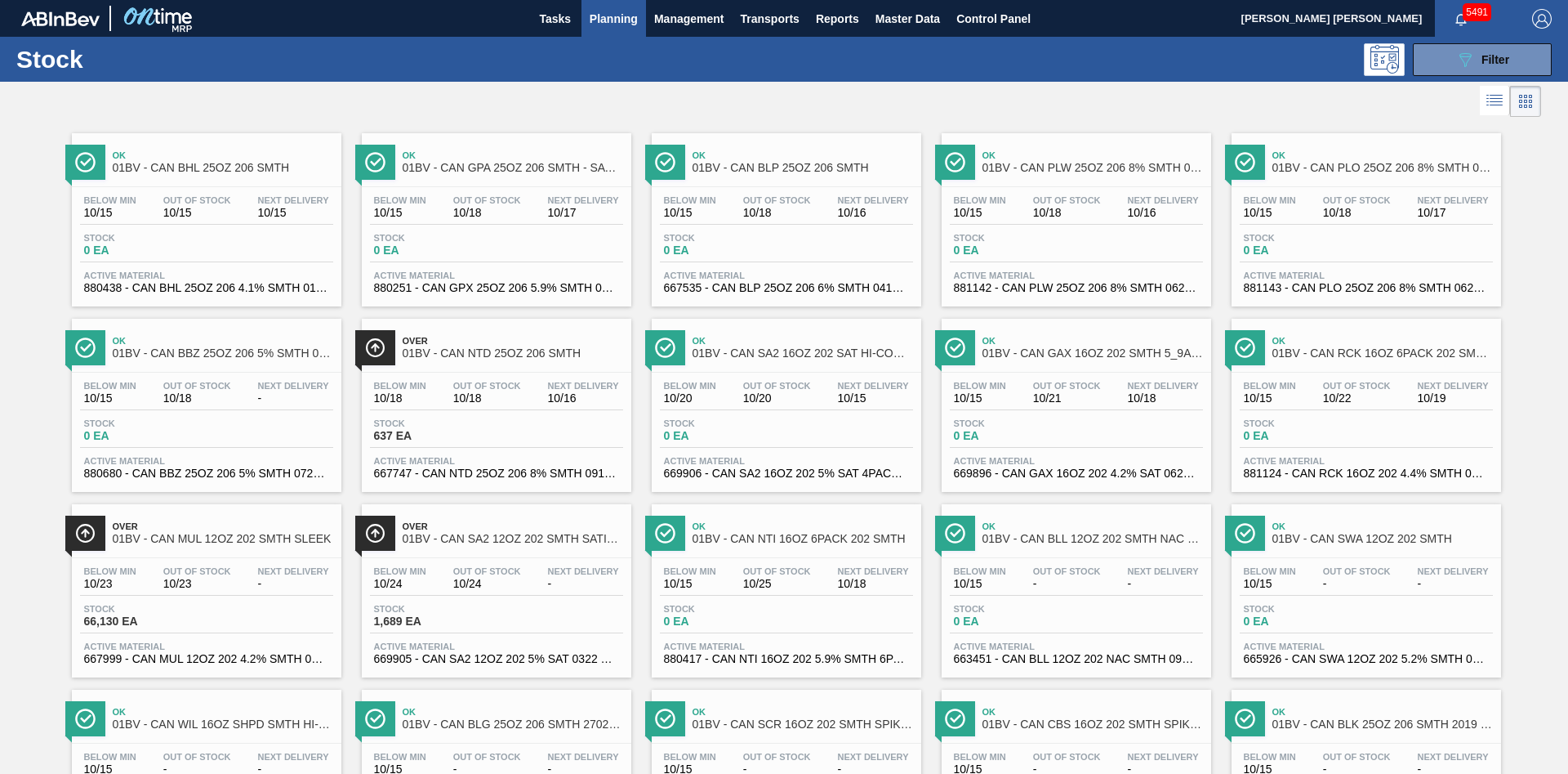
click at [809, 71] on div "089F7B8B-B2A5-4AFE-B5C0-19BA573D28AC Filter" at bounding box center [910, 59] width 1300 height 32
click at [741, 66] on div "089F7B8B-B2A5-4AFE-B5C0-19BA573D28AC Filter" at bounding box center [910, 59] width 1300 height 32
click at [736, 55] on div "089F7B8B-B2A5-4AFE-B5C0-19BA573D28AC Filter" at bounding box center [910, 59] width 1300 height 32
drag, startPoint x: 868, startPoint y: 79, endPoint x: 812, endPoint y: 63, distance: 58.2
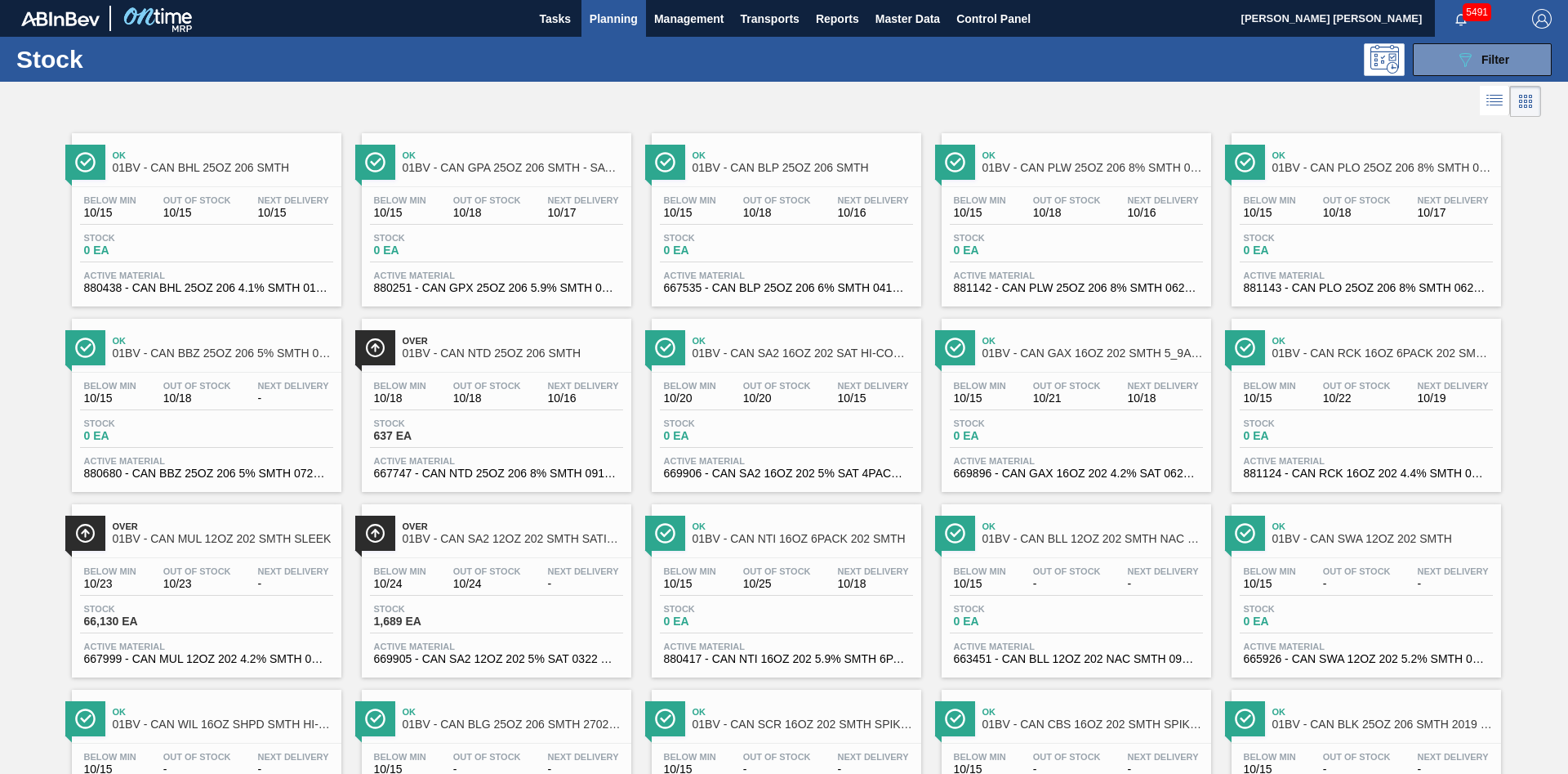
click at [795, 63] on div "089F7B8B-B2A5-4AFE-B5C0-19BA573D28AC Filter" at bounding box center [910, 59] width 1300 height 32
click at [576, 86] on div at bounding box center [771, 101] width 1541 height 39
click at [575, 52] on div "089F7B8B-B2A5-4AFE-B5C0-19BA573D28AC Filter" at bounding box center [910, 59] width 1300 height 32
click at [574, 71] on div "089F7B8B-B2A5-4AFE-B5C0-19BA573D28AC Filter" at bounding box center [910, 59] width 1300 height 32
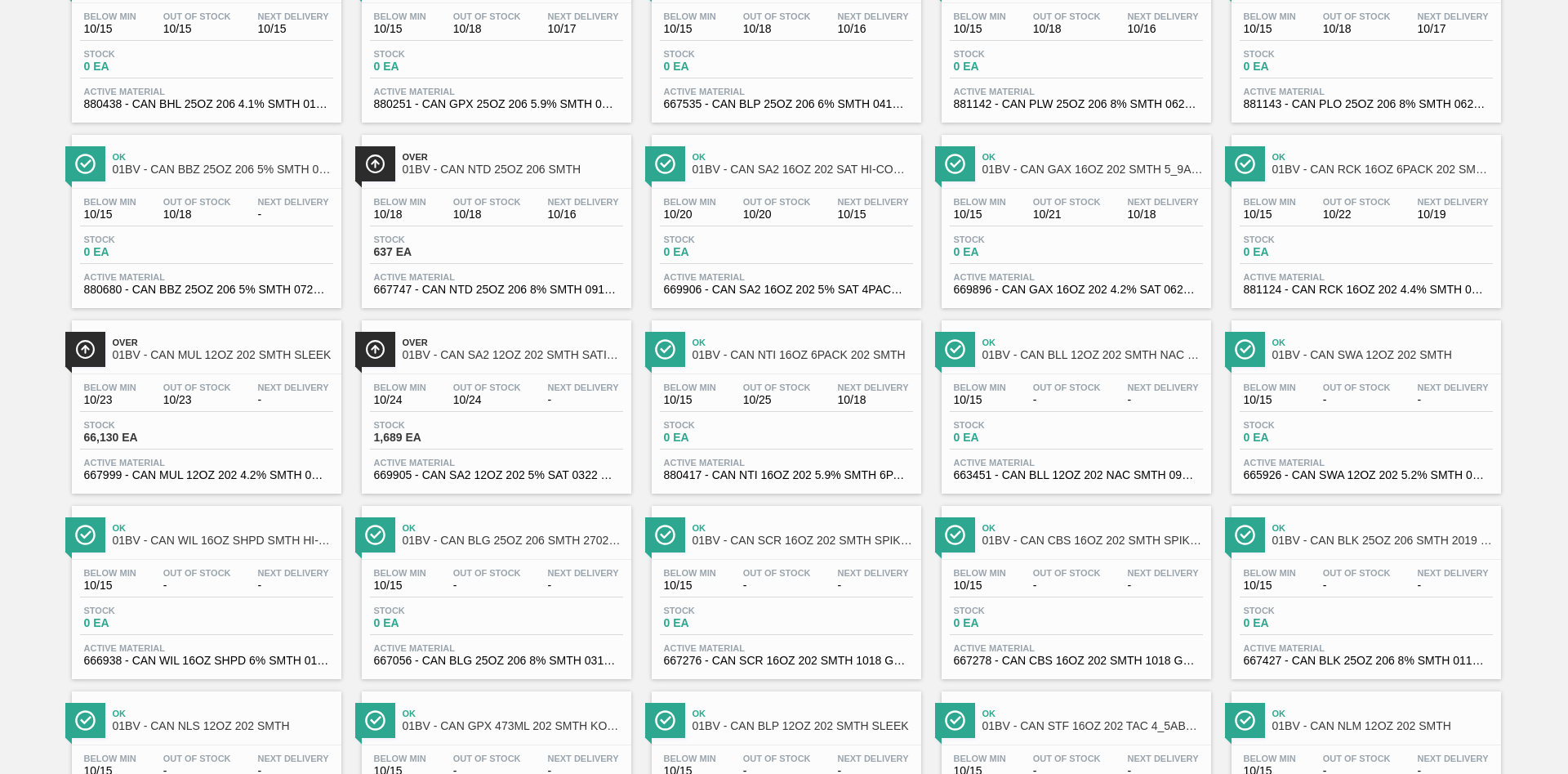
scroll to position [0, 0]
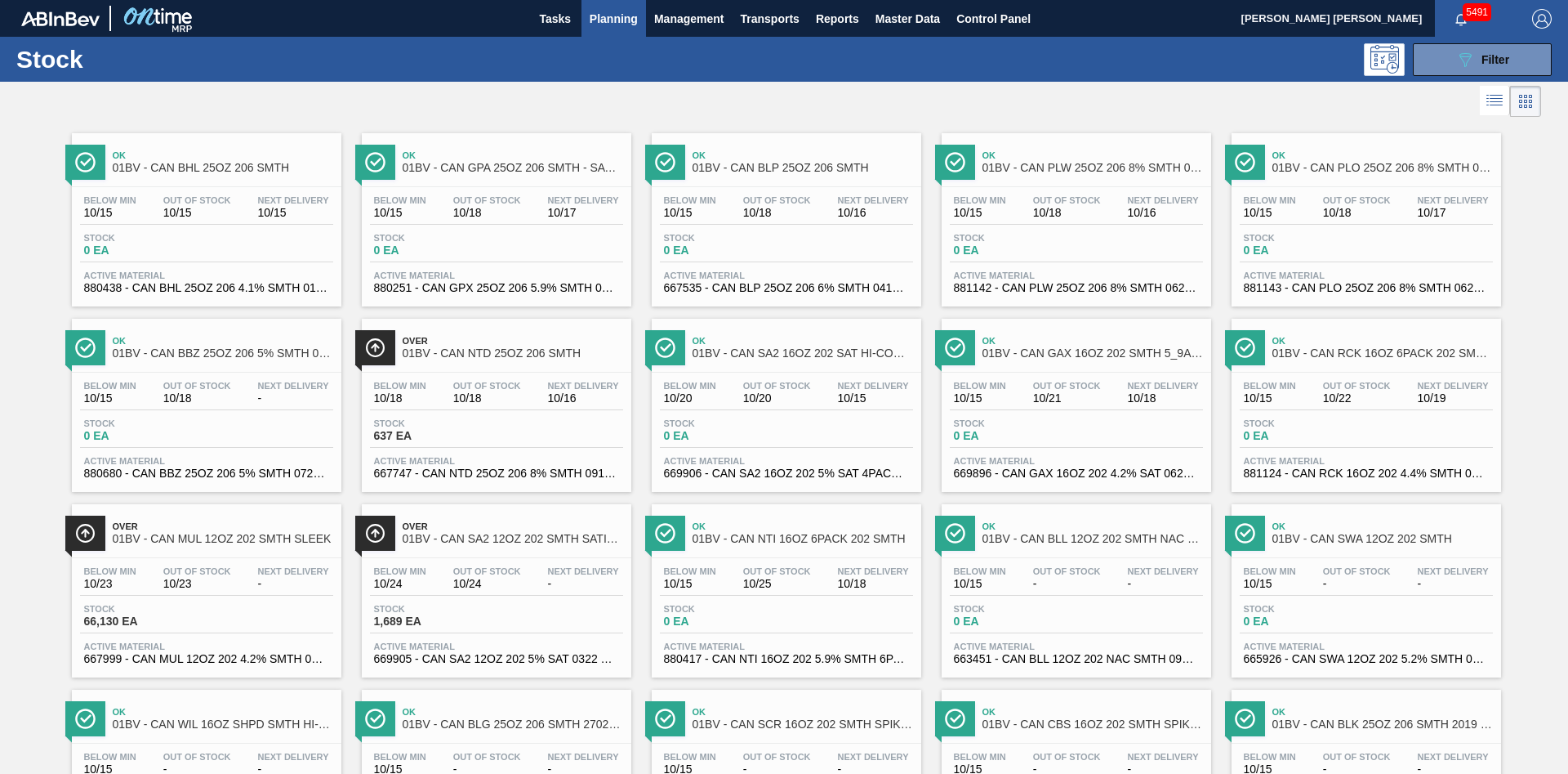
click at [610, 22] on span "Planning" at bounding box center [614, 19] width 48 height 20
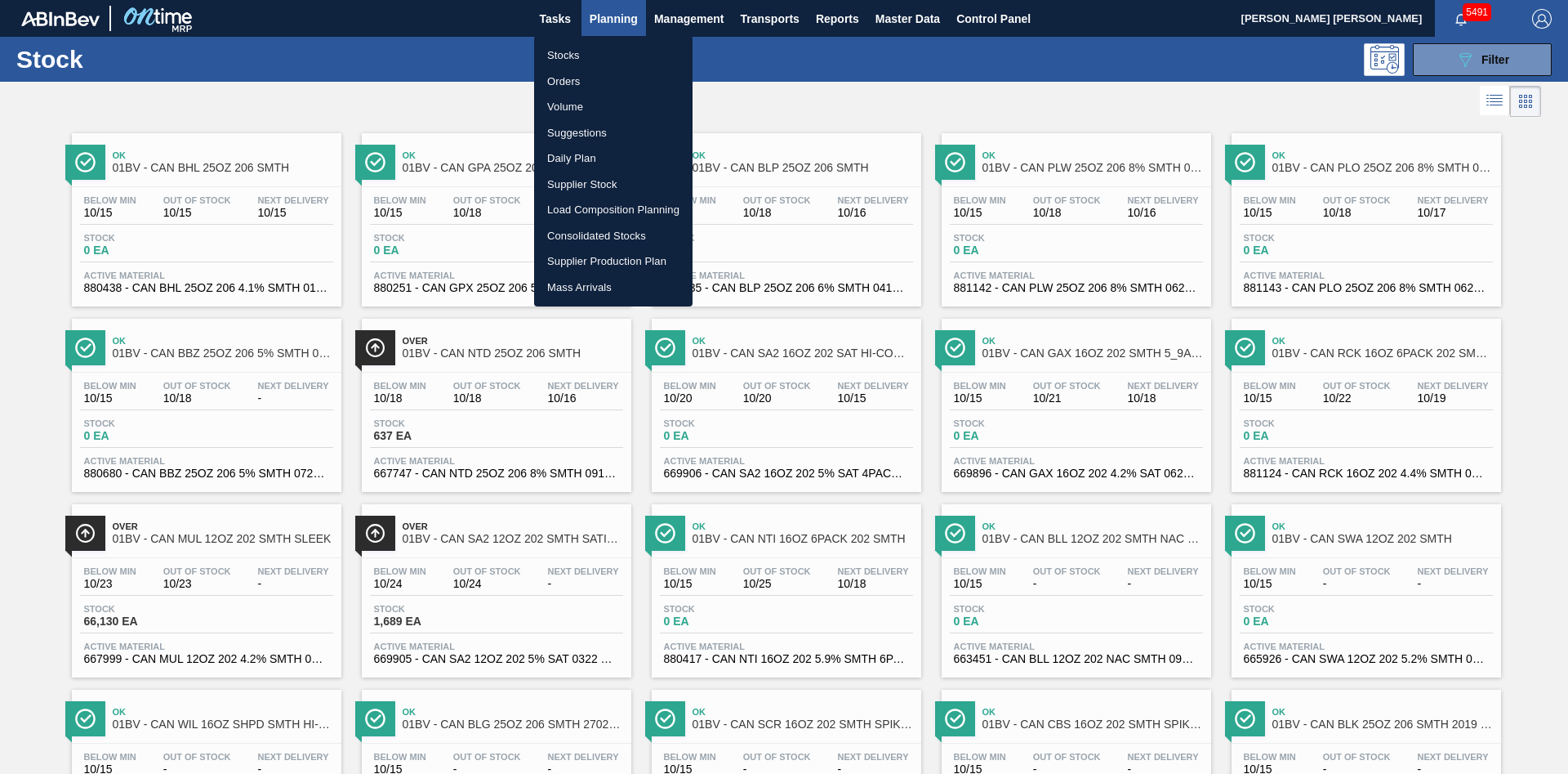
click at [843, 40] on div at bounding box center [784, 387] width 1568 height 774
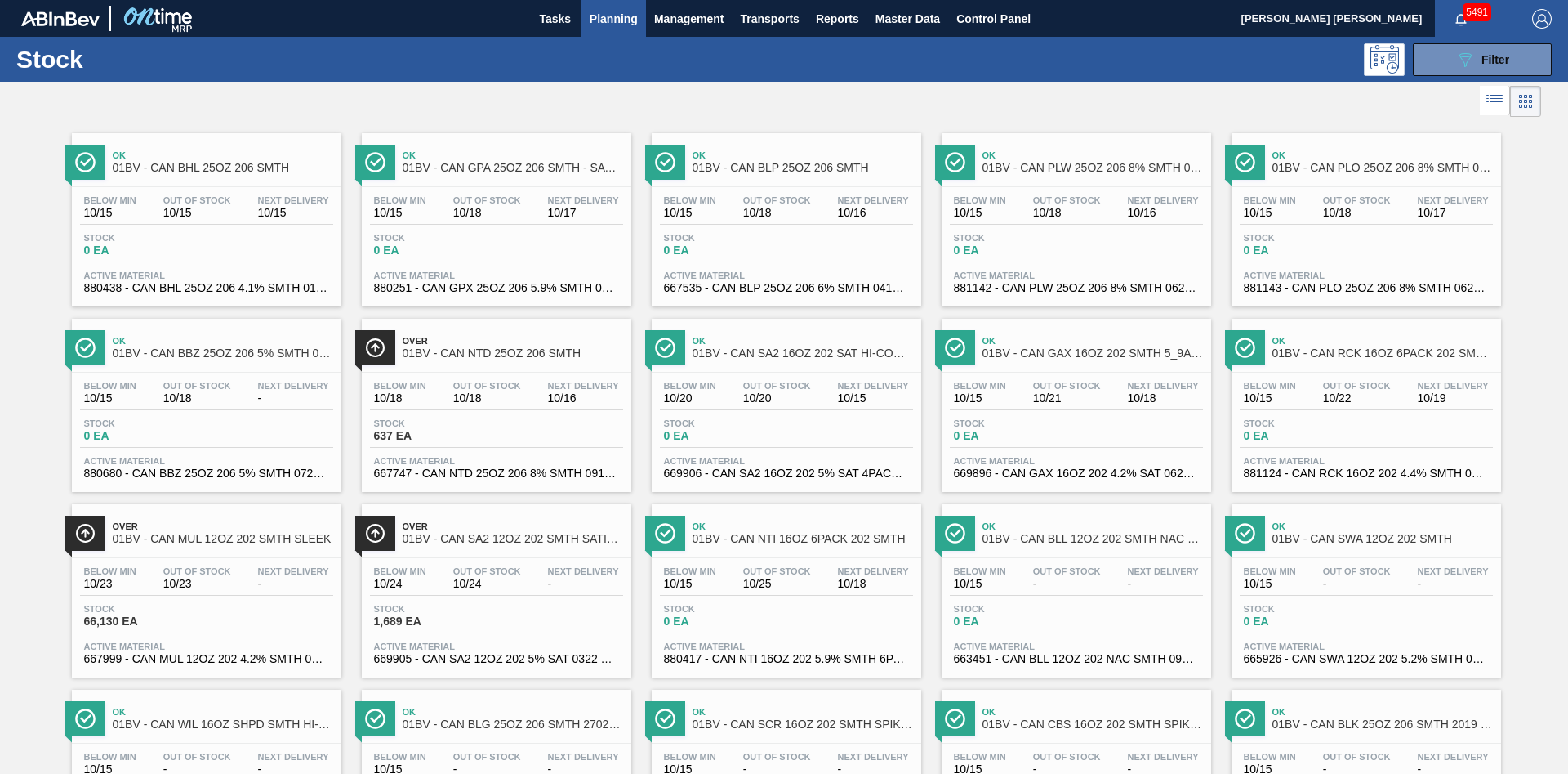
click at [840, 105] on div at bounding box center [771, 101] width 1541 height 39
click at [886, 90] on div at bounding box center [771, 101] width 1541 height 39
click at [759, 71] on div "089F7B8B-B2A5-4AFE-B5C0-19BA573D28AC Filter" at bounding box center [910, 59] width 1300 height 32
click at [730, 62] on div "089F7B8B-B2A5-4AFE-B5C0-19BA573D28AC Filter" at bounding box center [910, 59] width 1300 height 32
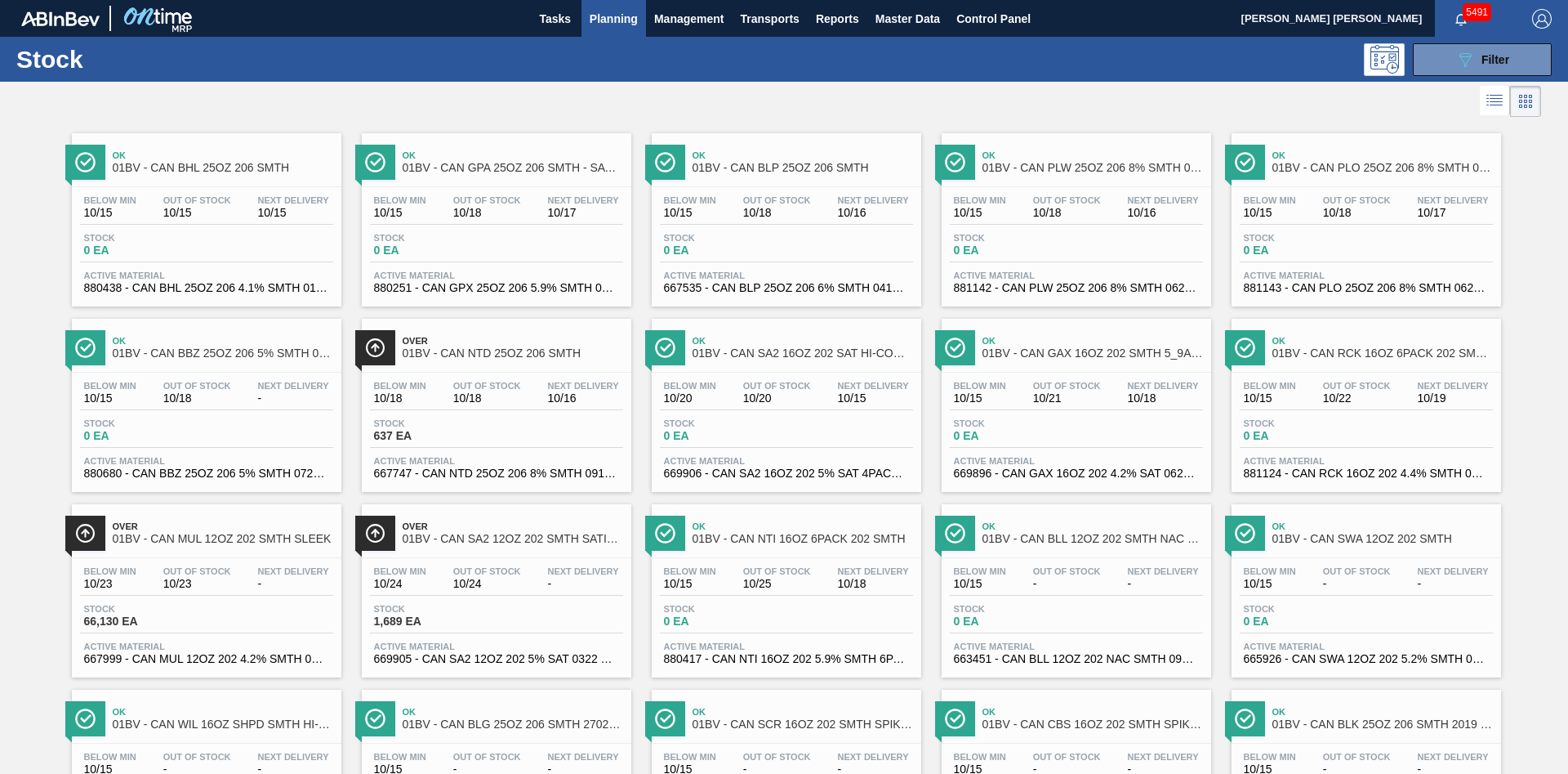
click at [603, 39] on div "Stock 089F7B8B-B2A5-4AFE-B5C0-19BA573D28AC Filter" at bounding box center [784, 59] width 1568 height 45
click at [273, 75] on div "089F7B8B-B2A5-4AFE-B5C0-19BA573D28AC Filter" at bounding box center [910, 59] width 1300 height 32
click at [37, 66] on h1 "Stock" at bounding box center [138, 59] width 244 height 19
click at [345, 58] on div "089F7B8B-B2A5-4AFE-B5C0-19BA573D28AC Filter" at bounding box center [910, 59] width 1300 height 32
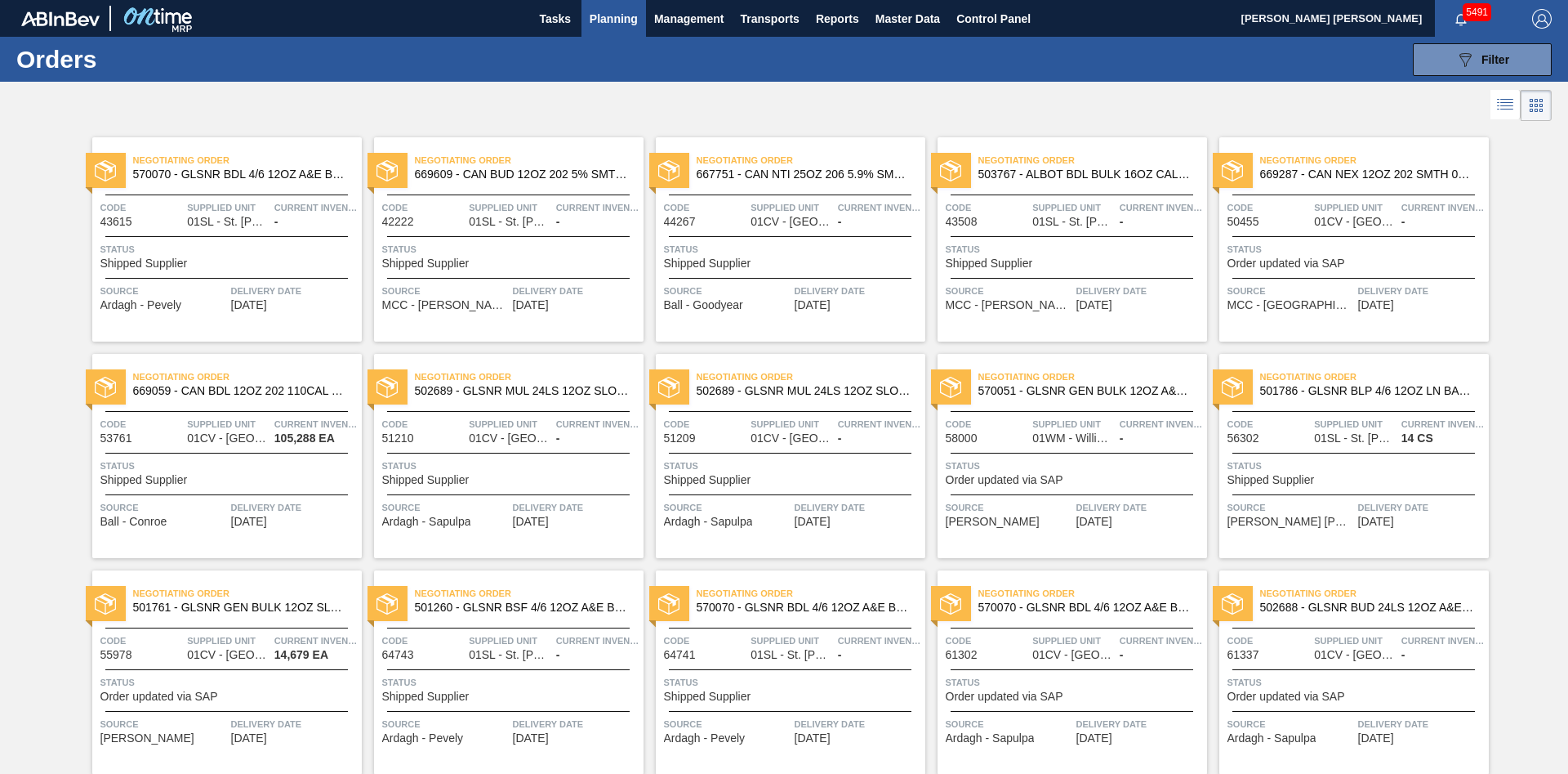
click at [838, 222] on span "-" at bounding box center [840, 222] width 4 height 12
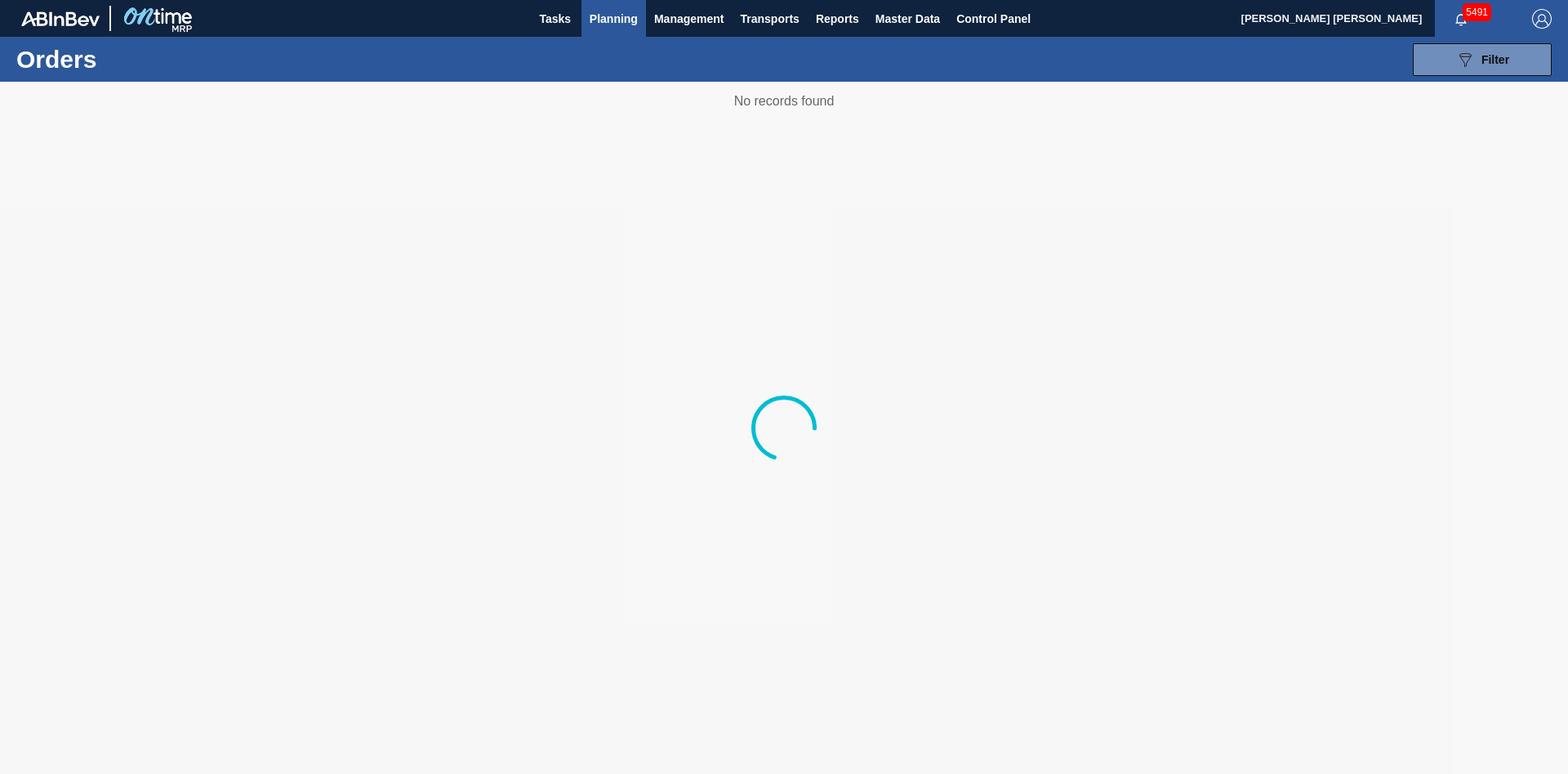
click at [794, 98] on div at bounding box center [784, 427] width 1568 height 692
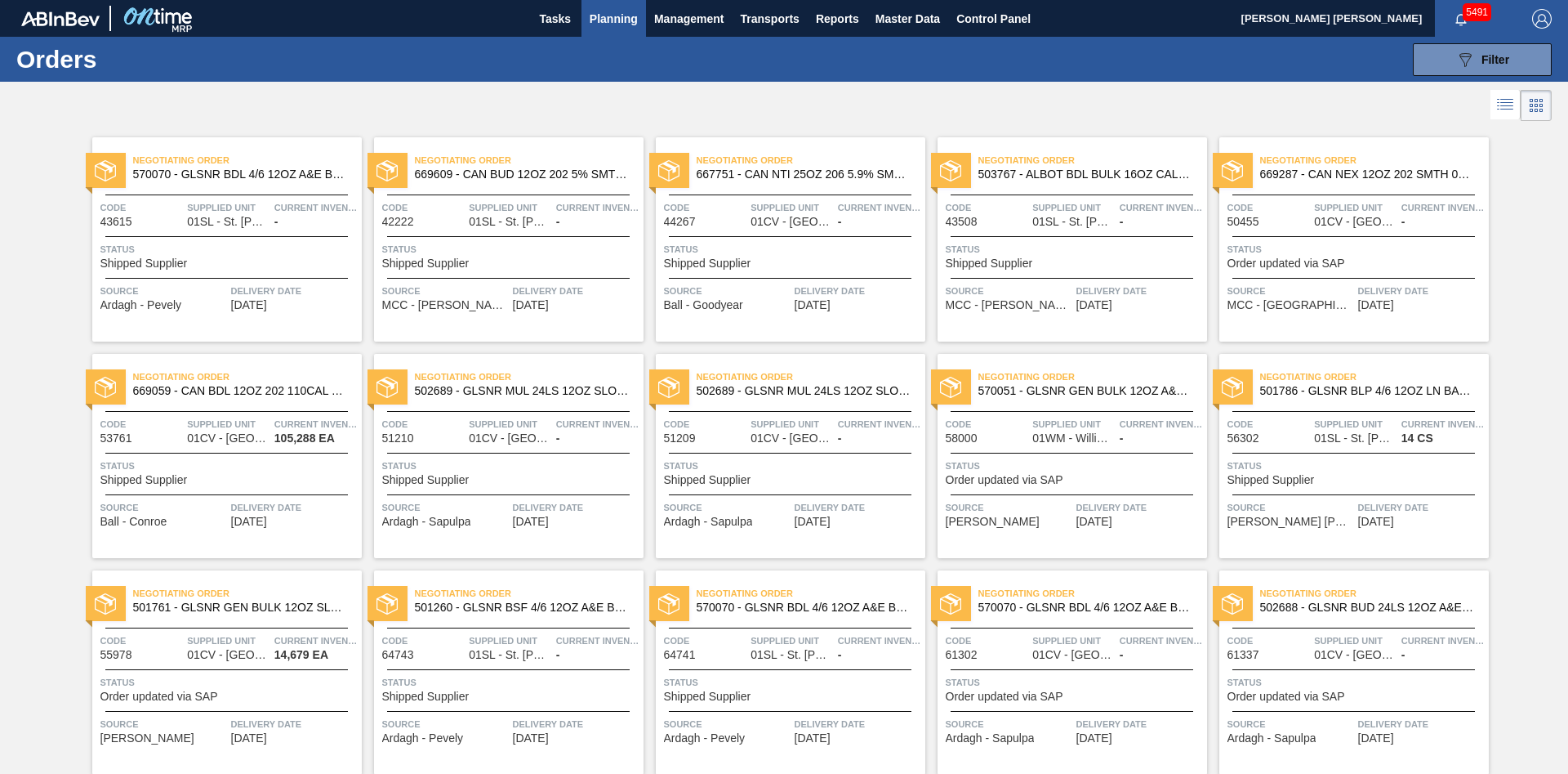
click at [693, 339] on div "Negotiating Order 667751 - CAN NTI 25OZ 206 5.9% SMTH 0919 GEN BEER Code 44267 …" at bounding box center [790, 240] width 270 height 204
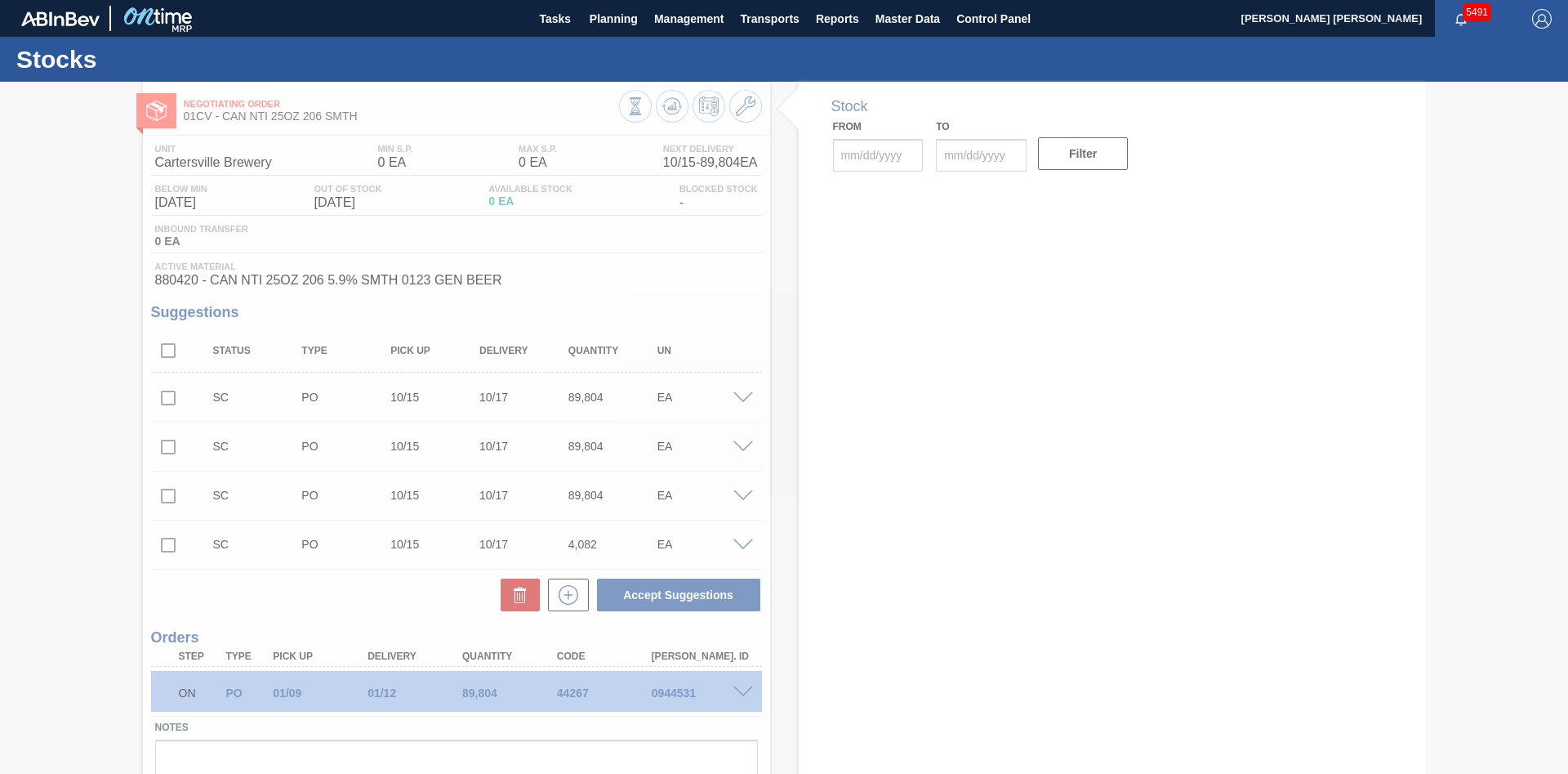
type input "[DATE]"
type input "10/29/2025"
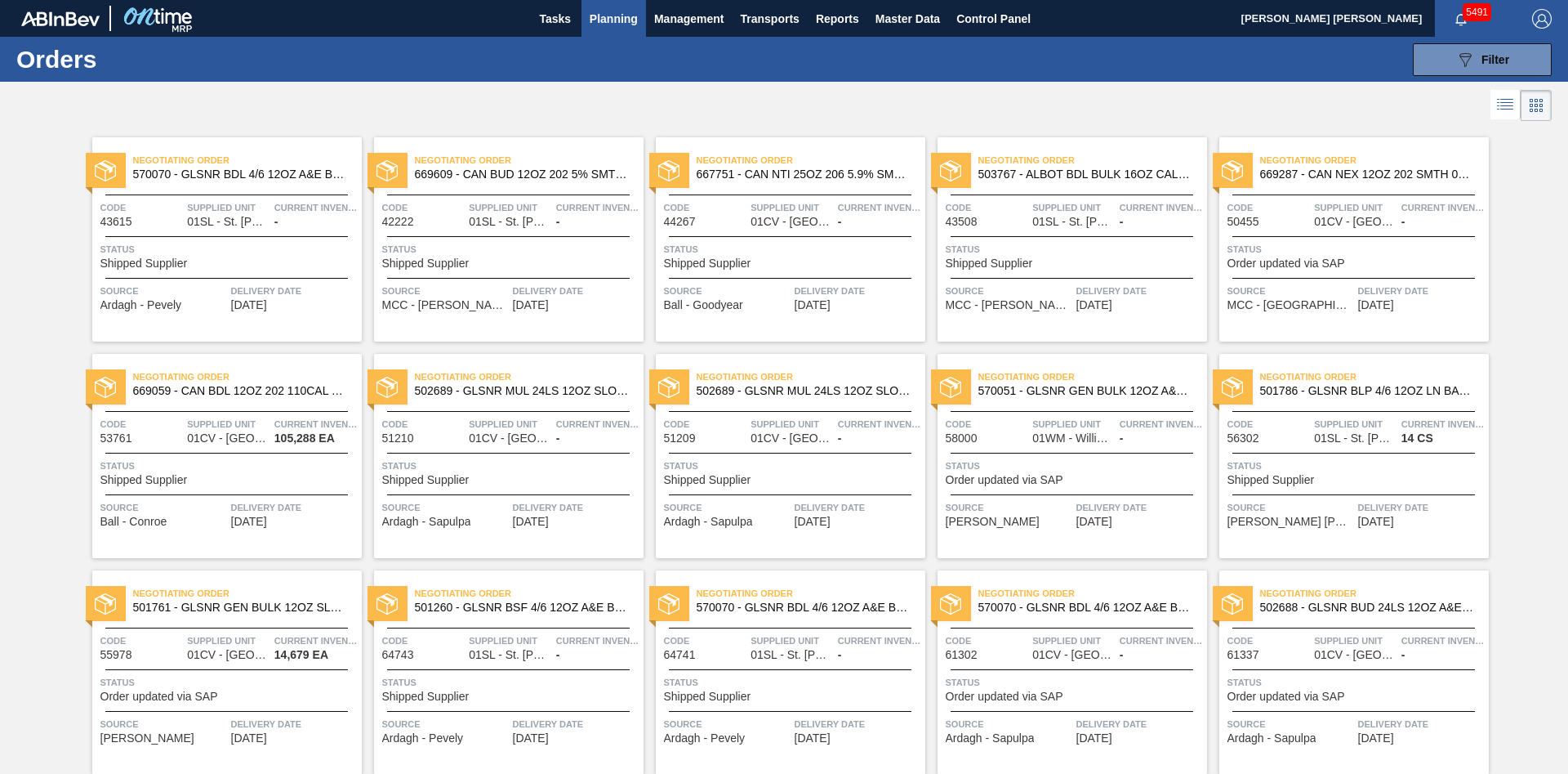
click at [692, 65] on div "089F7B8B-B2A5-4AFE-B5C0-19BA573D28AC Filter Portal Order Code WMS Transaction I…" at bounding box center [910, 60] width 1300 height 49
click at [623, 21] on span "Planning" at bounding box center [614, 19] width 48 height 20
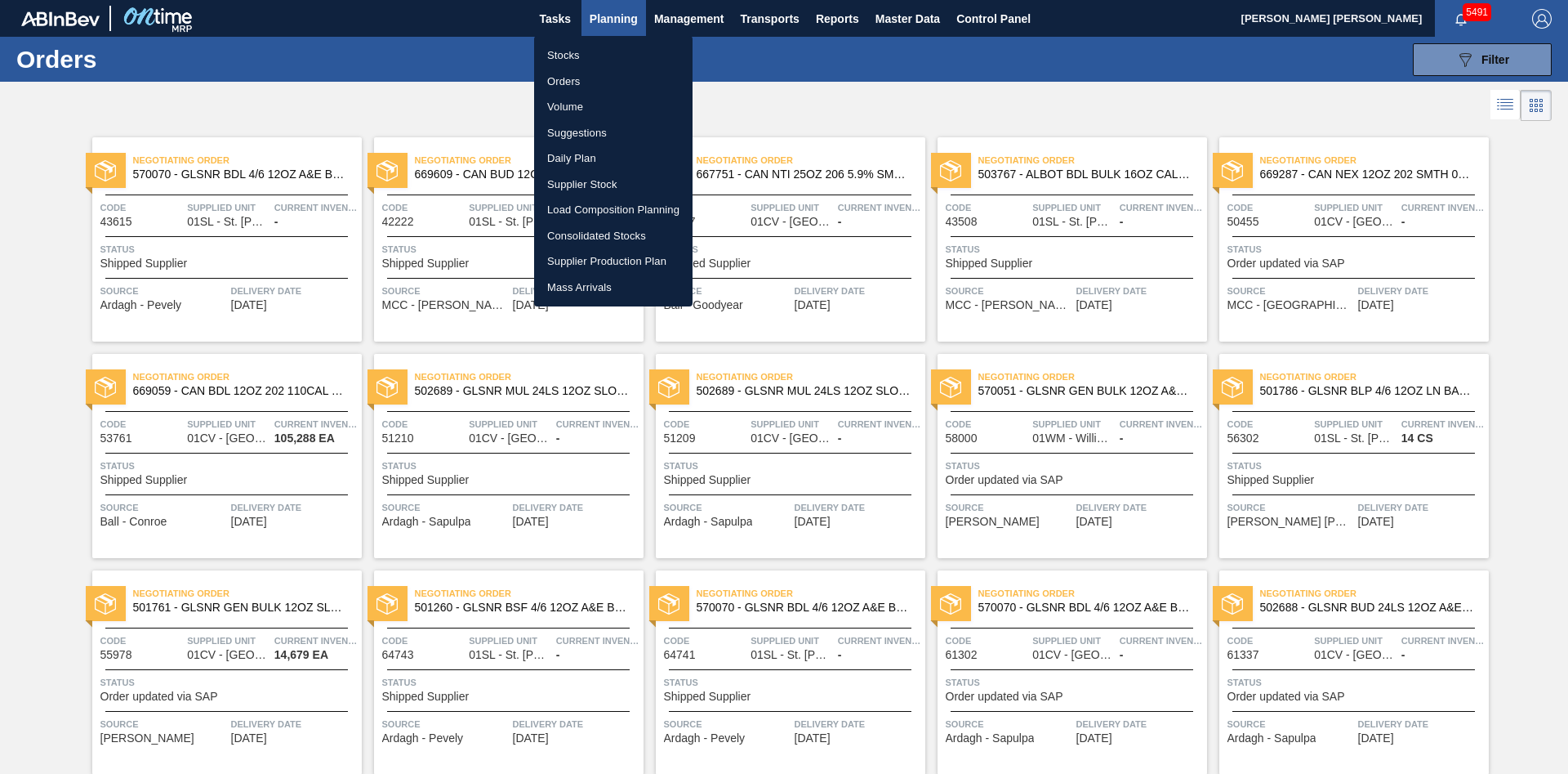
click at [955, 102] on div at bounding box center [784, 387] width 1568 height 774
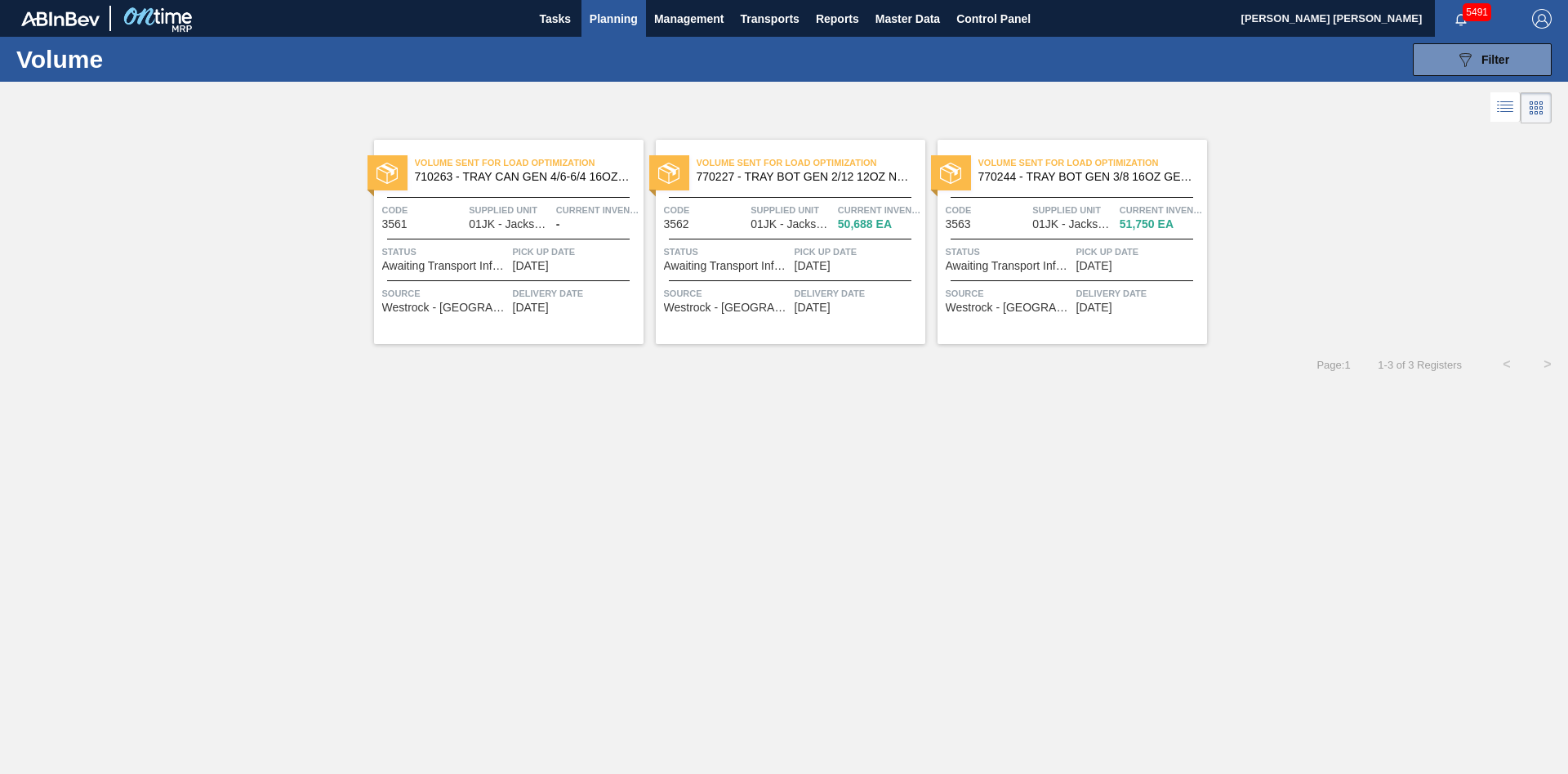
click at [602, 18] on span "Planning" at bounding box center [614, 19] width 48 height 20
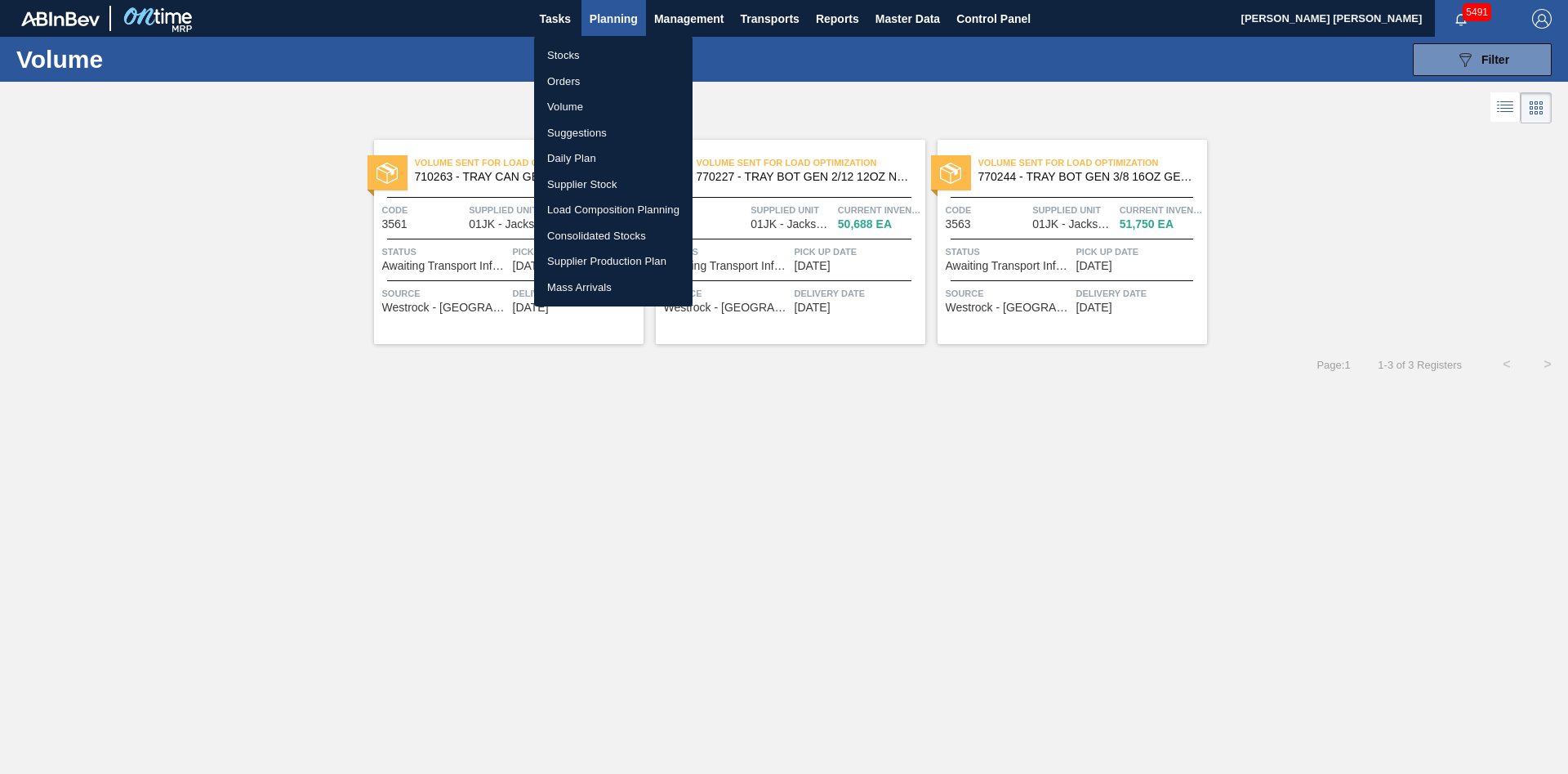
click at [849, 101] on div at bounding box center [784, 387] width 1568 height 774
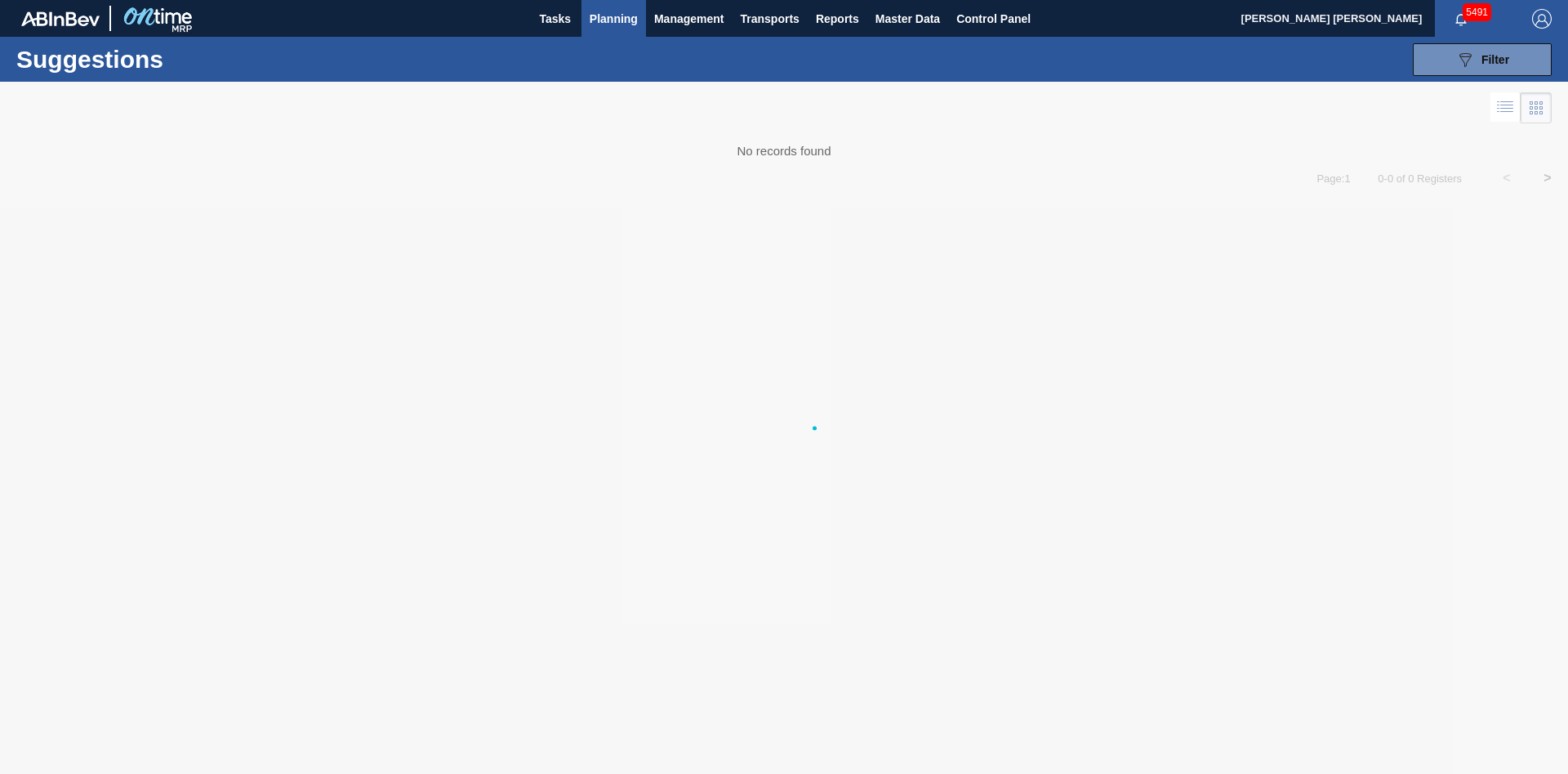
click at [778, 144] on div at bounding box center [784, 427] width 1568 height 692
drag, startPoint x: 778, startPoint y: 144, endPoint x: 773, endPoint y: 152, distance: 9.4
click at [778, 145] on div at bounding box center [784, 427] width 1568 height 692
click at [771, 152] on div at bounding box center [784, 427] width 1568 height 692
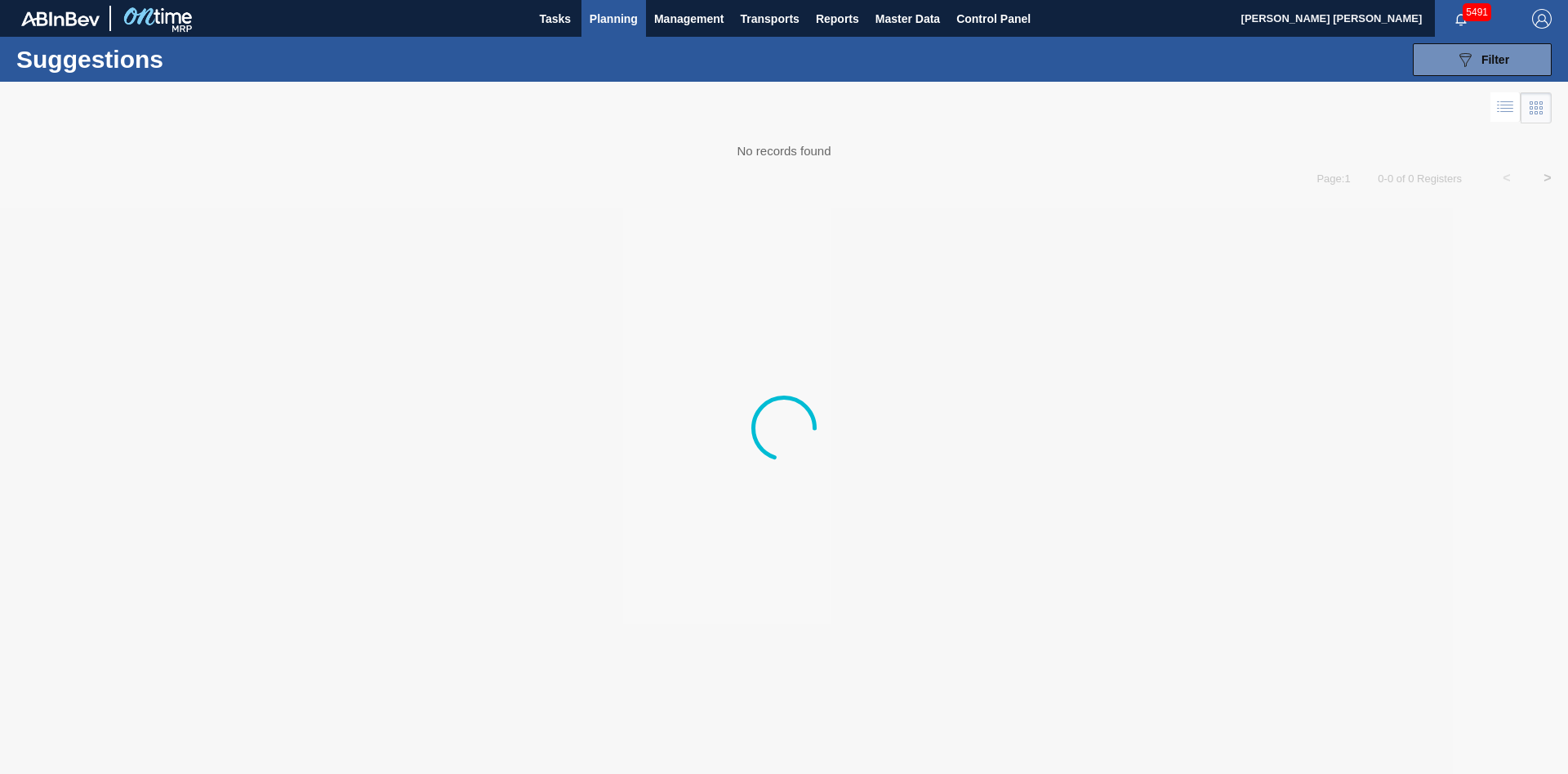
click at [771, 152] on div at bounding box center [784, 427] width 1568 height 692
click at [771, 134] on div at bounding box center [784, 427] width 1568 height 692
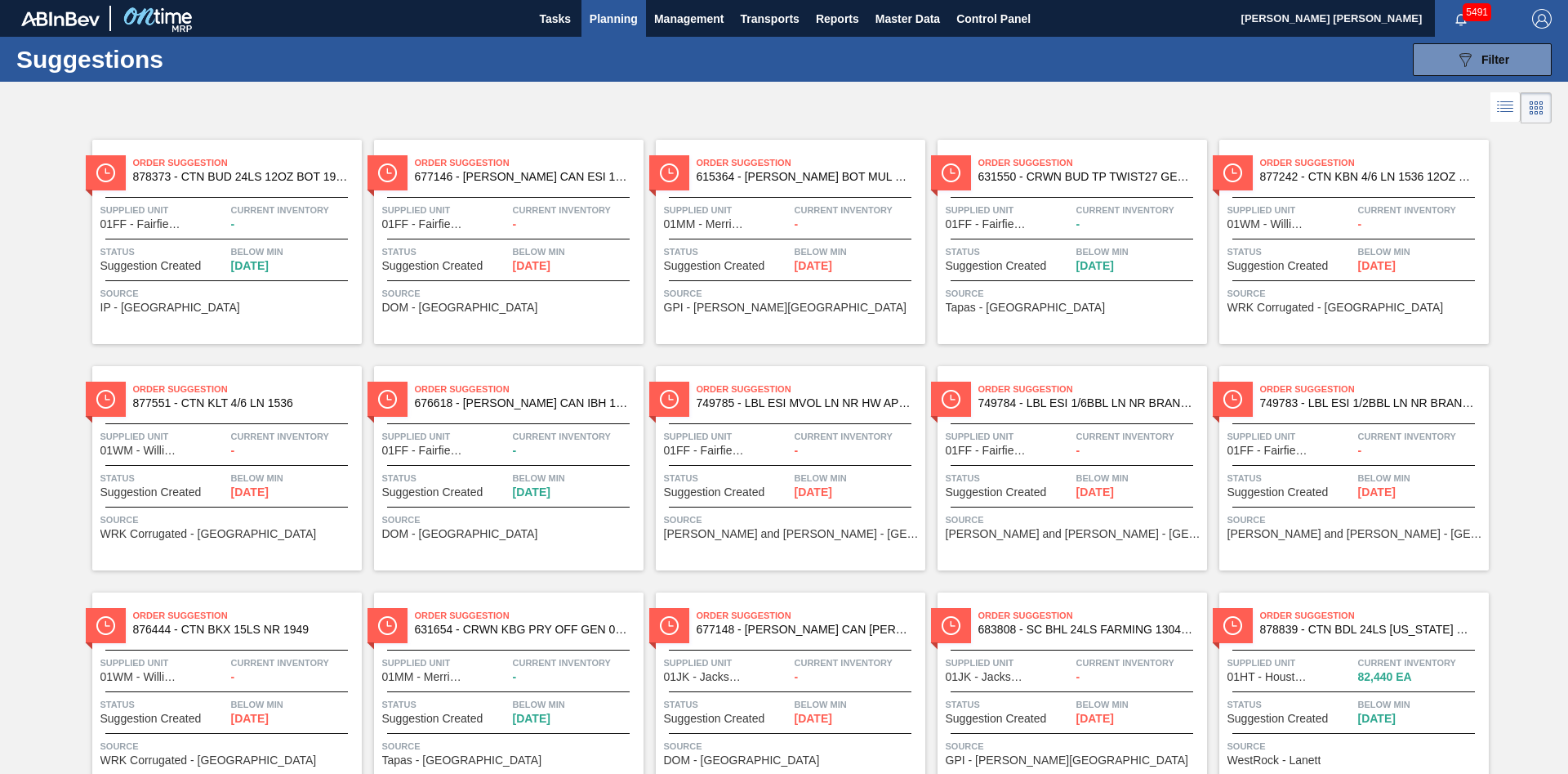
click at [808, 104] on div at bounding box center [784, 104] width 1568 height 46
